Goal: Information Seeking & Learning: Learn about a topic

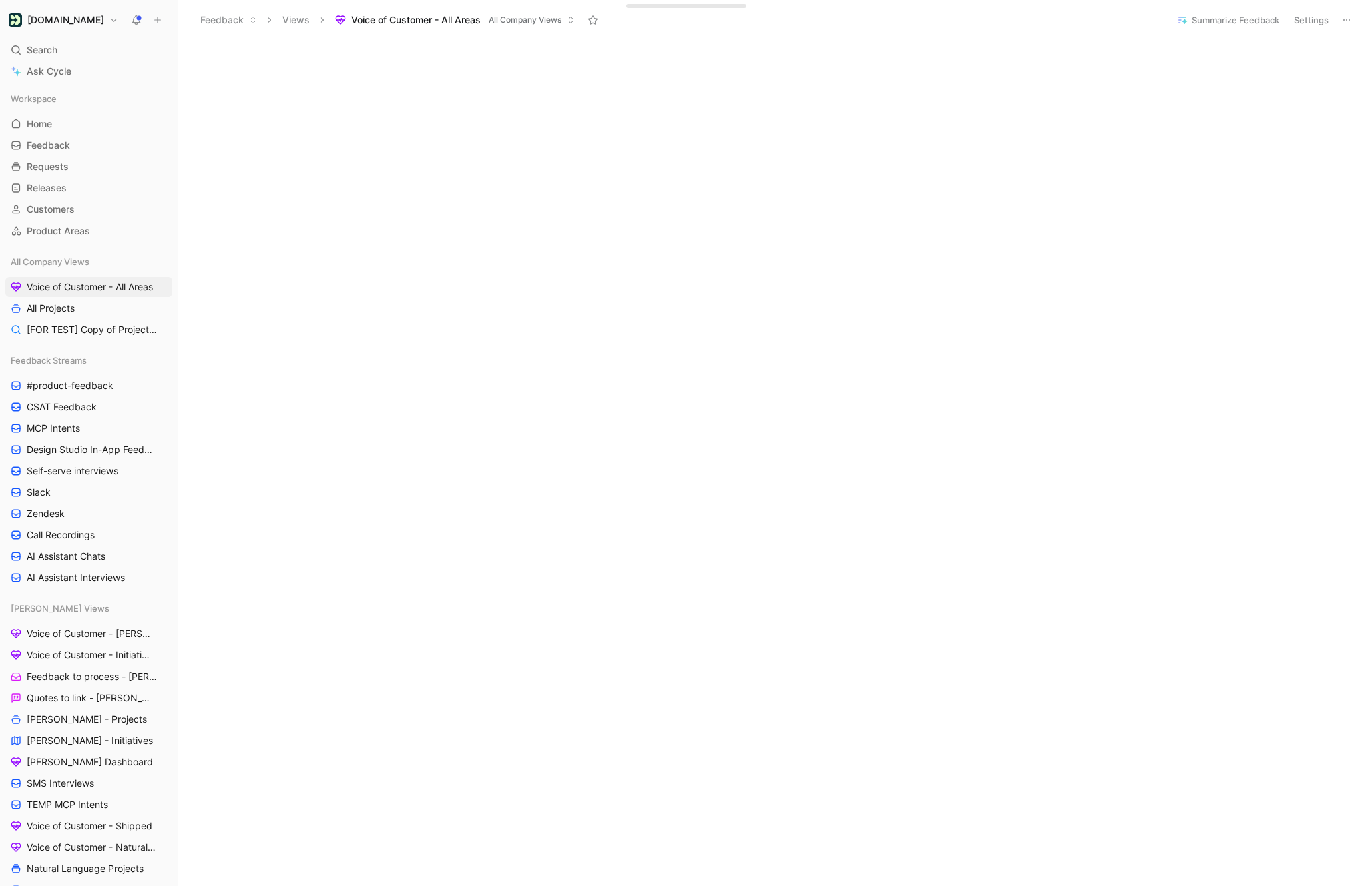
scroll to position [168, 0]
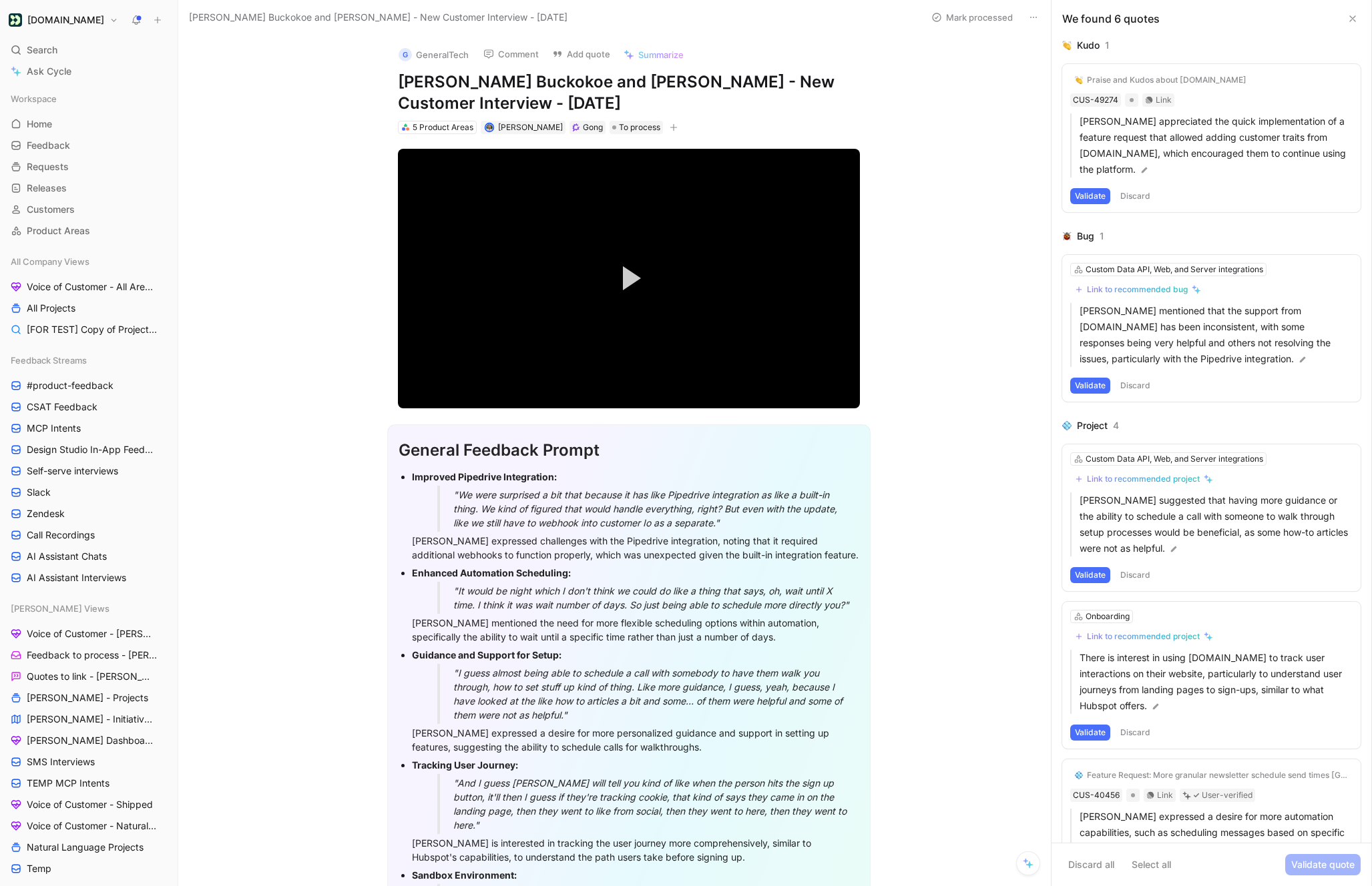
click at [1094, 200] on button "Validate" at bounding box center [1090, 196] width 40 height 16
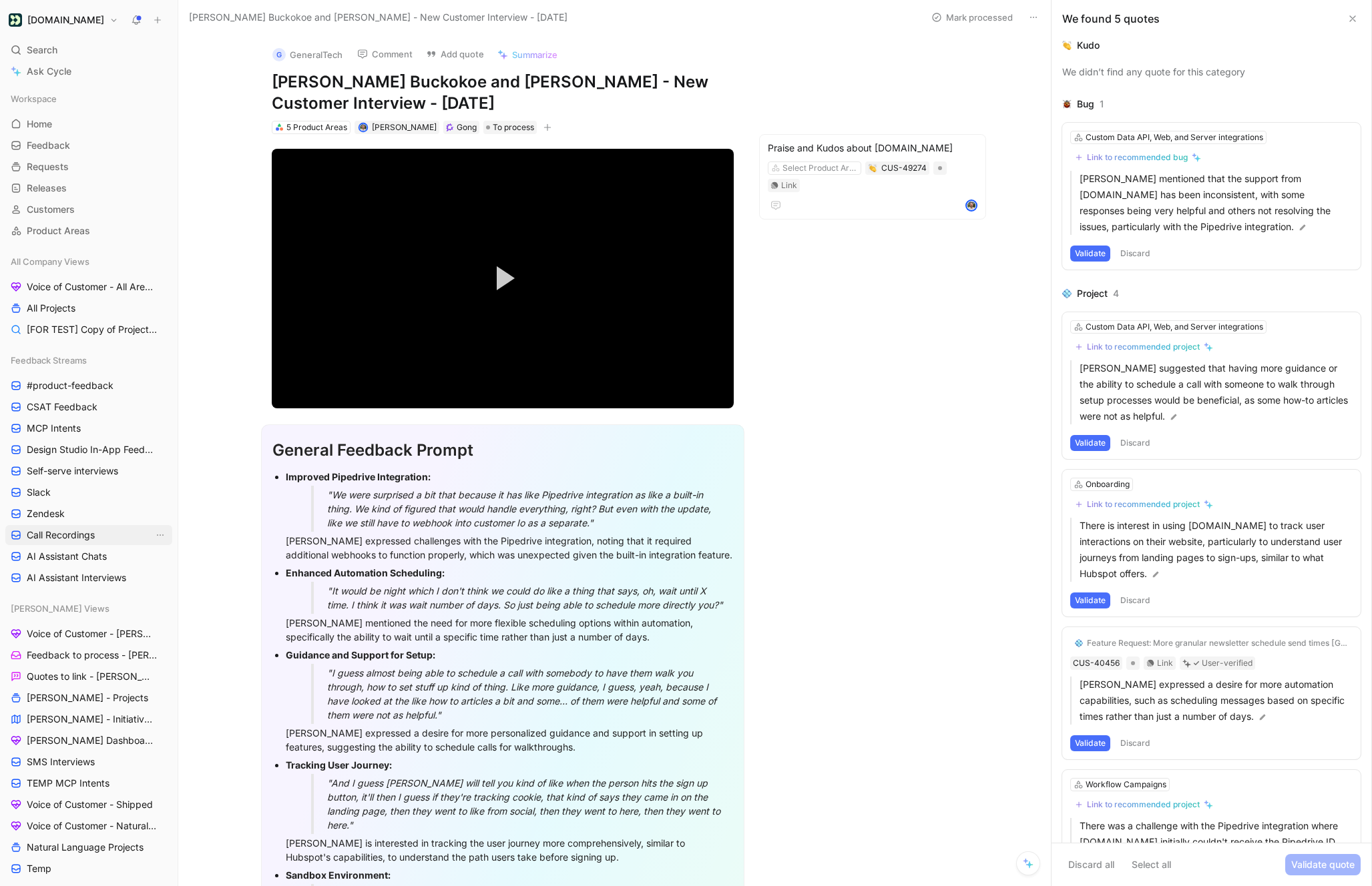
click at [77, 536] on span "Call Recordings" at bounding box center [61, 535] width 68 height 13
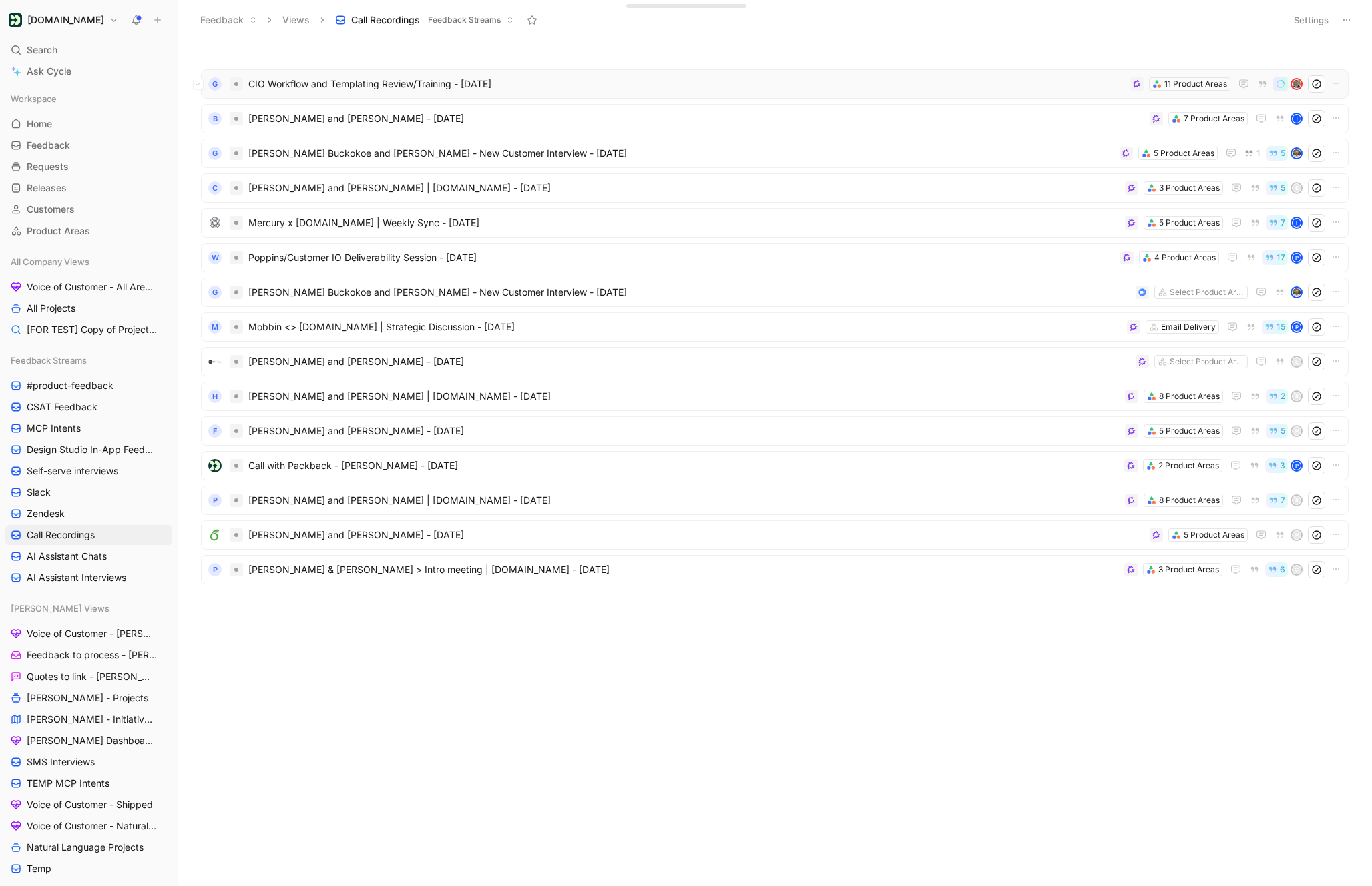
click at [377, 86] on span "CIO Workflow and Templating Review/Training - [DATE]" at bounding box center [686, 83] width 876 height 16
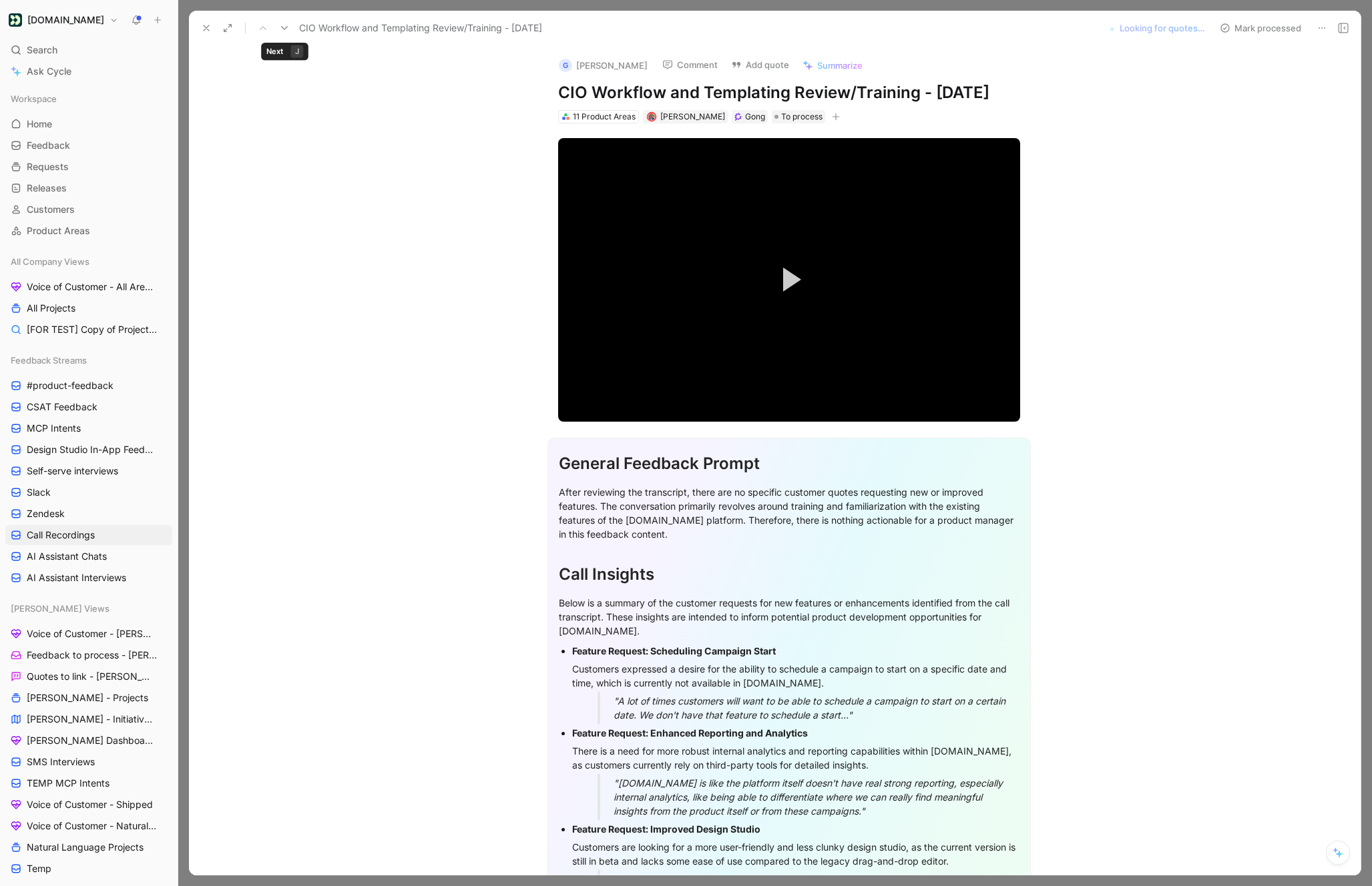
click at [288, 28] on icon at bounding box center [284, 28] width 11 height 11
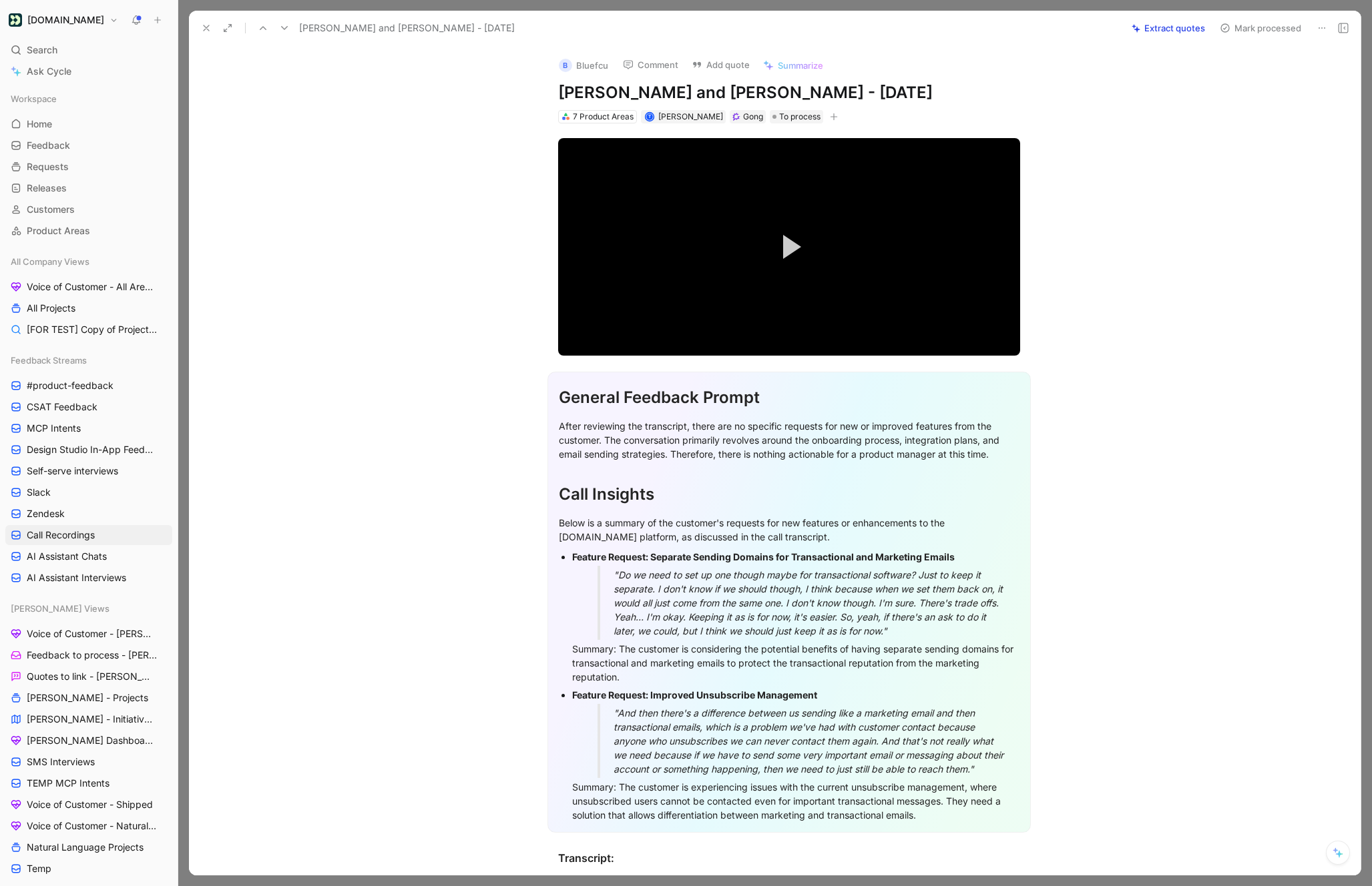
click at [288, 28] on icon at bounding box center [284, 28] width 11 height 11
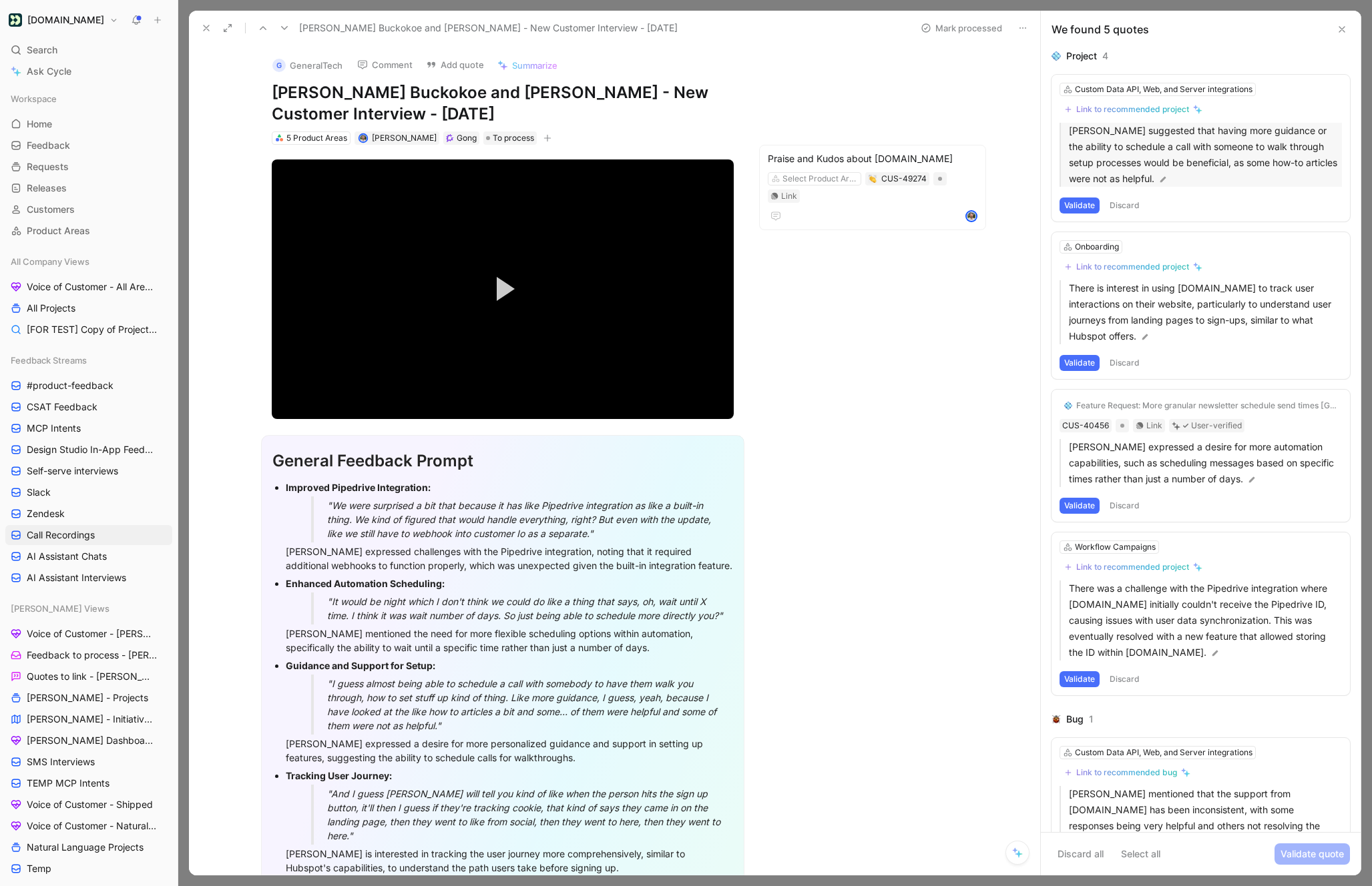
scroll to position [123, 0]
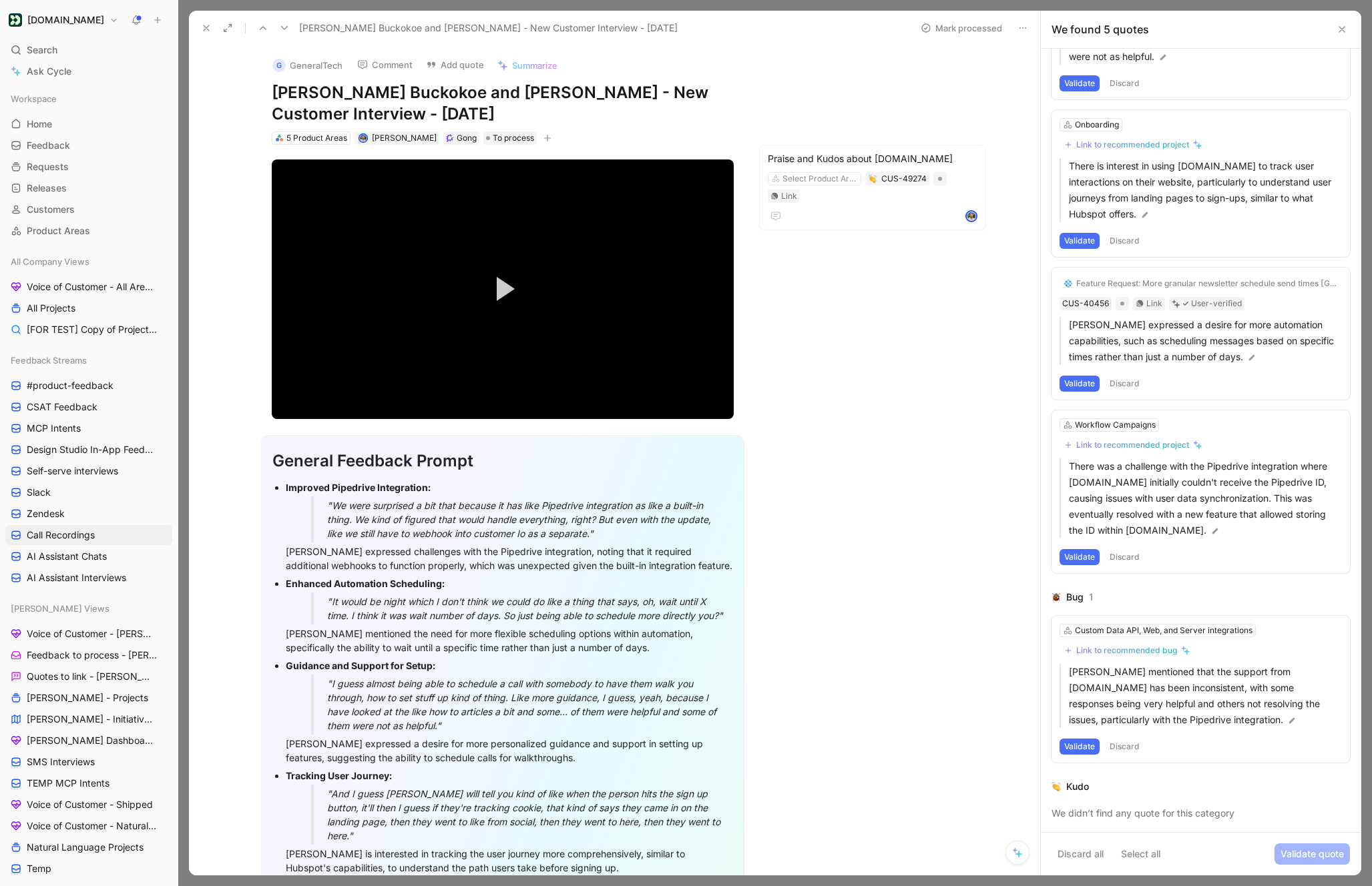
click at [283, 28] on use at bounding box center [284, 28] width 7 height 4
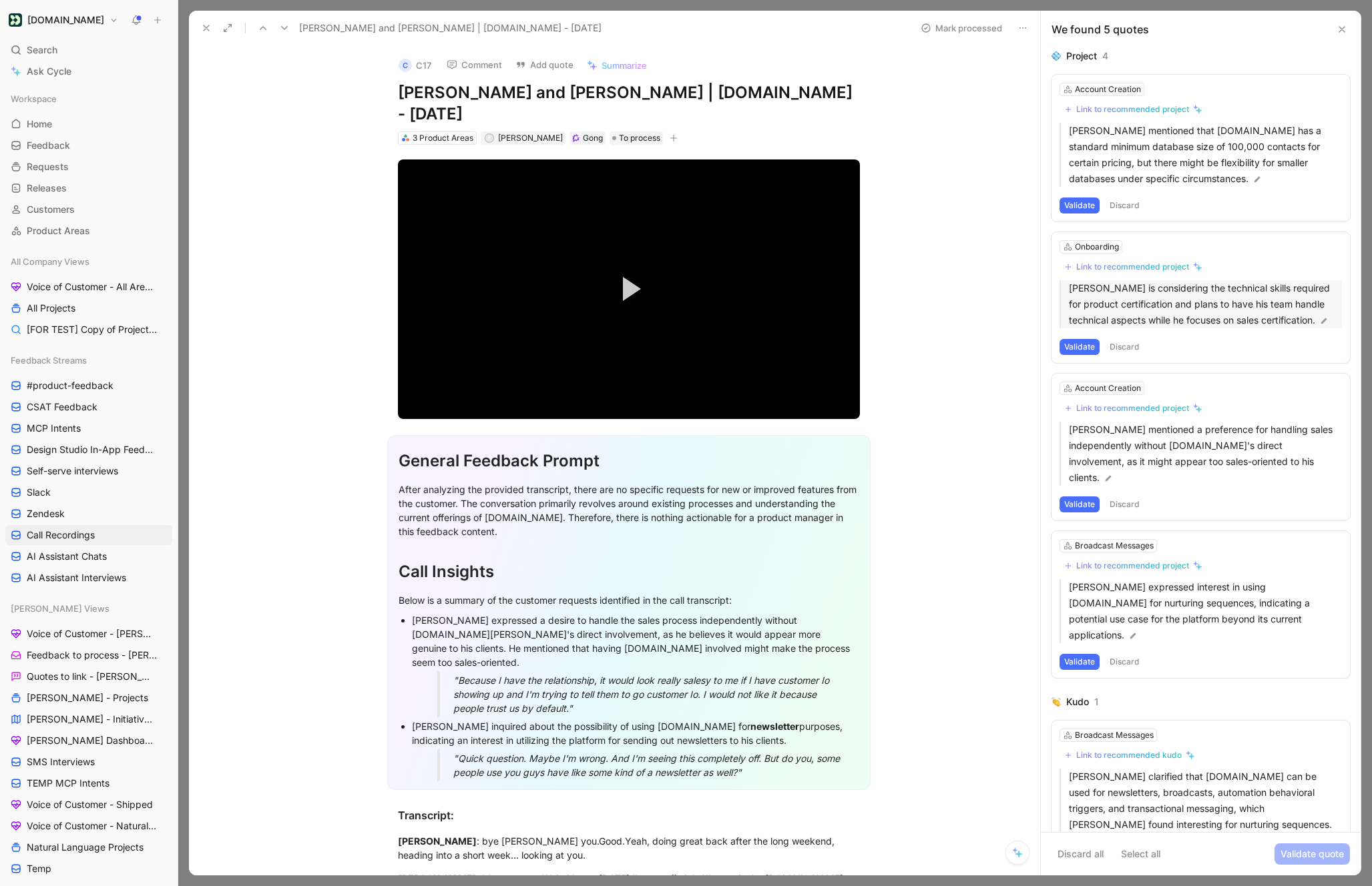
scroll to position [74, 0]
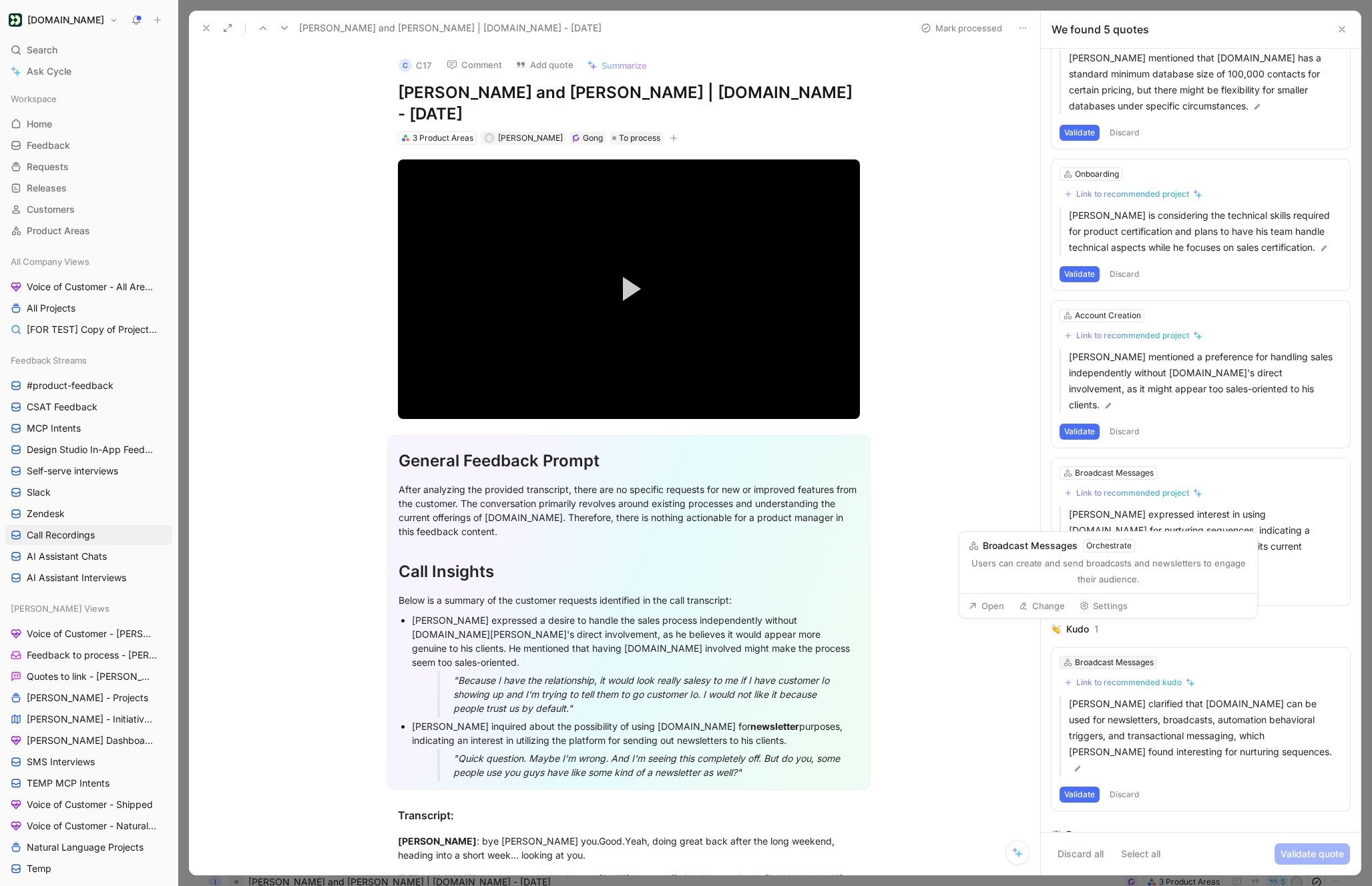
click at [1083, 656] on div "Broadcast Messages" at bounding box center [1114, 662] width 79 height 13
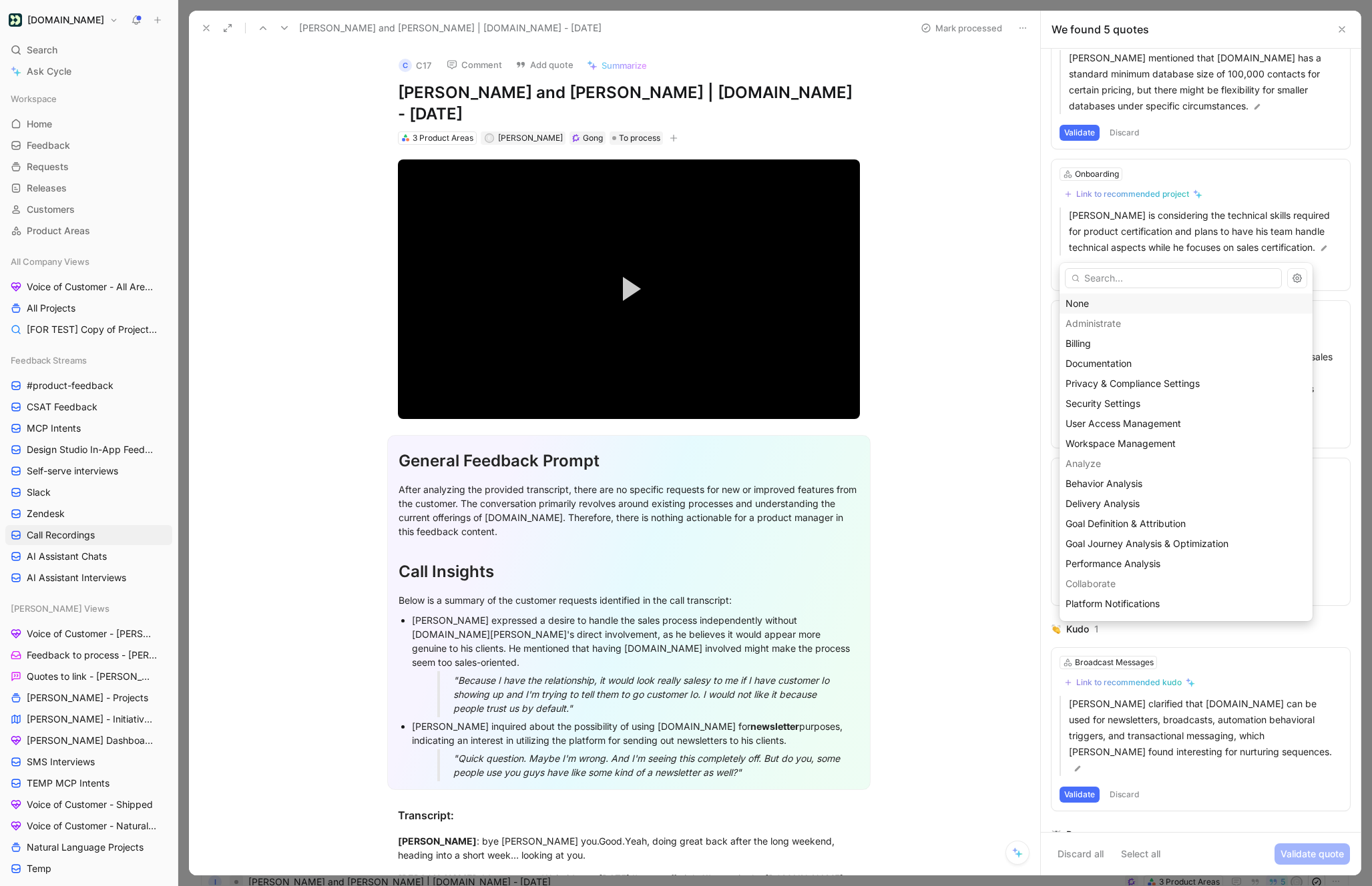
click at [1077, 305] on div "None" at bounding box center [1186, 303] width 241 height 16
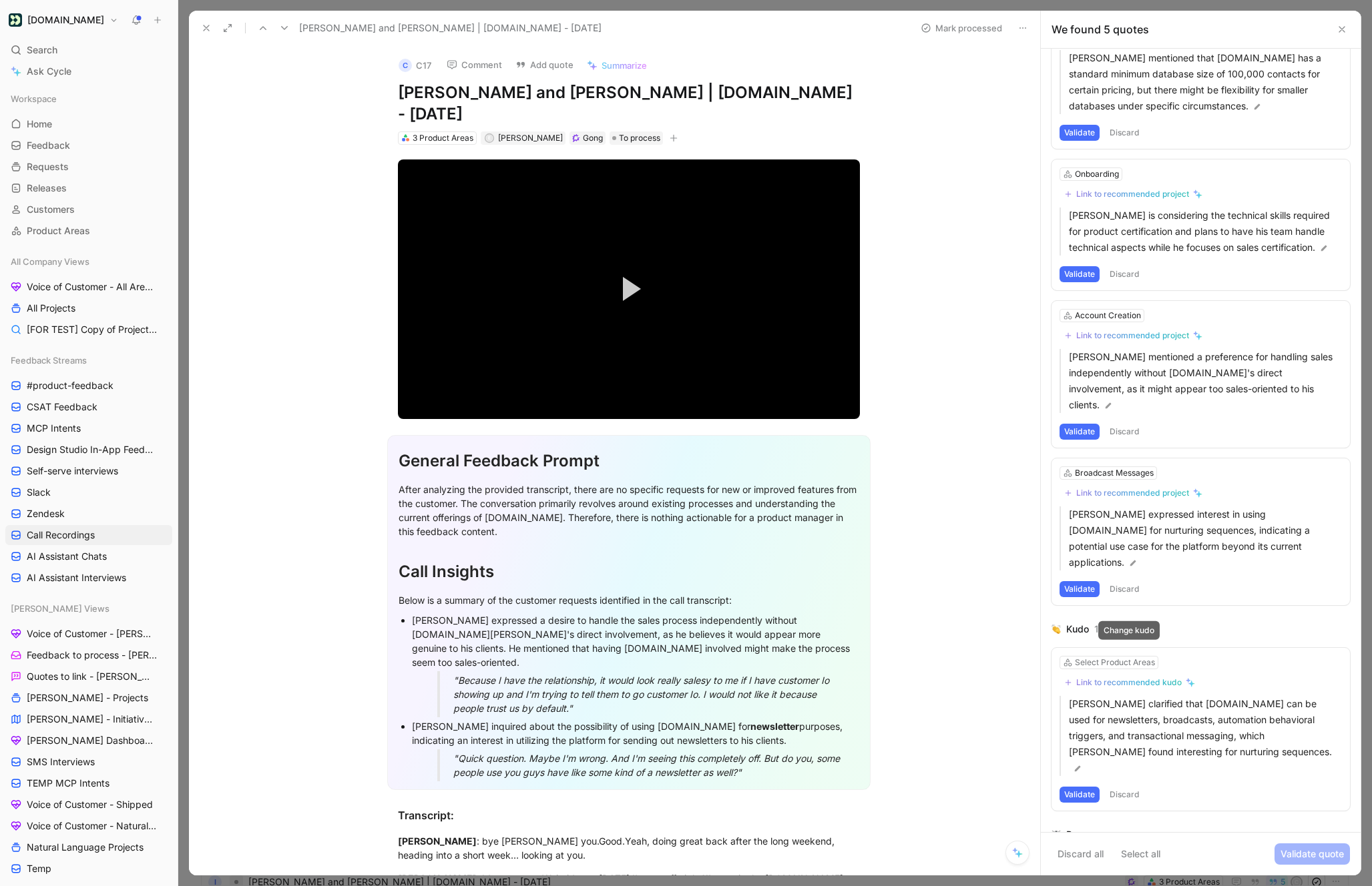
click at [1083, 678] on div "Link to recommended kudo" at bounding box center [1129, 683] width 106 height 11
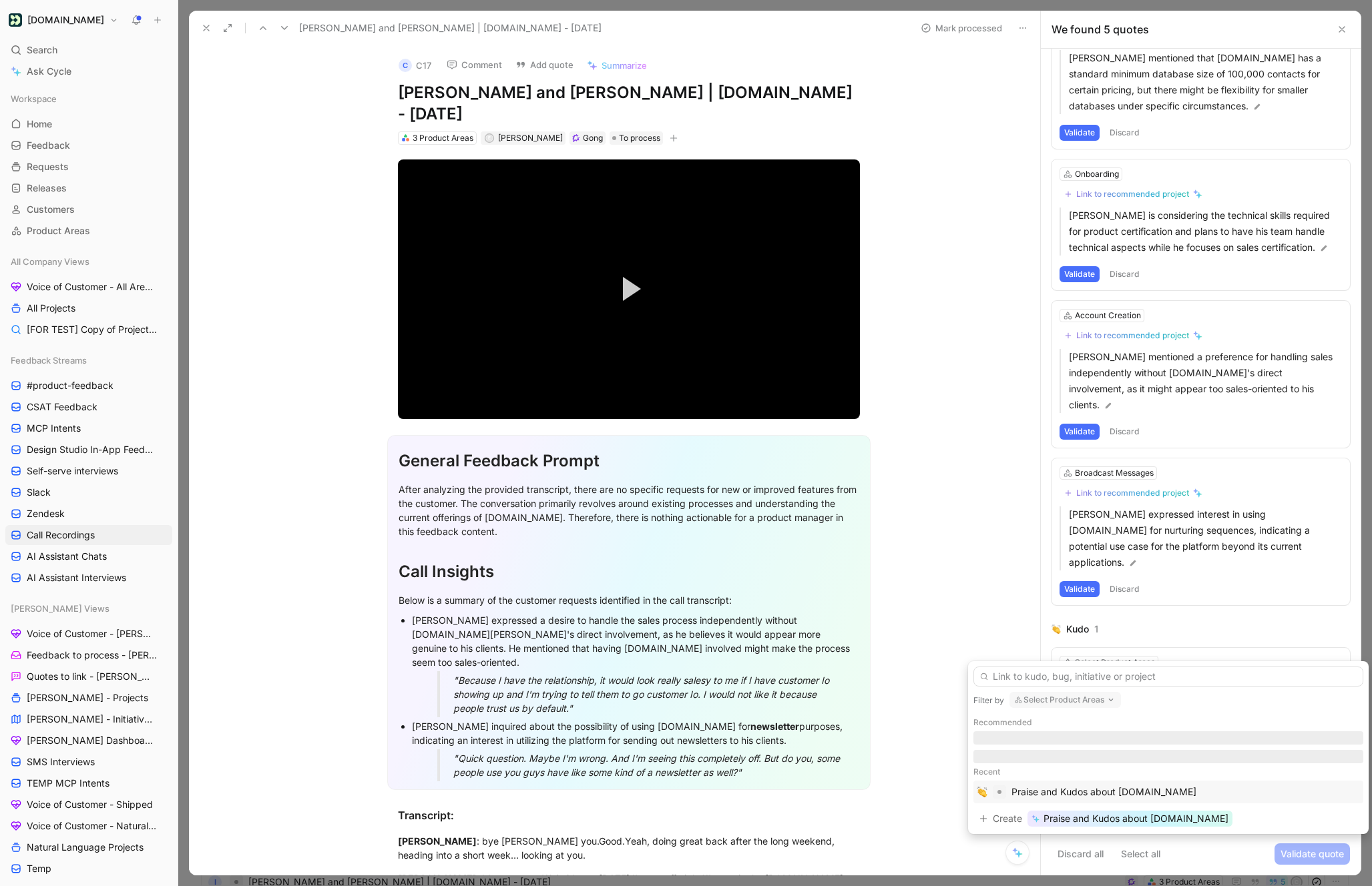
click at [1049, 796] on div "Praise and Kudos about [DOMAIN_NAME]" at bounding box center [1103, 792] width 185 height 16
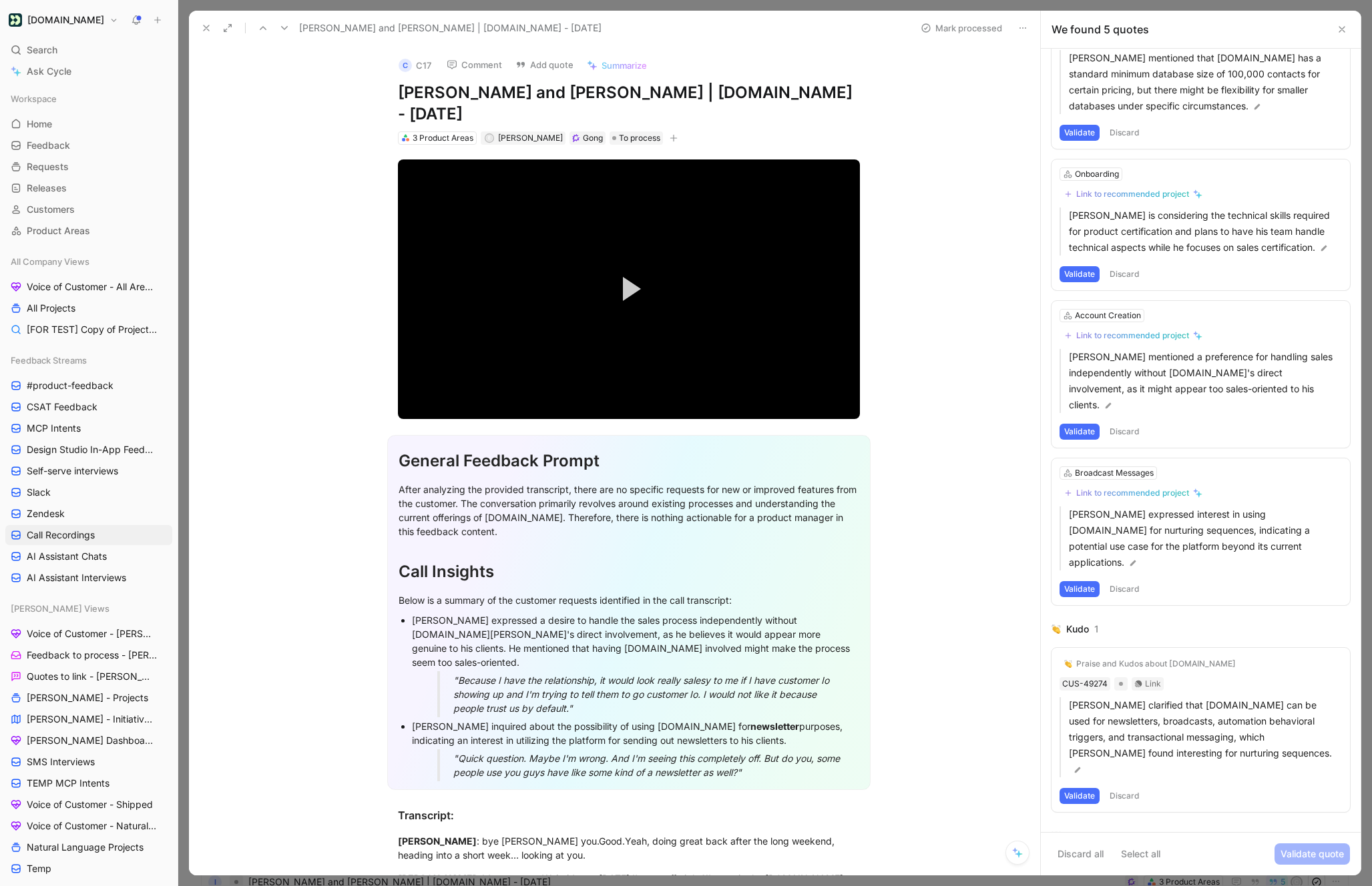
click at [1079, 788] on button "Validate" at bounding box center [1079, 796] width 40 height 16
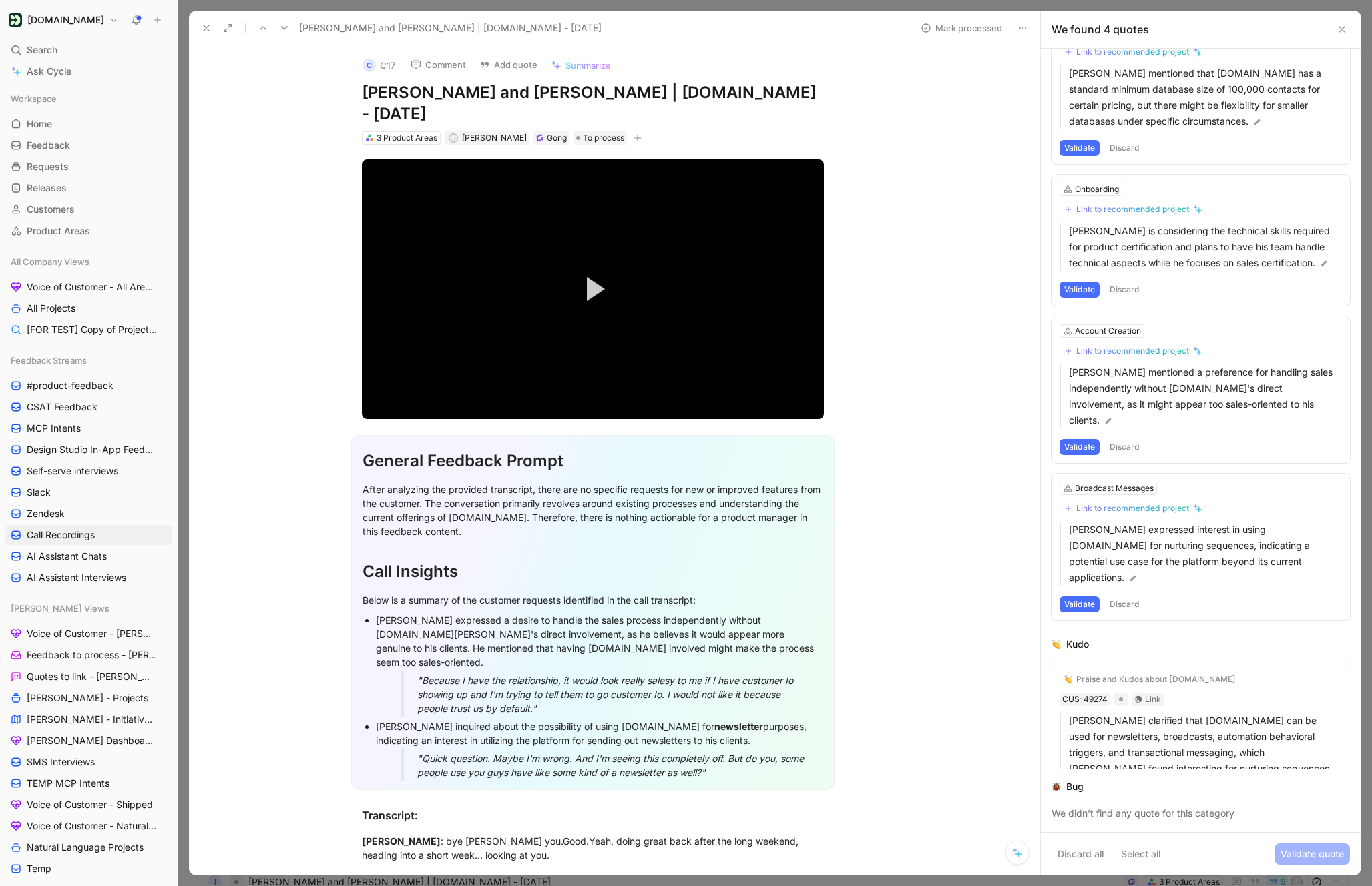
scroll to position [0, 0]
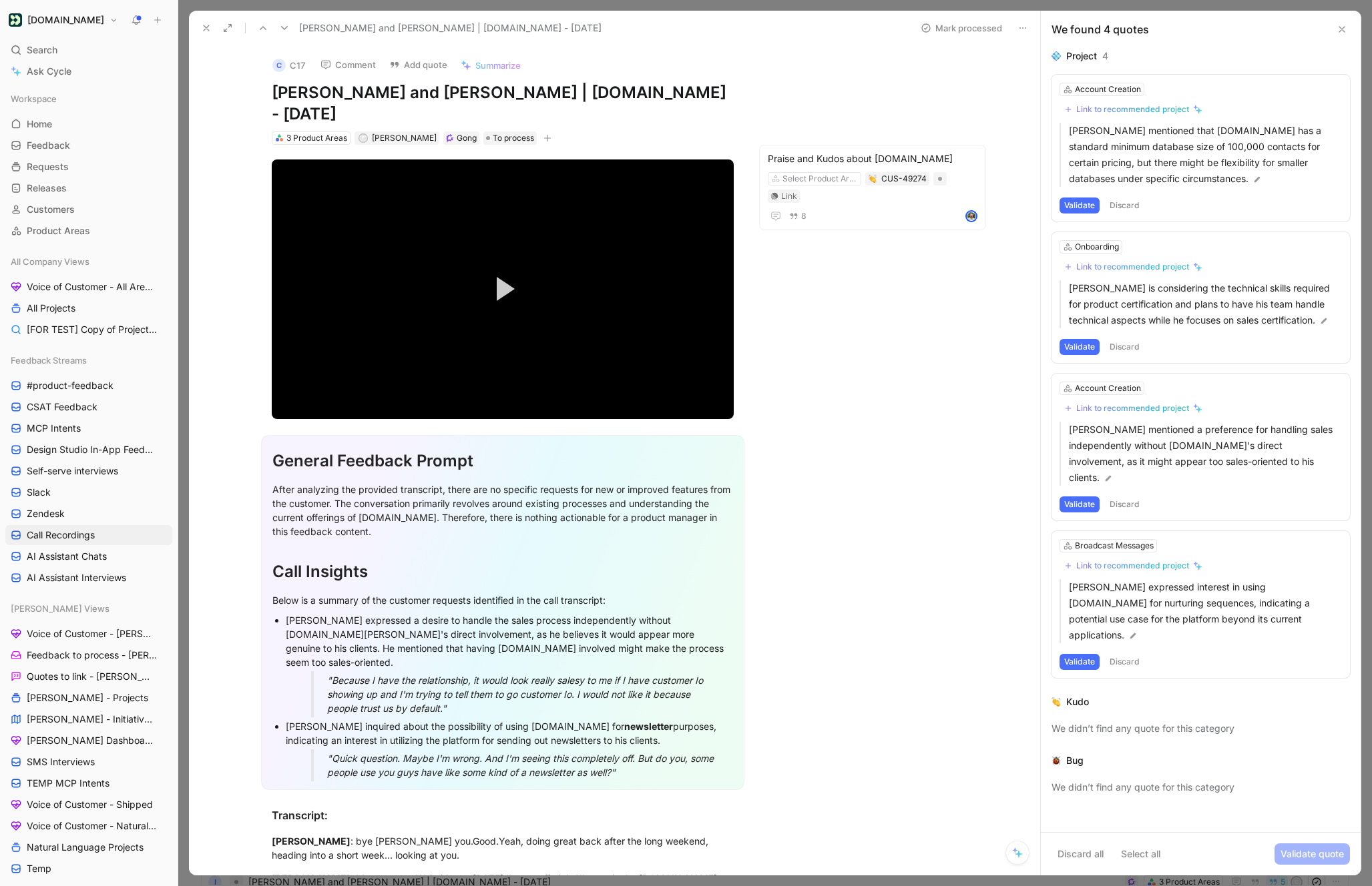
click at [287, 25] on icon at bounding box center [284, 28] width 11 height 11
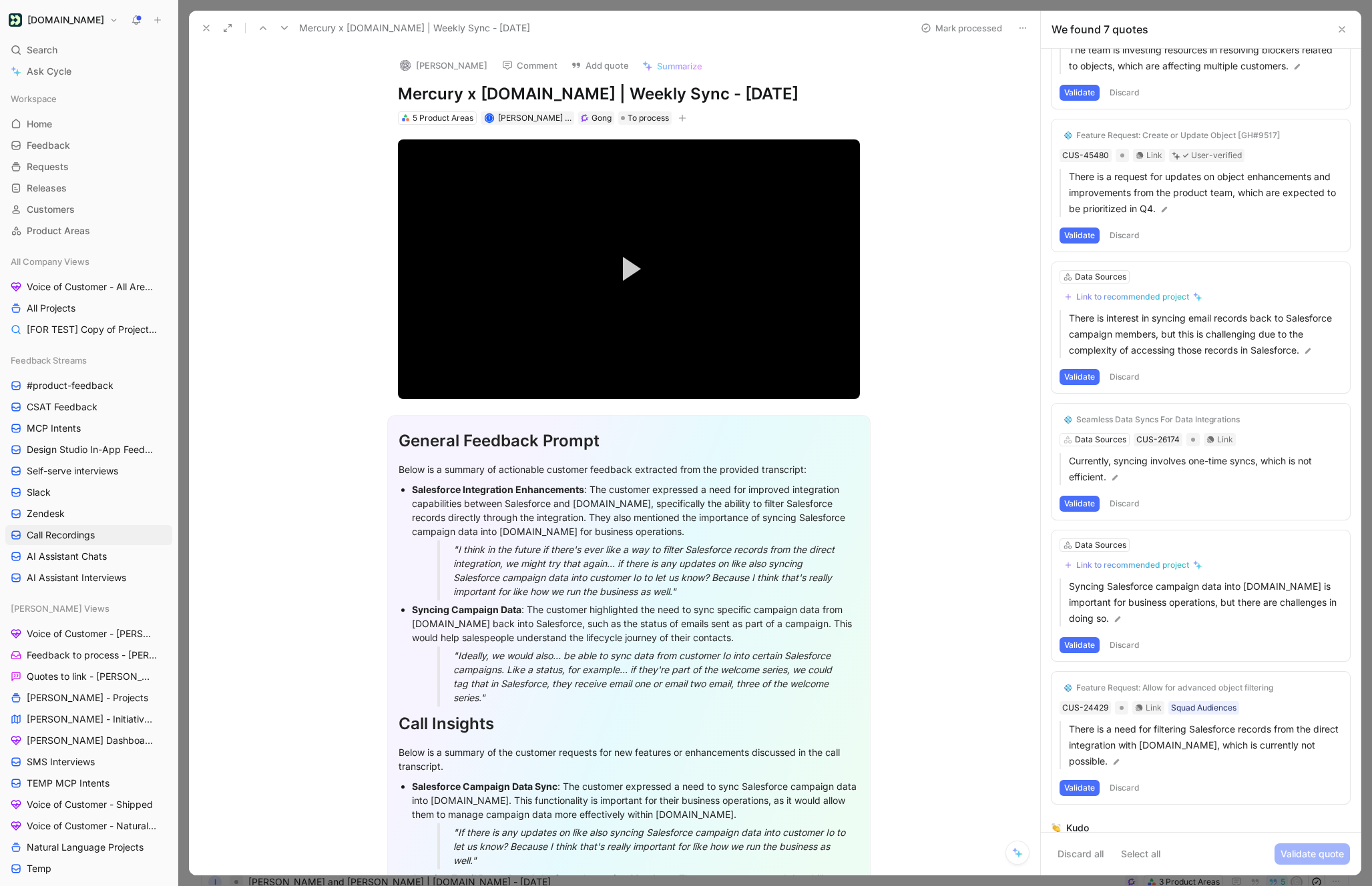
scroll to position [323, 0]
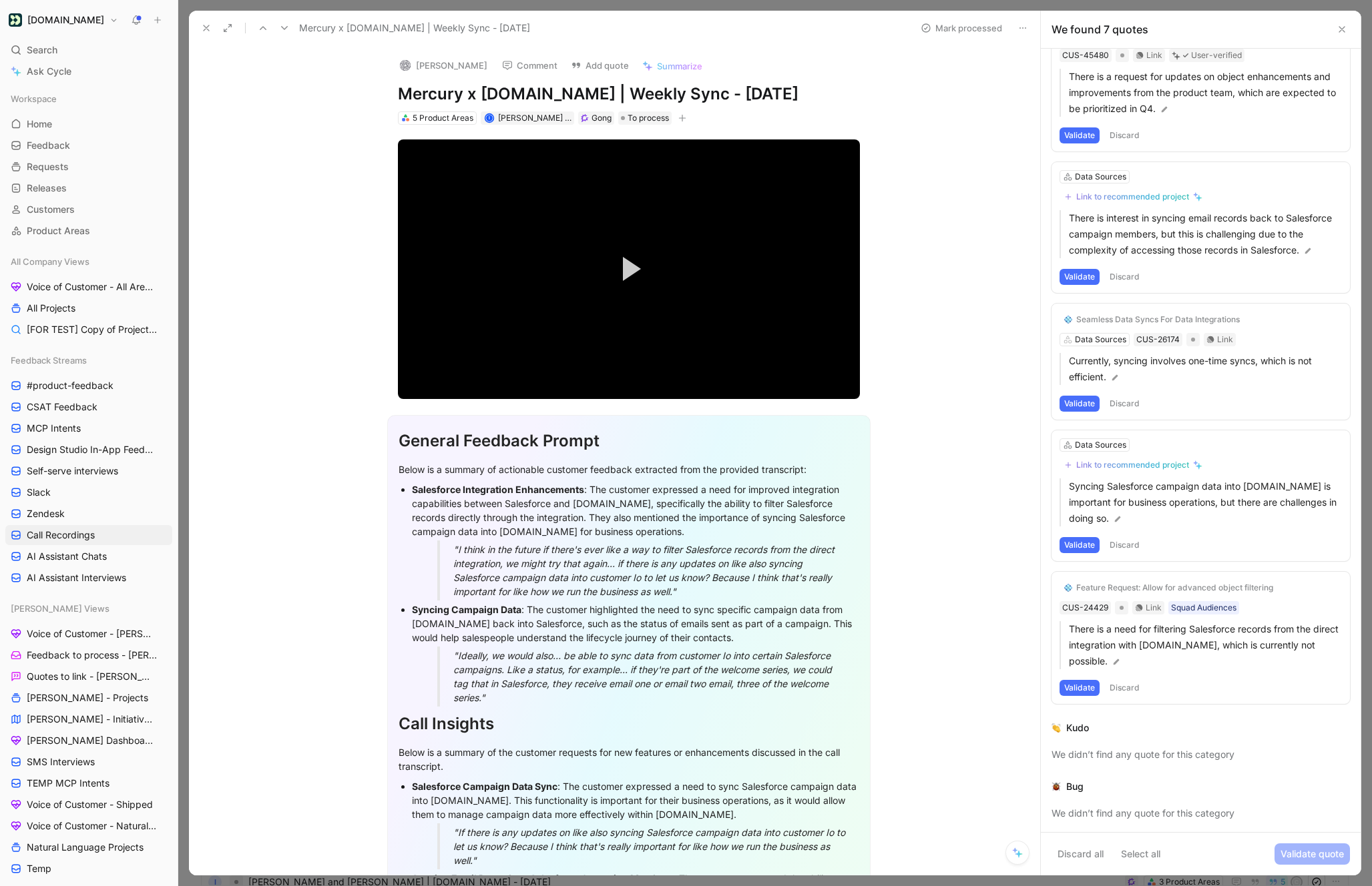
click at [280, 29] on icon at bounding box center [284, 28] width 11 height 11
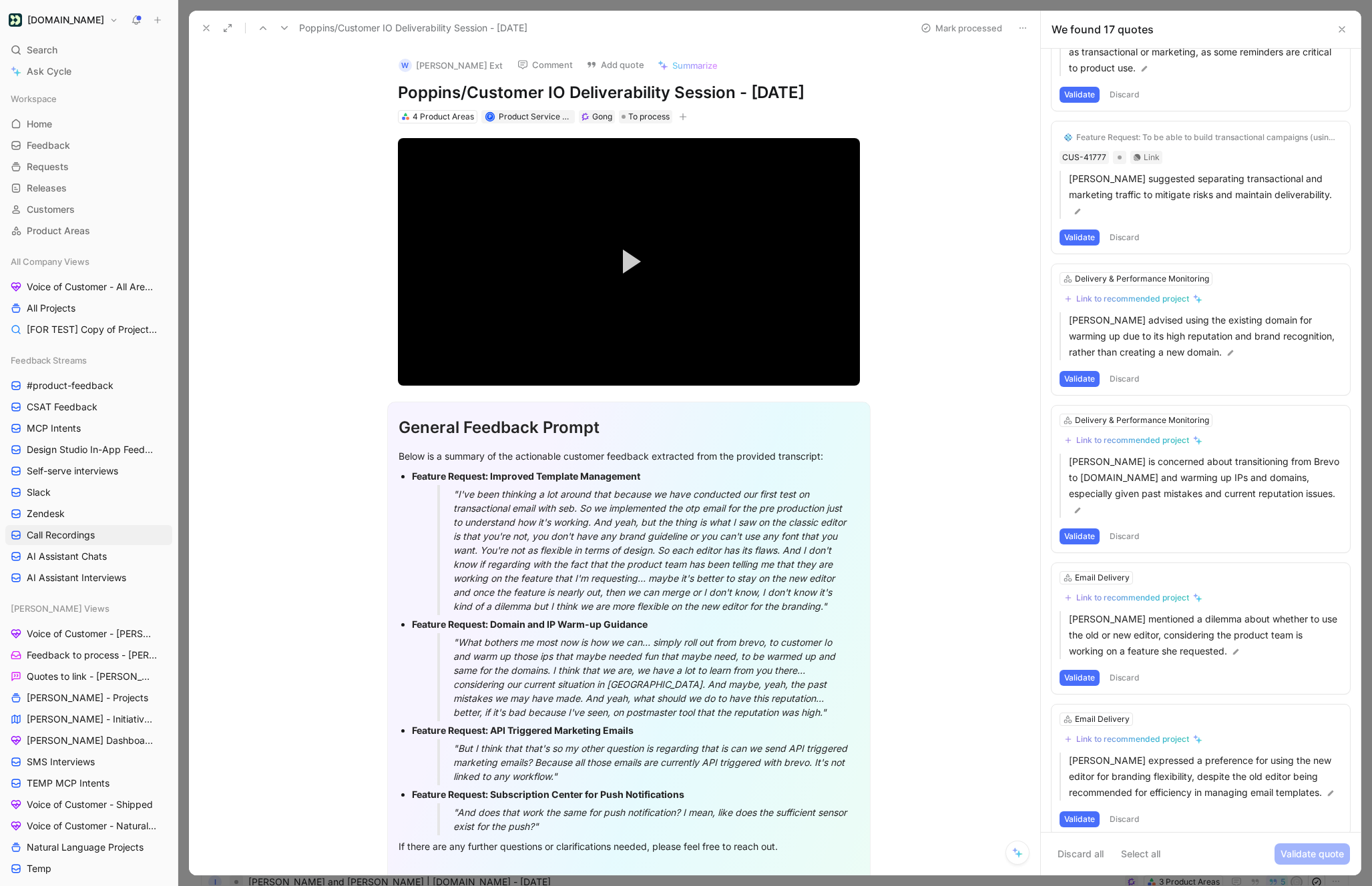
scroll to position [1748, 0]
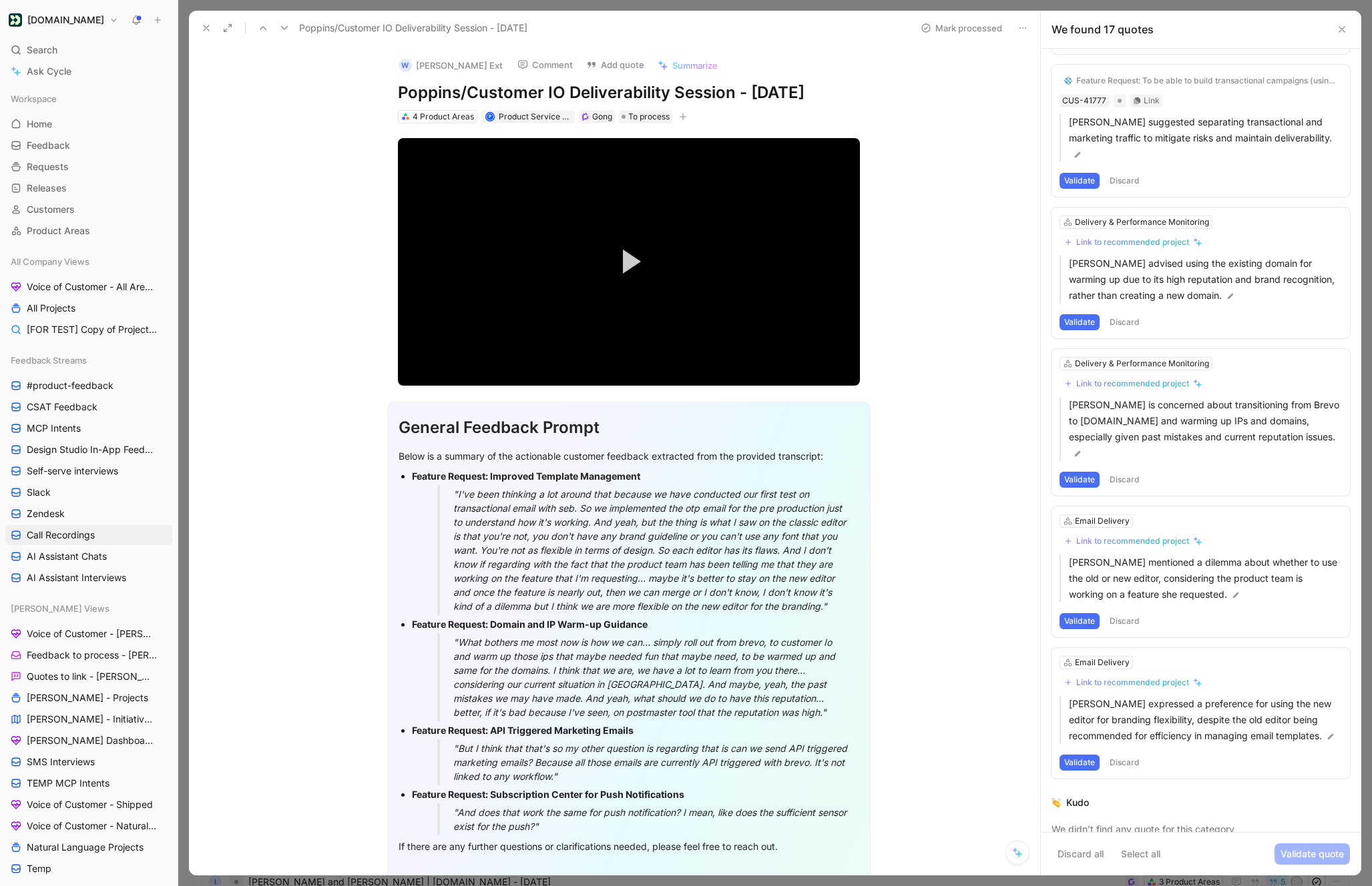
click at [279, 25] on icon at bounding box center [284, 28] width 11 height 11
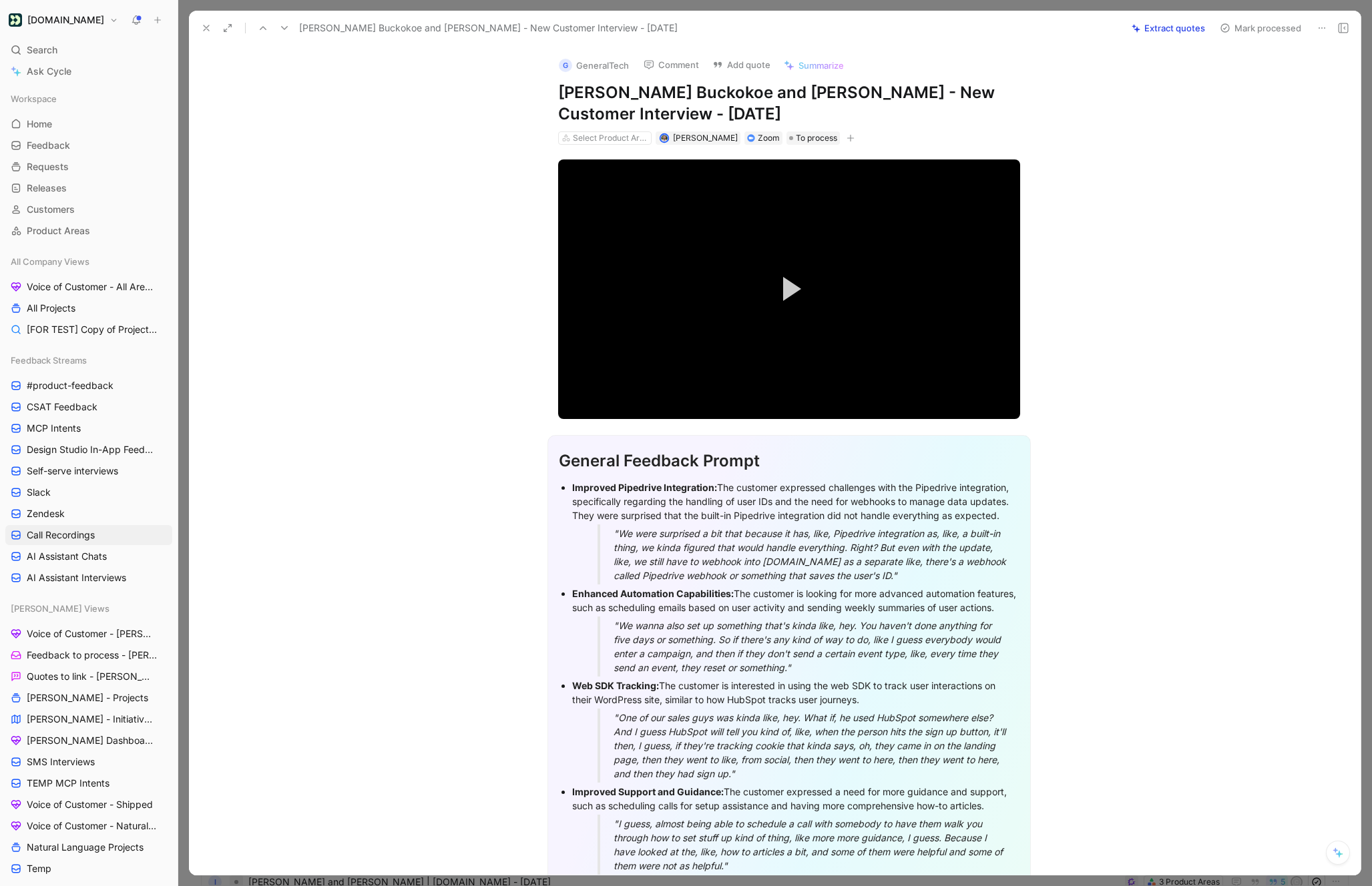
click at [1151, 33] on button "Extract quotes" at bounding box center [1168, 28] width 86 height 18
click at [1317, 25] on icon at bounding box center [1322, 28] width 11 height 11
click at [1223, 77] on div "Delete" at bounding box center [1265, 76] width 120 height 16
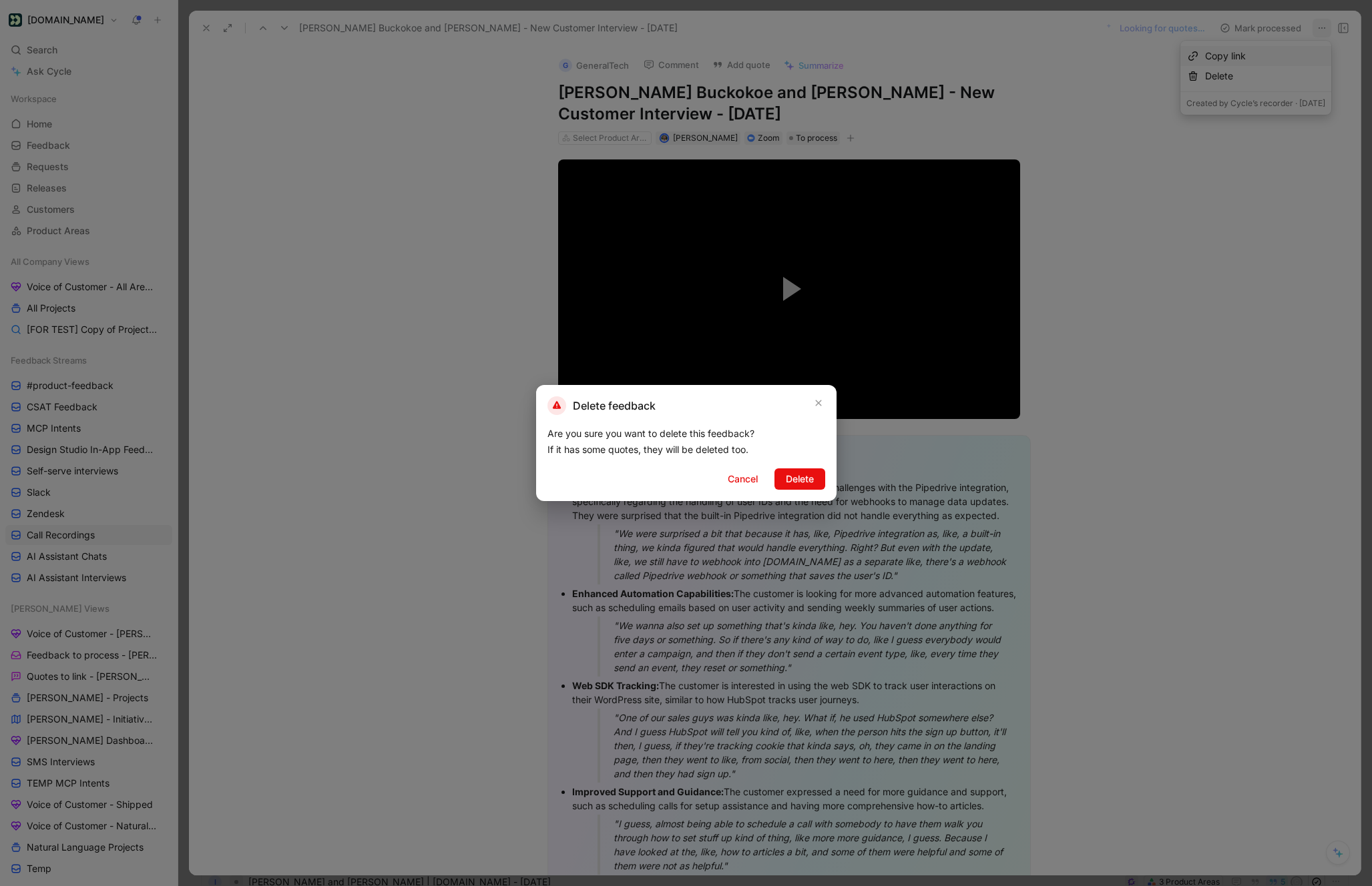
click at [811, 478] on span "Delete" at bounding box center [800, 479] width 28 height 16
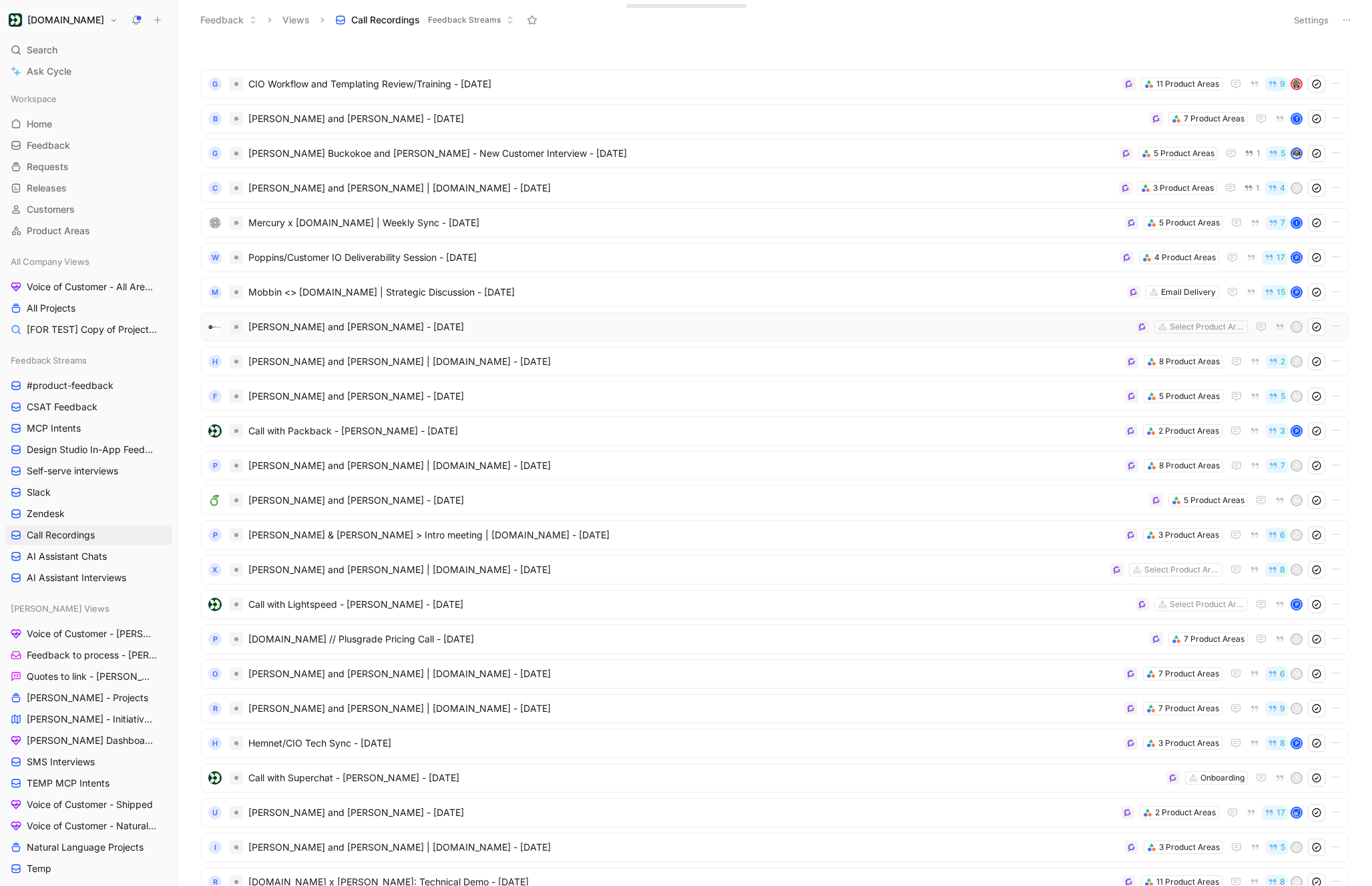
click at [365, 333] on span "[PERSON_NAME] and [PERSON_NAME] - [DATE]" at bounding box center [689, 327] width 882 height 16
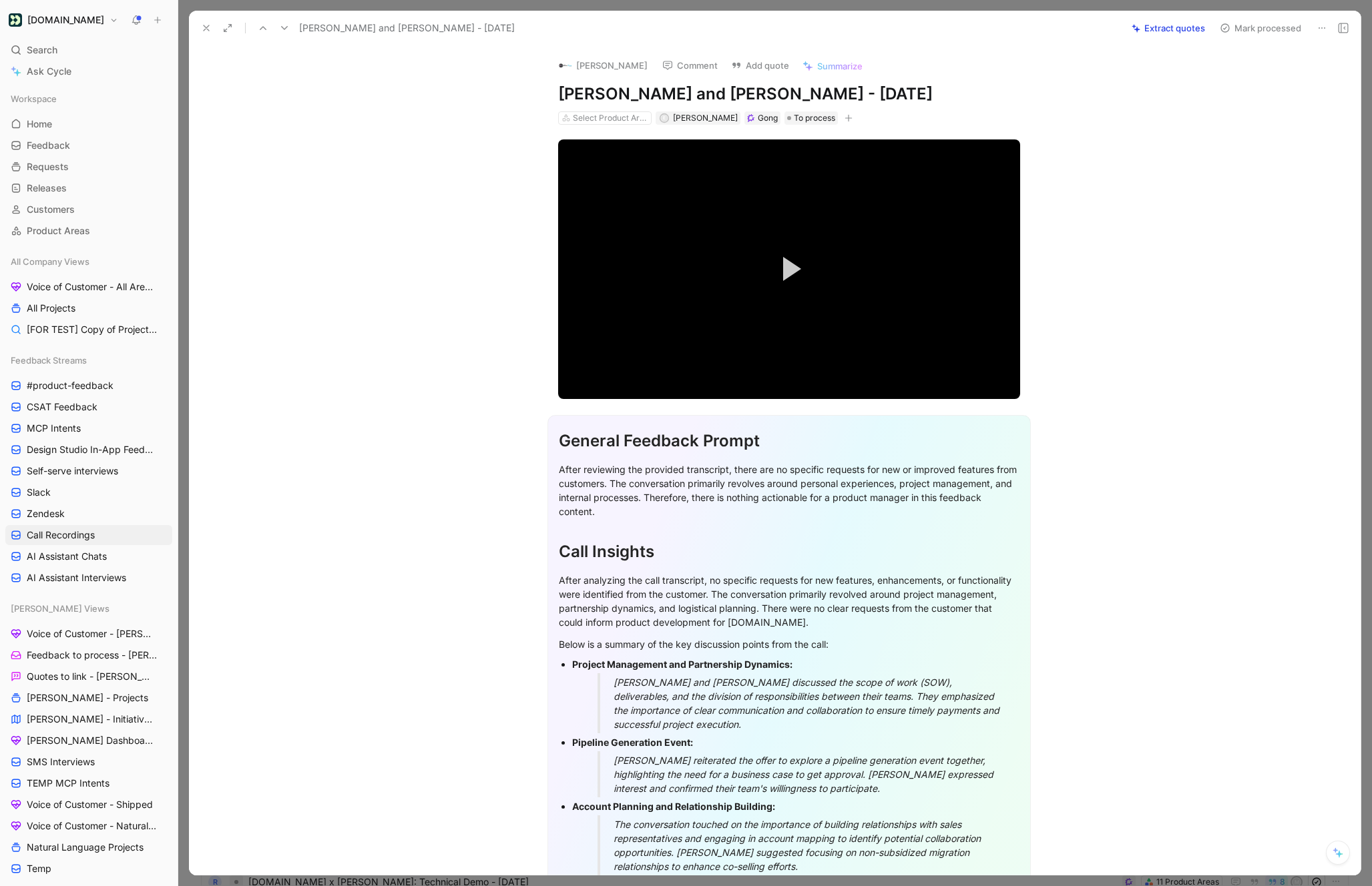
click at [1156, 32] on button "Extract quotes" at bounding box center [1168, 28] width 86 height 18
click at [277, 29] on button at bounding box center [284, 28] width 18 height 18
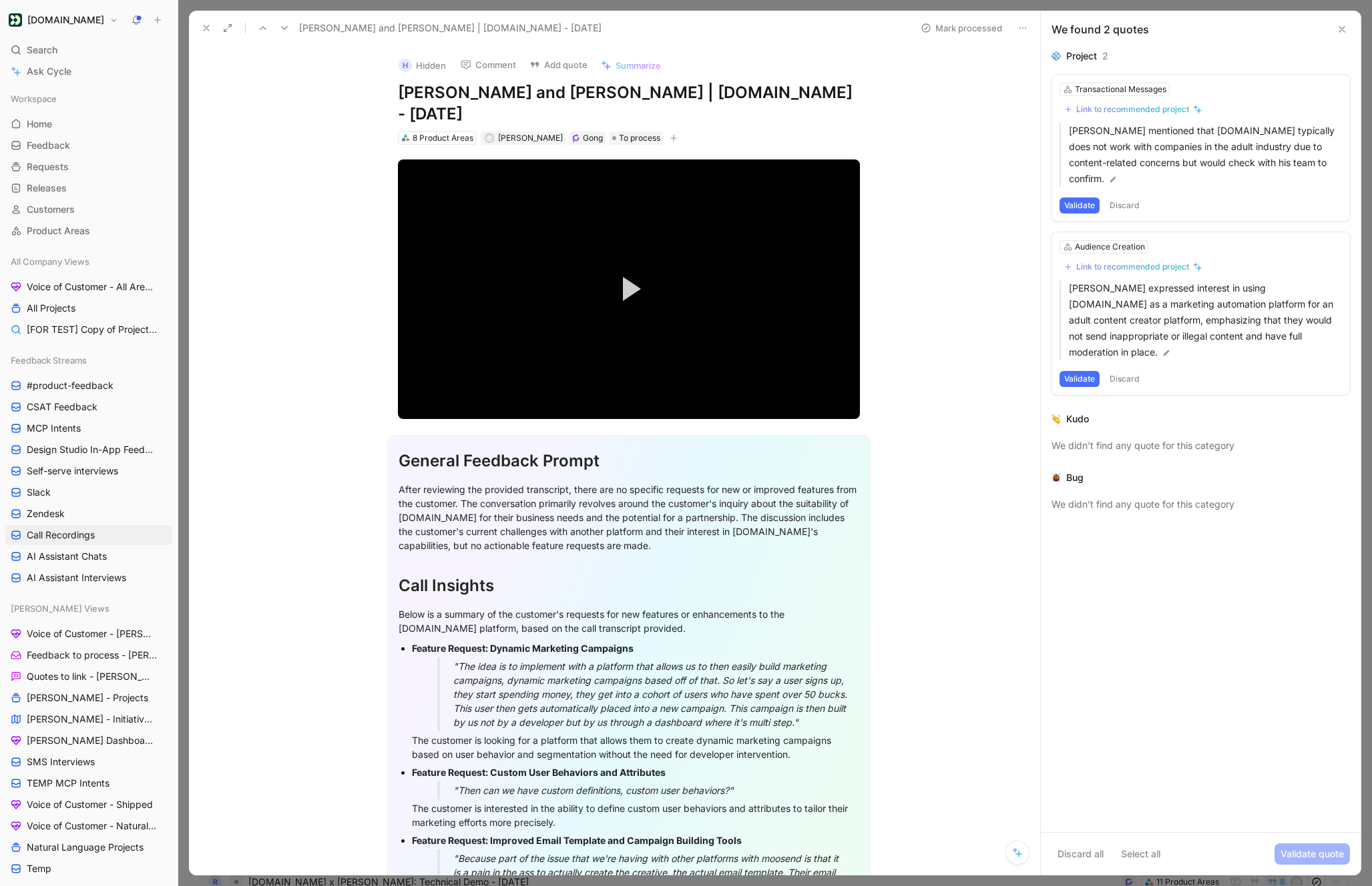
click at [277, 26] on button at bounding box center [284, 28] width 18 height 18
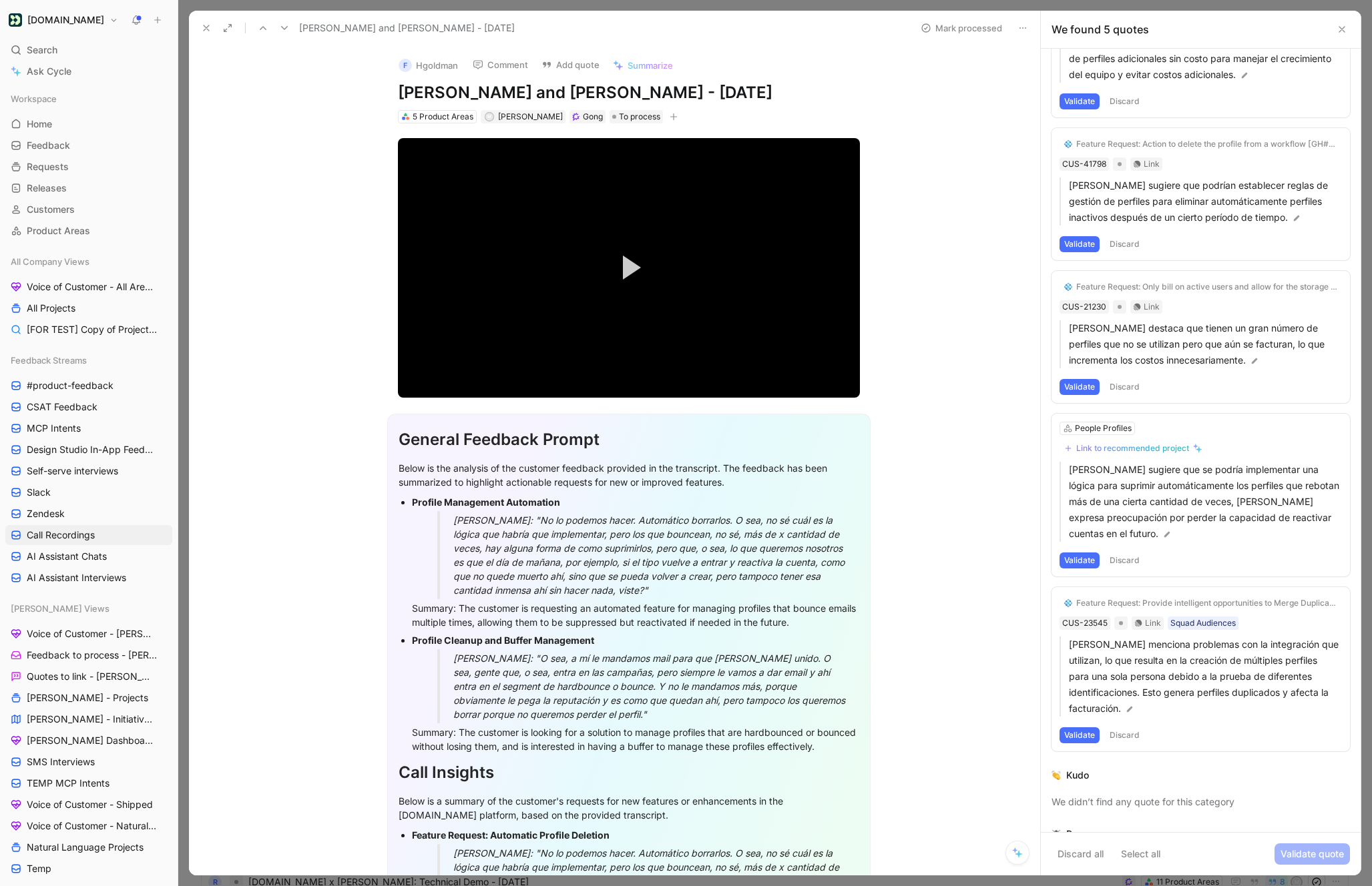
scroll to position [138, 0]
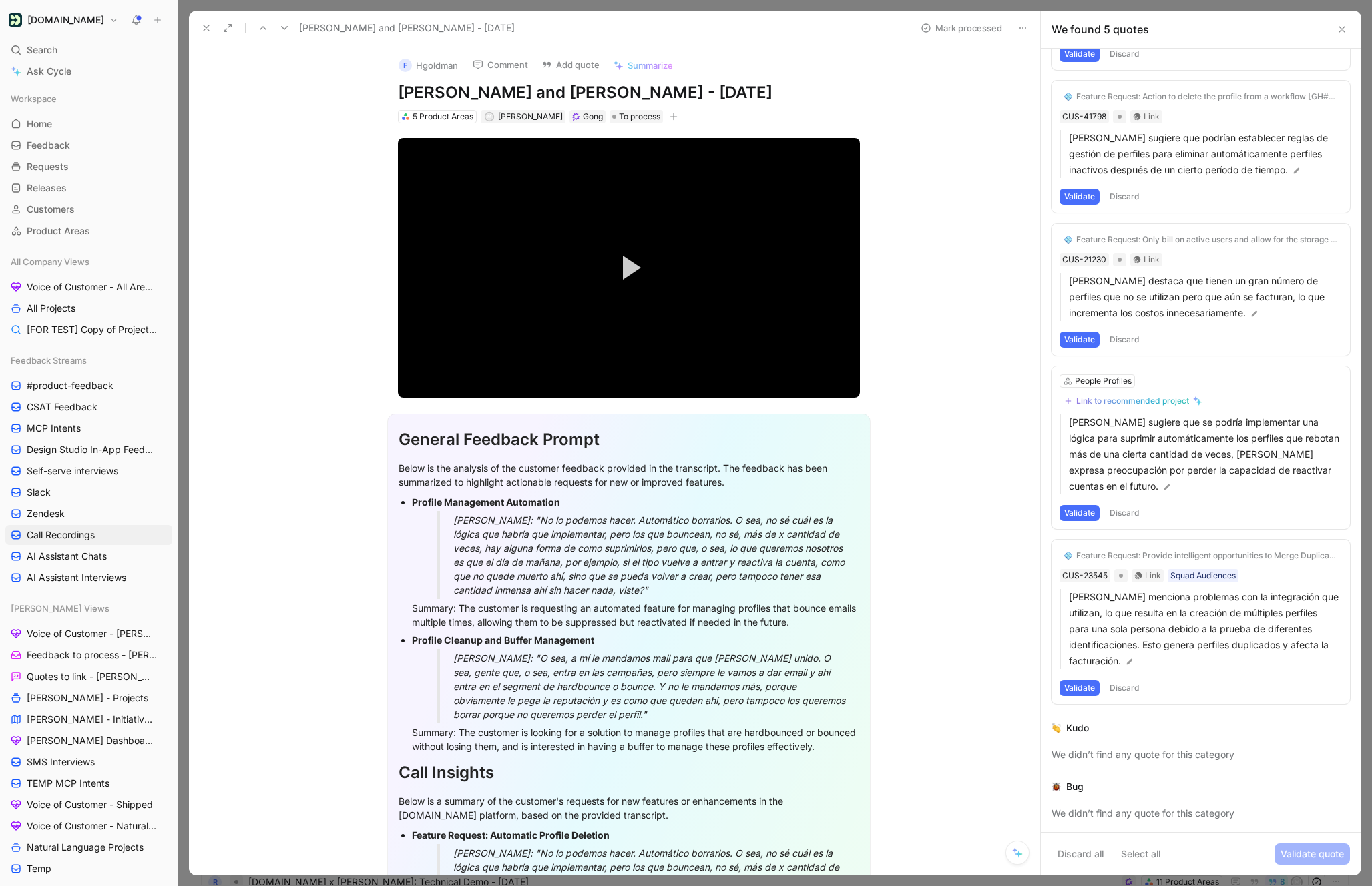
click at [282, 29] on icon at bounding box center [284, 28] width 11 height 11
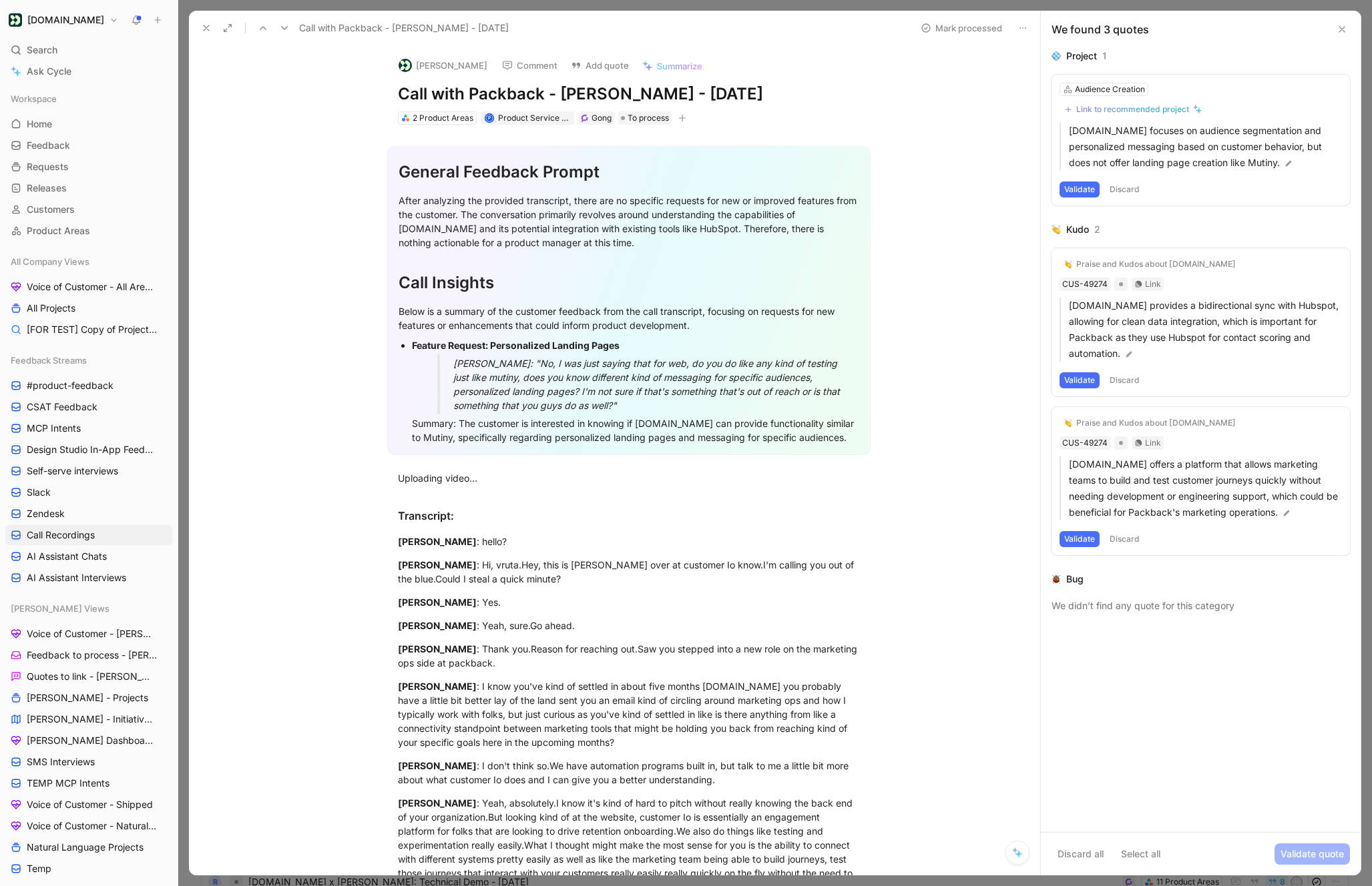
click at [279, 24] on icon at bounding box center [284, 28] width 11 height 11
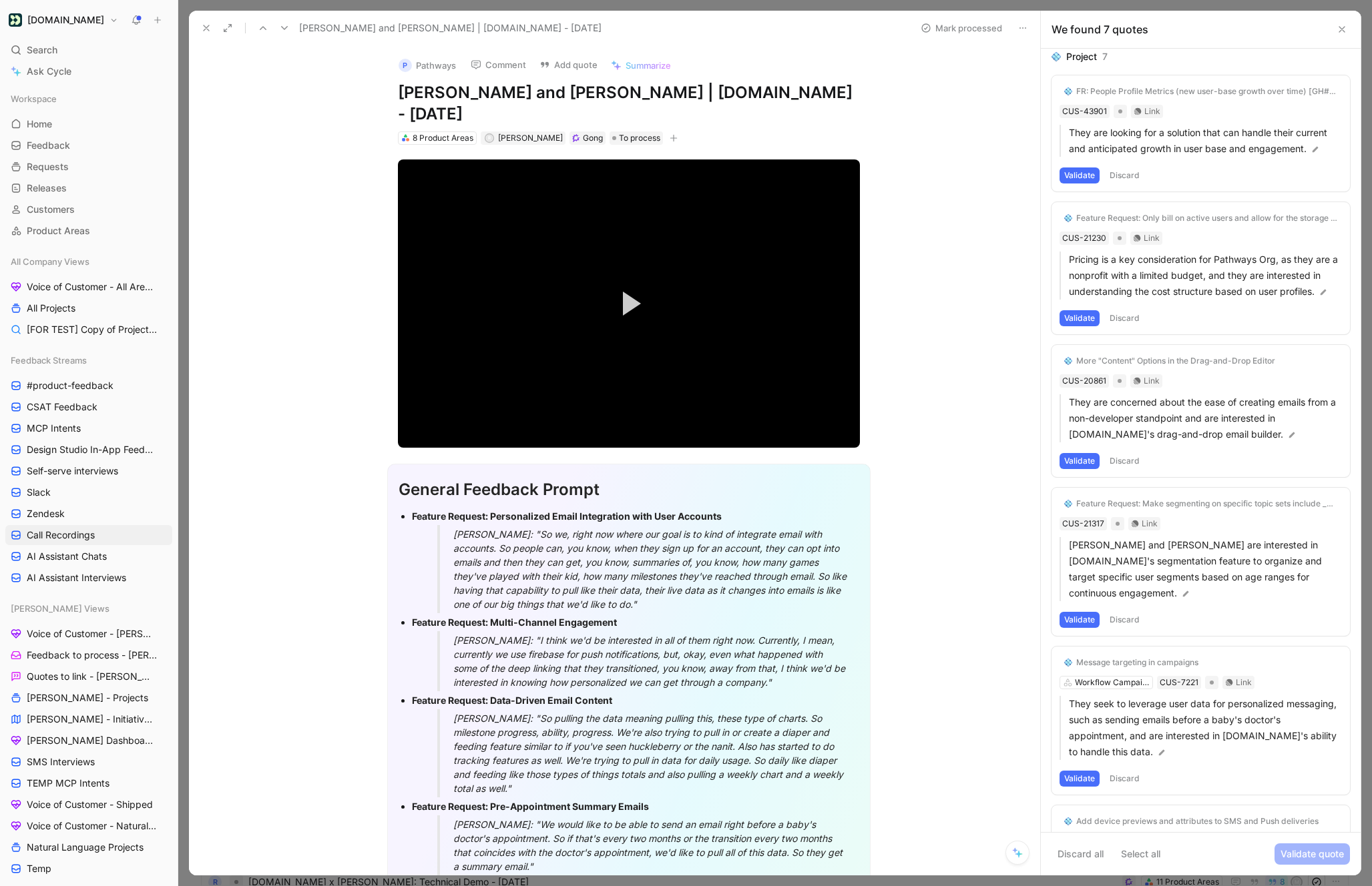
scroll to position [392, 0]
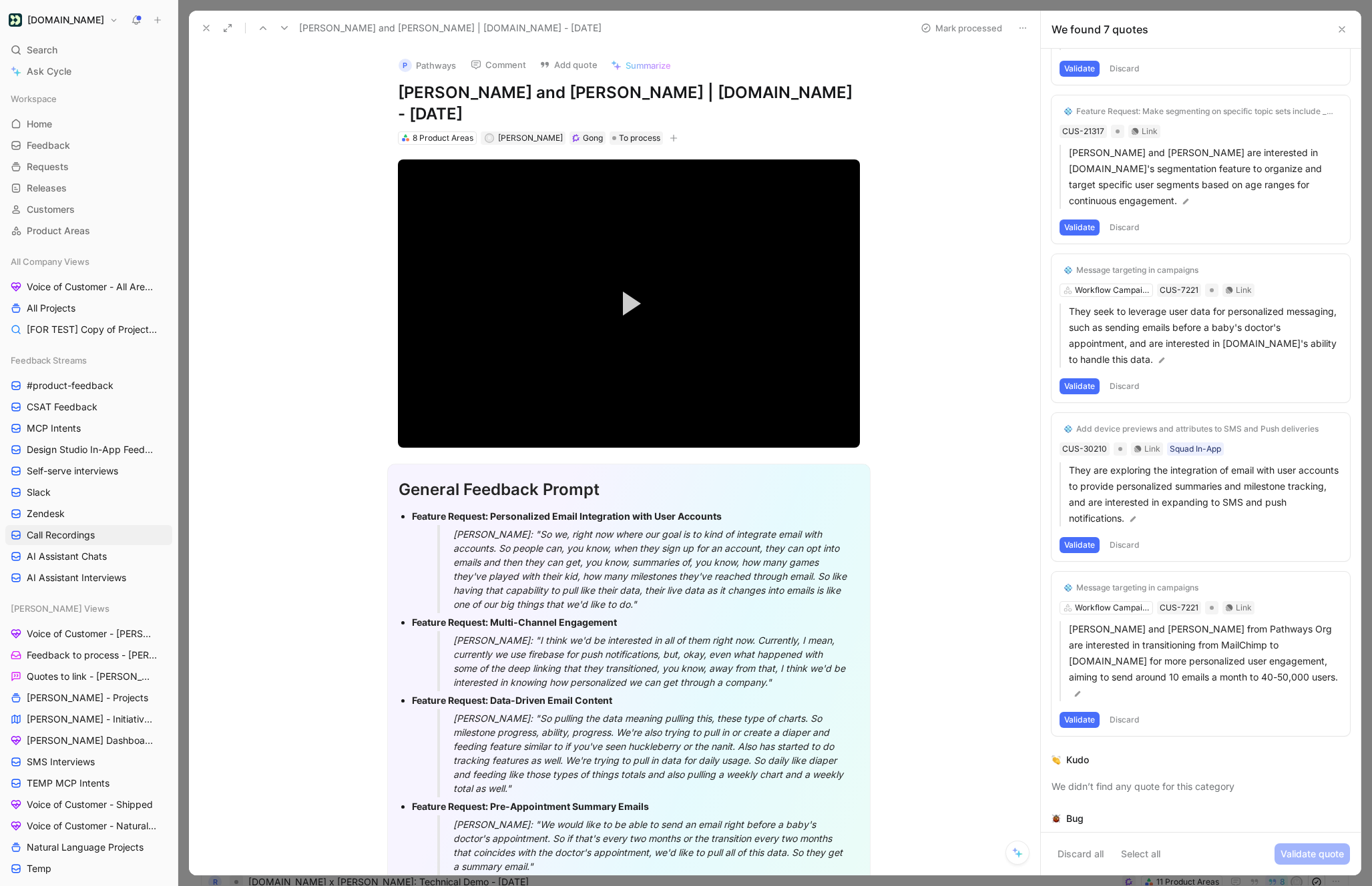
click at [281, 30] on icon at bounding box center [284, 28] width 11 height 11
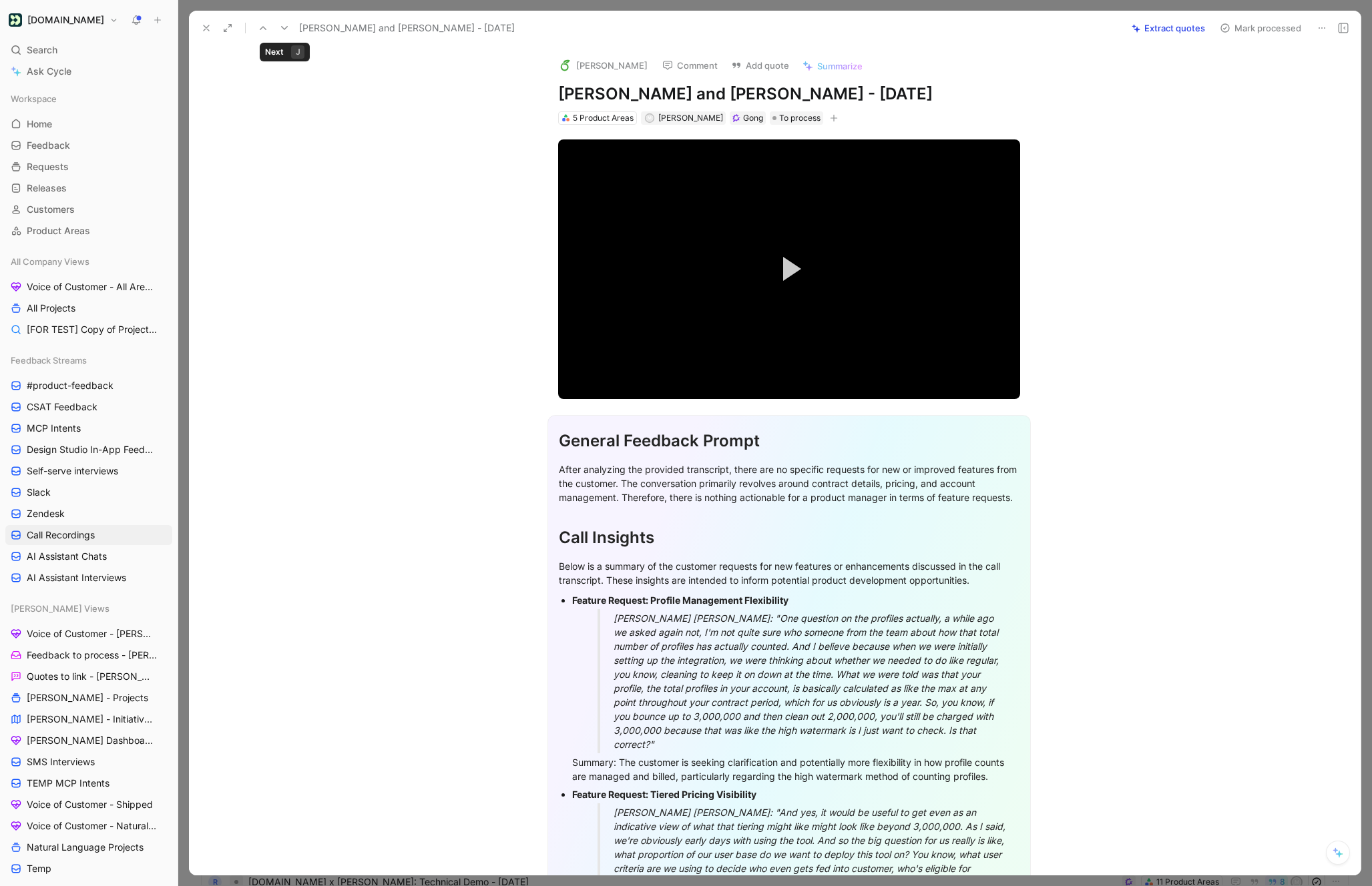
click at [282, 31] on icon at bounding box center [284, 28] width 11 height 11
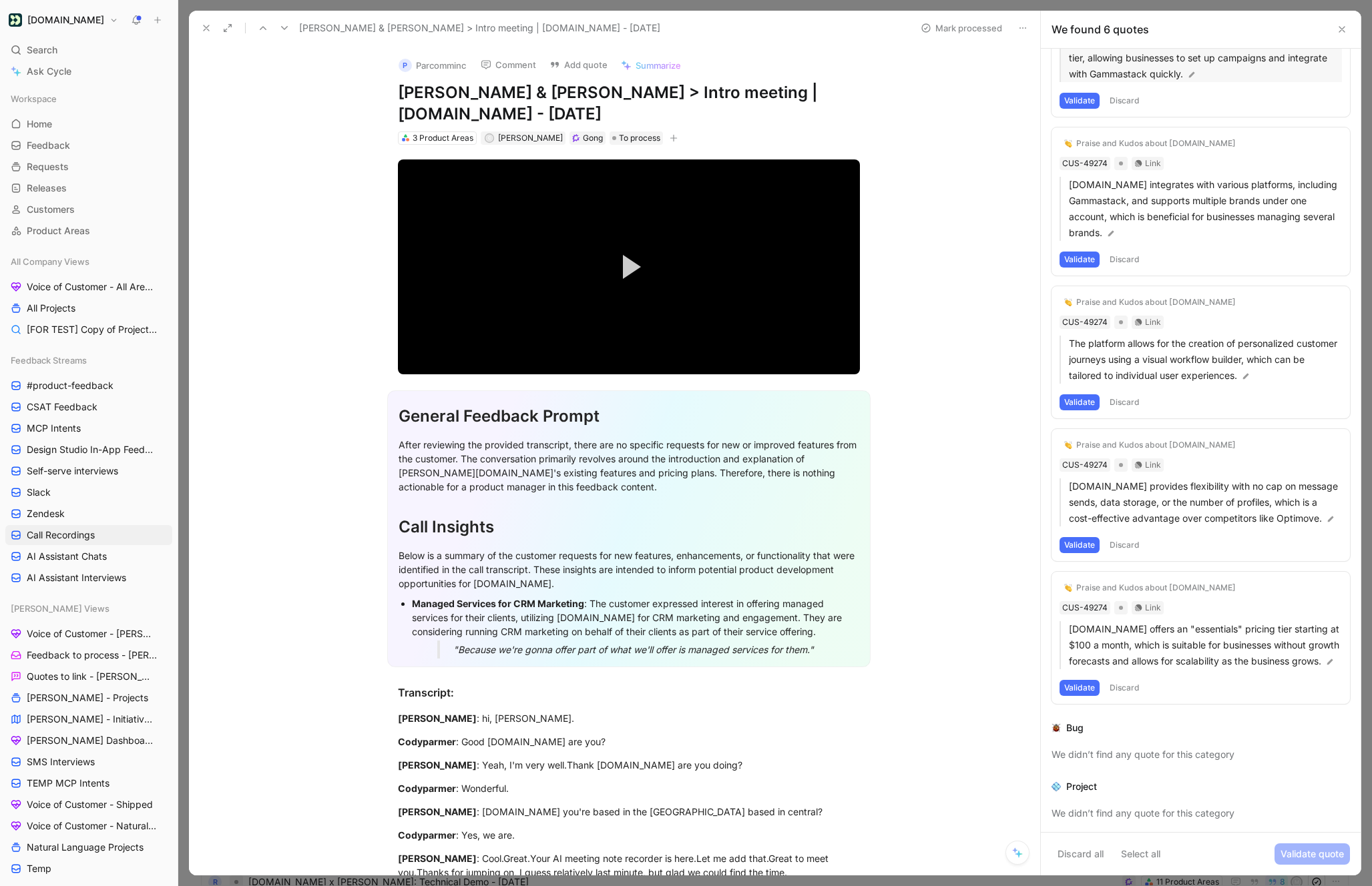
scroll to position [250, 0]
click at [273, 29] on div at bounding box center [273, 28] width 40 height 18
click at [279, 29] on icon at bounding box center [284, 28] width 11 height 11
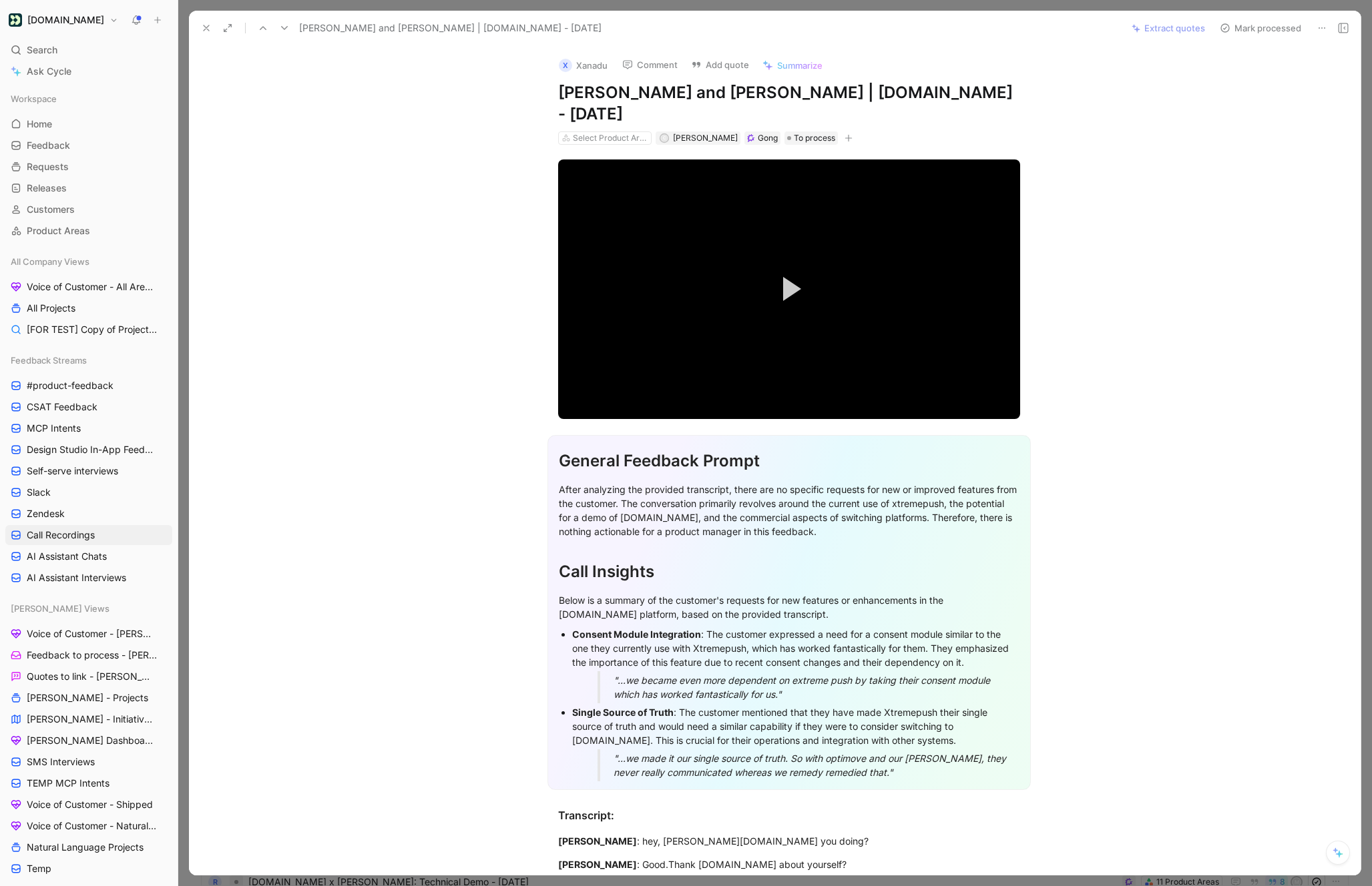
click at [281, 29] on icon at bounding box center [284, 28] width 11 height 11
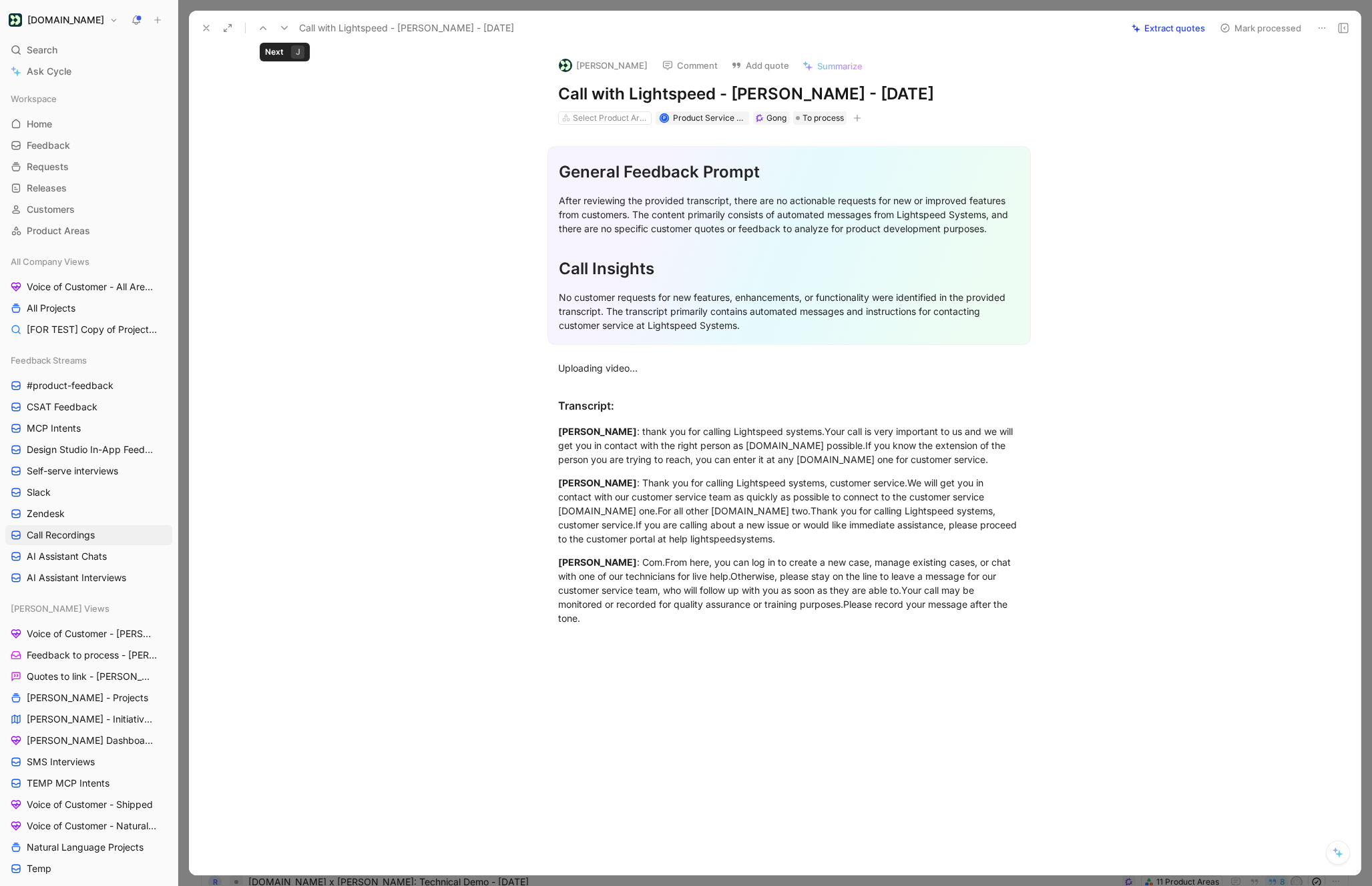
click at [284, 31] on icon at bounding box center [284, 28] width 11 height 11
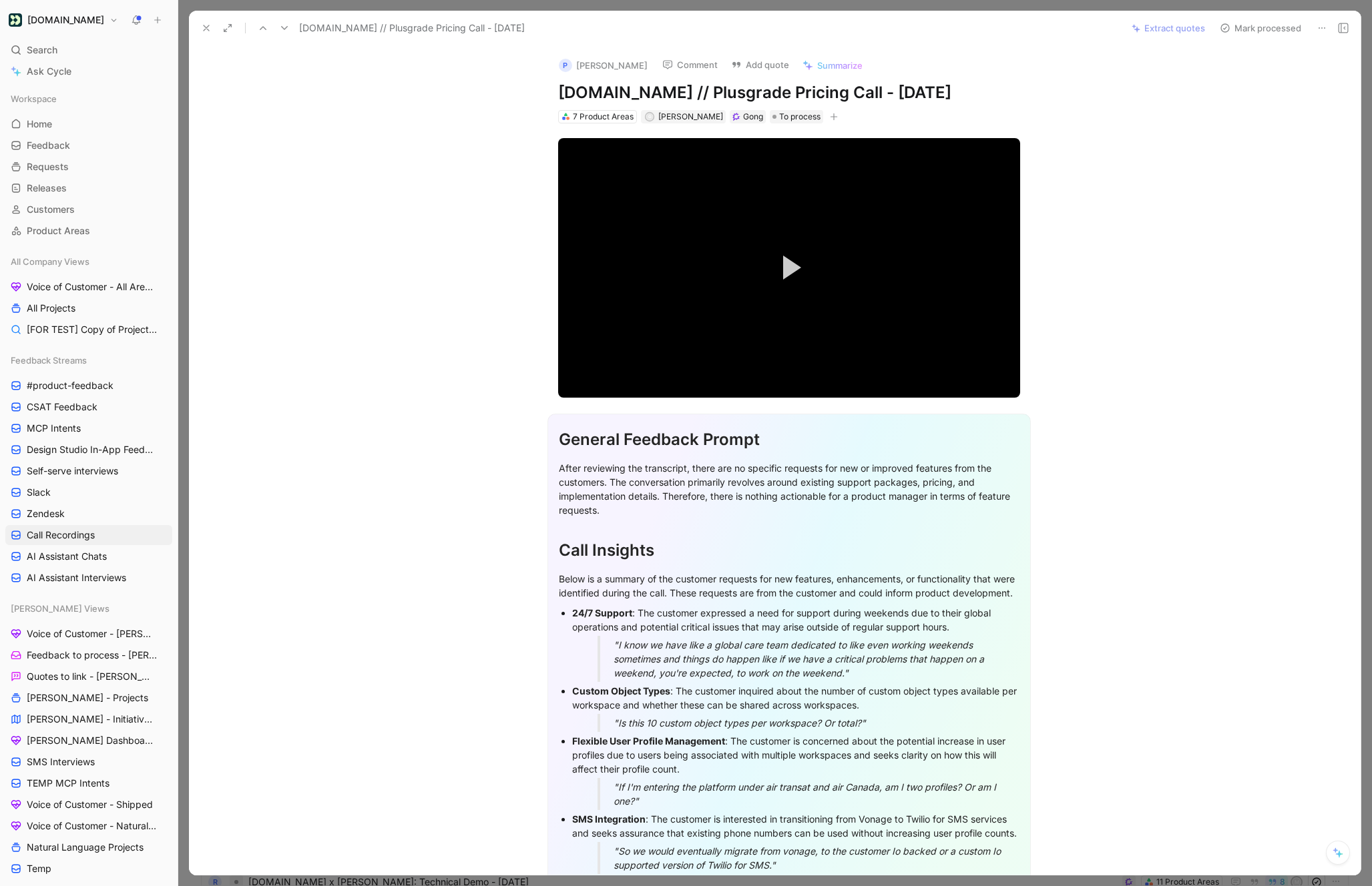
click at [284, 31] on icon at bounding box center [284, 28] width 11 height 11
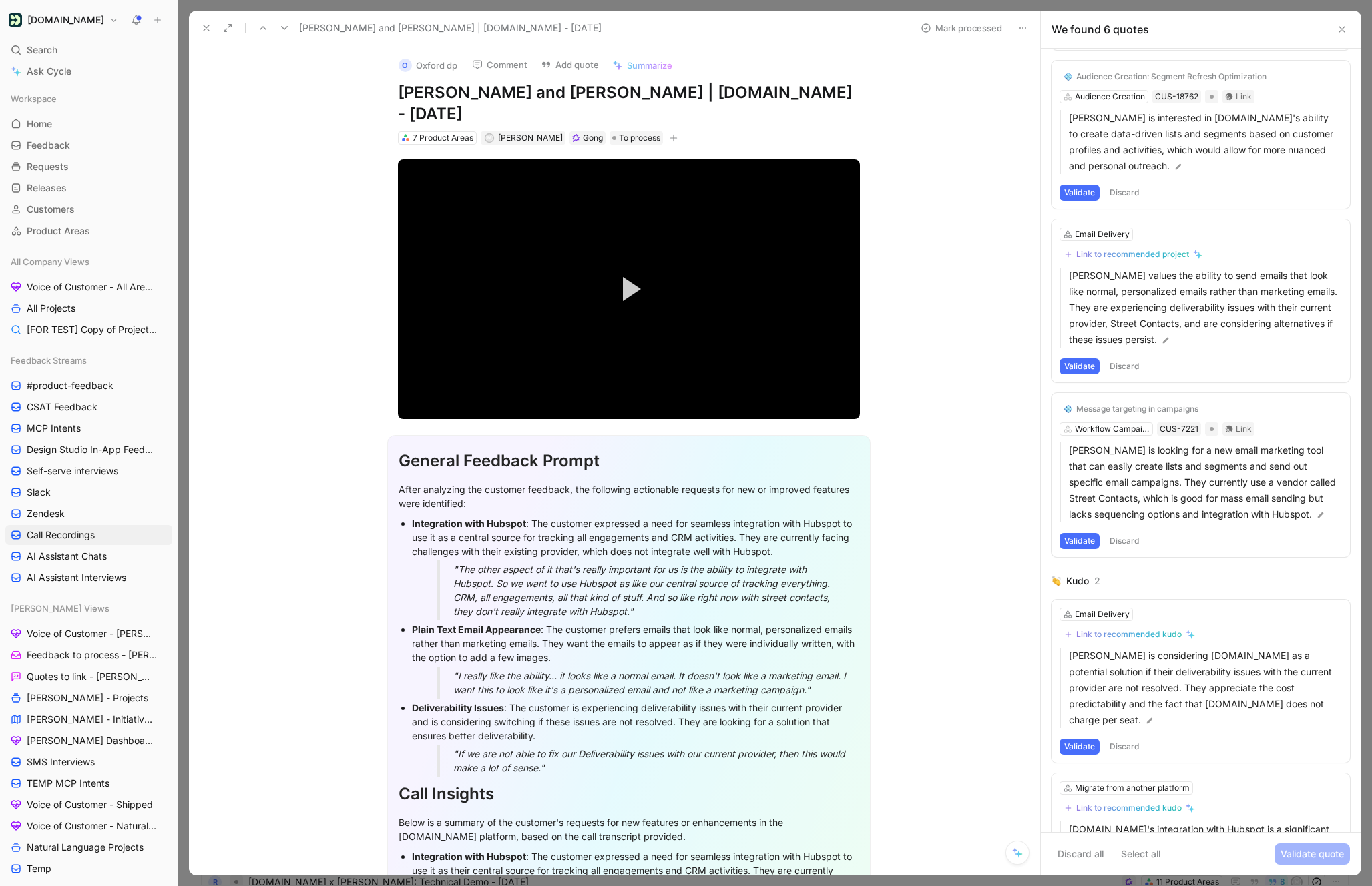
scroll to position [298, 0]
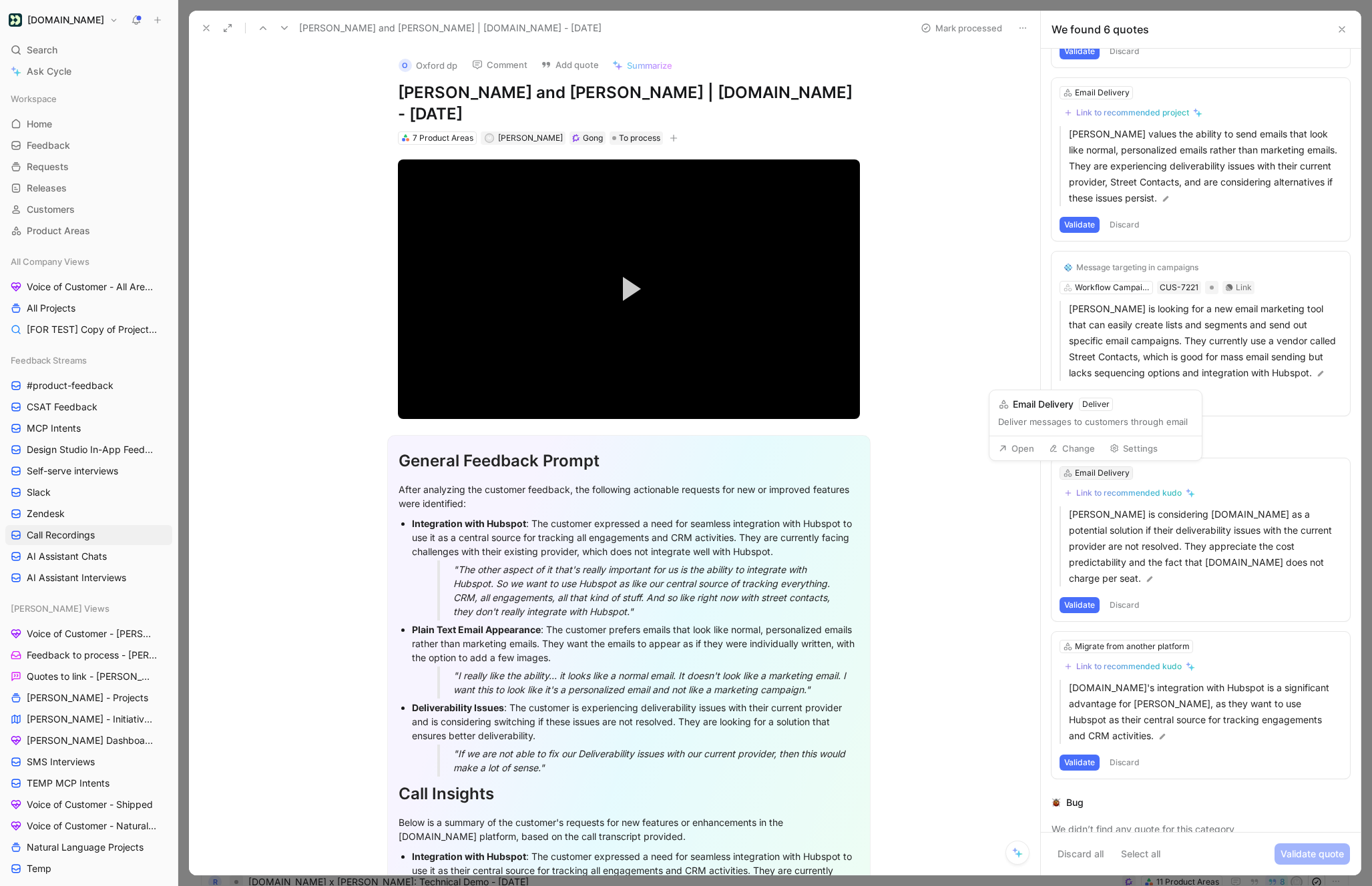
click at [1095, 476] on div "Email Delivery" at bounding box center [1102, 472] width 54 height 13
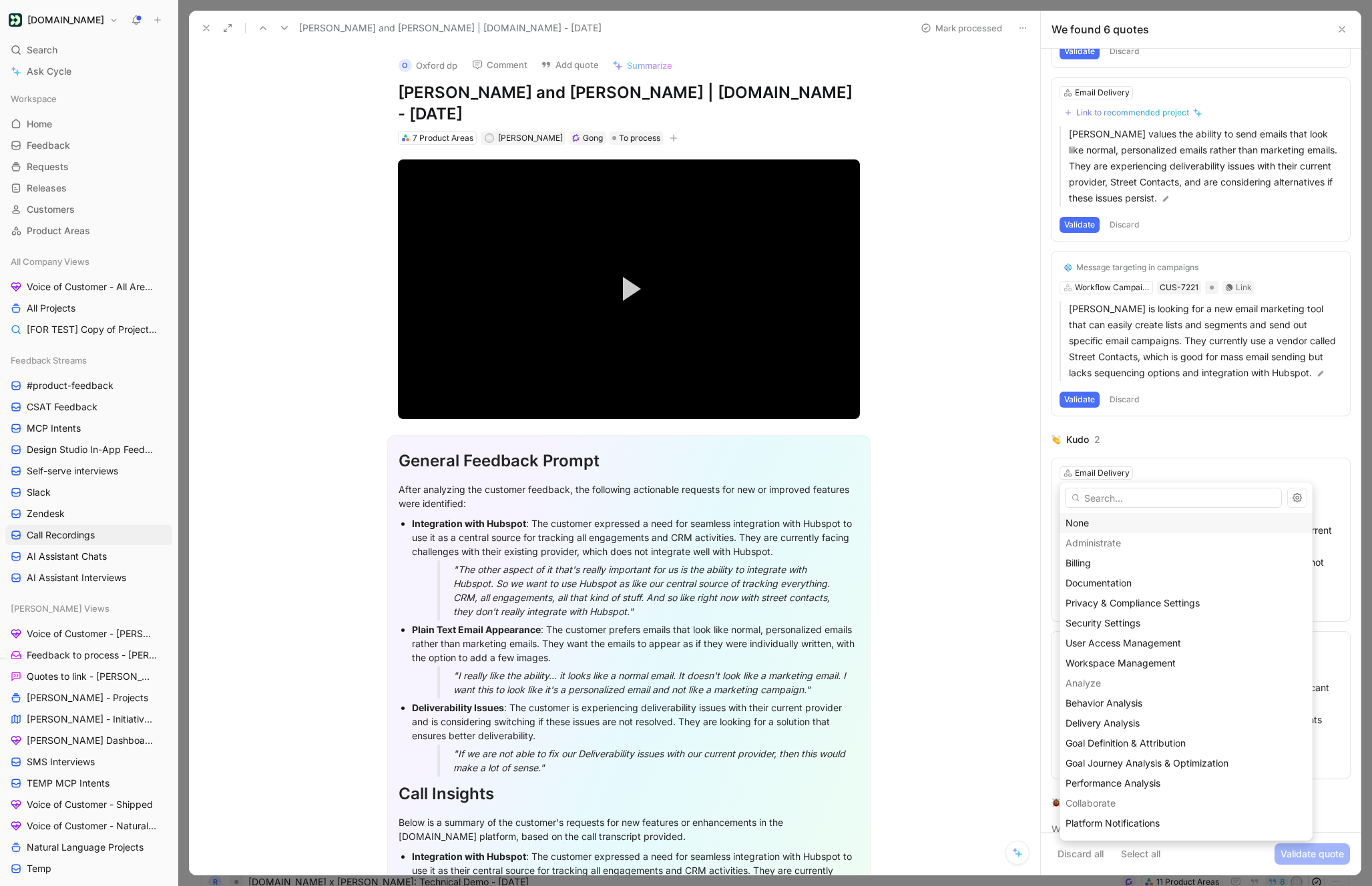
click at [1094, 525] on div "None" at bounding box center [1186, 523] width 241 height 16
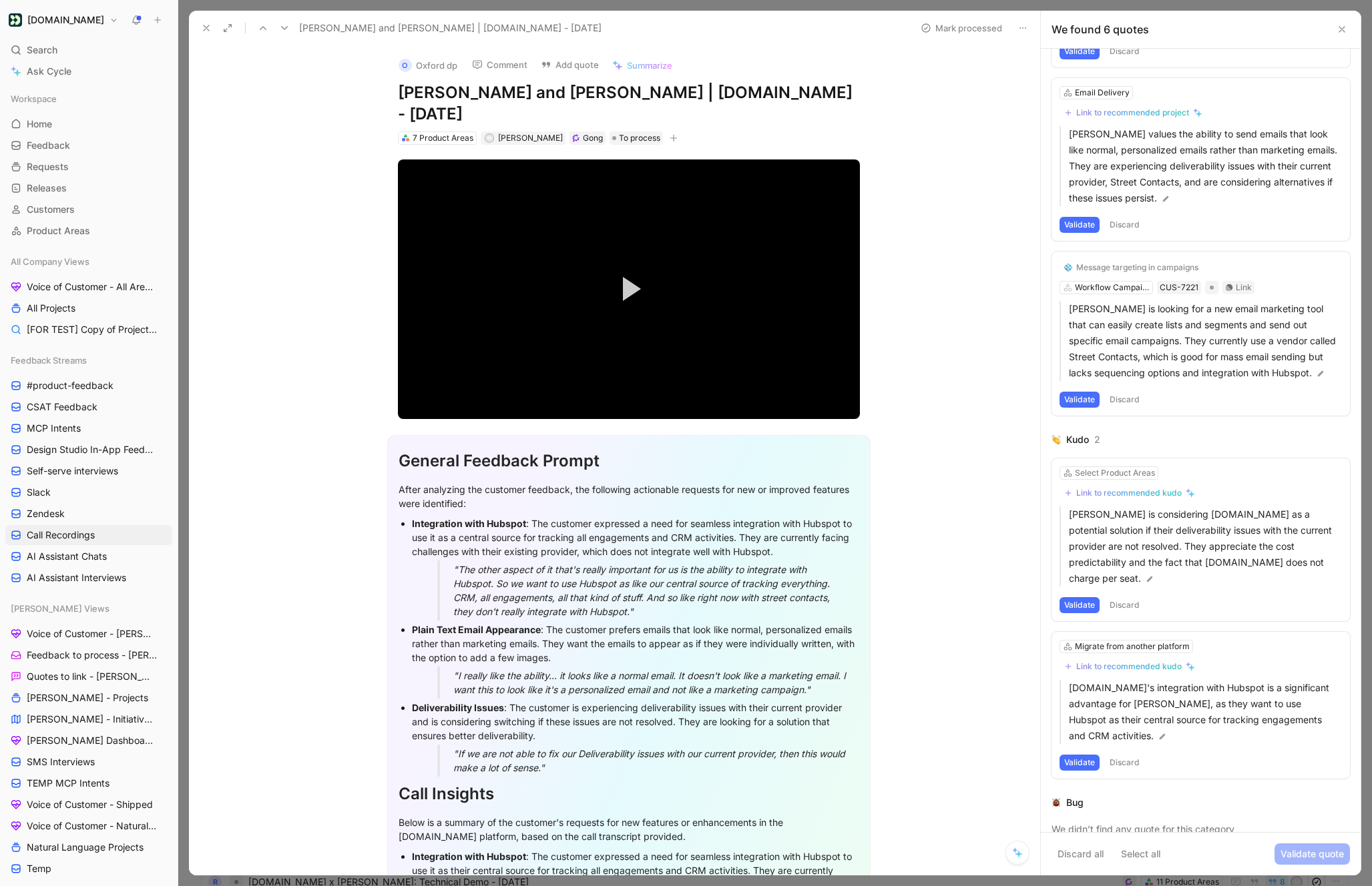
click at [1102, 495] on div "Link to recommended kudo" at bounding box center [1129, 493] width 106 height 11
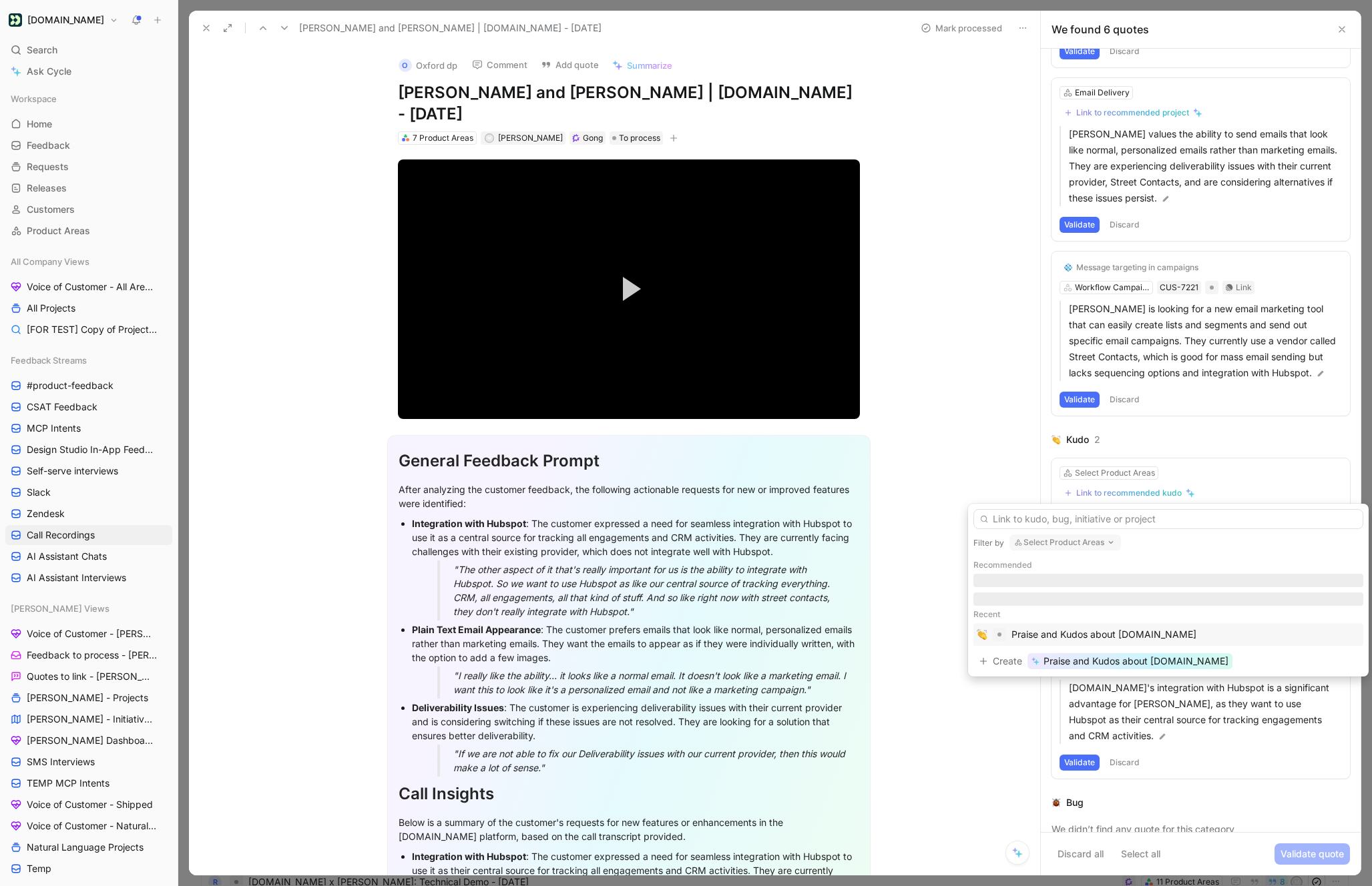
click at [1036, 642] on div "Praise and Kudos about [DOMAIN_NAME]" at bounding box center [1168, 635] width 390 height 23
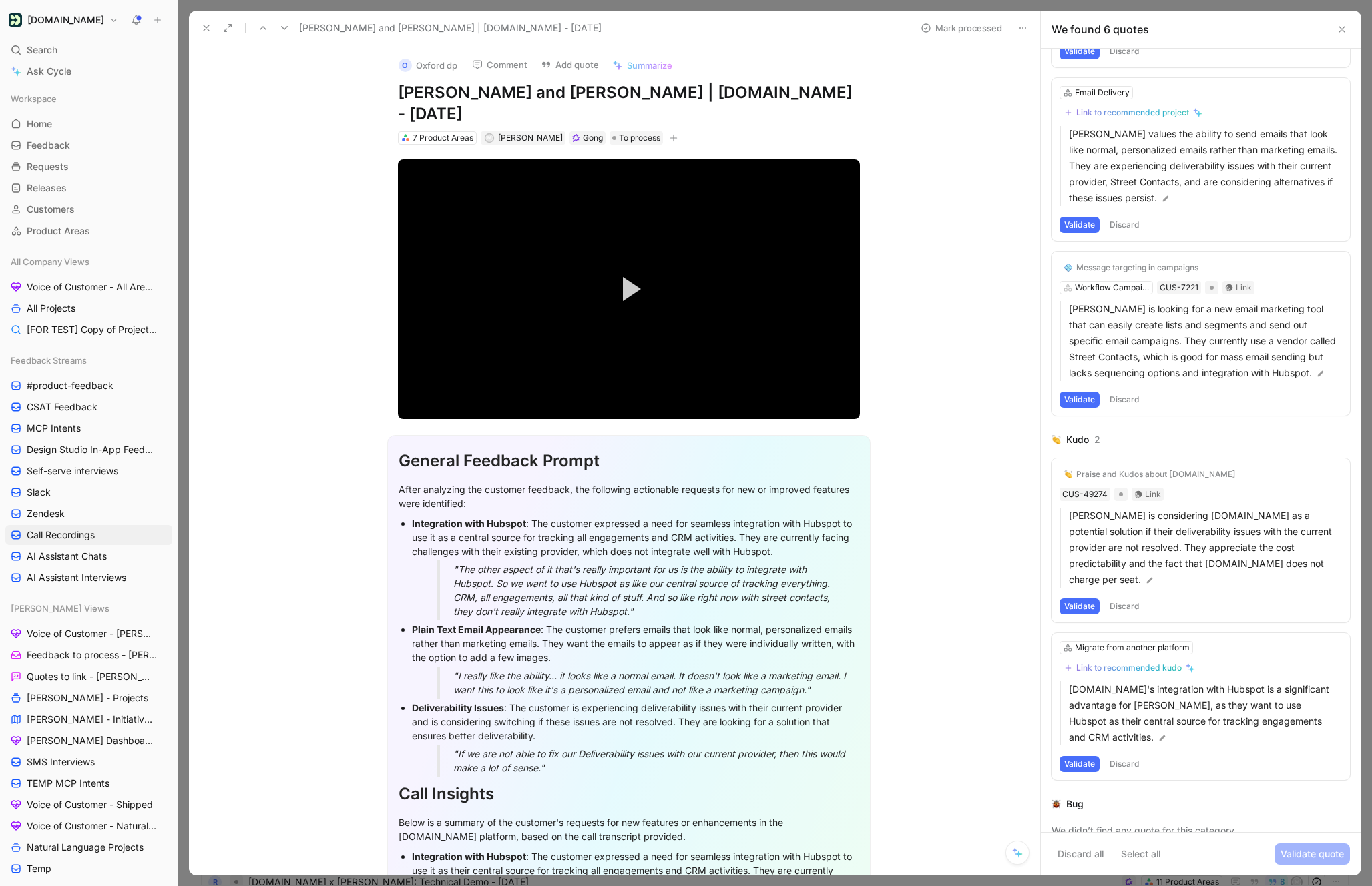
click at [1085, 599] on button "Validate" at bounding box center [1079, 606] width 40 height 16
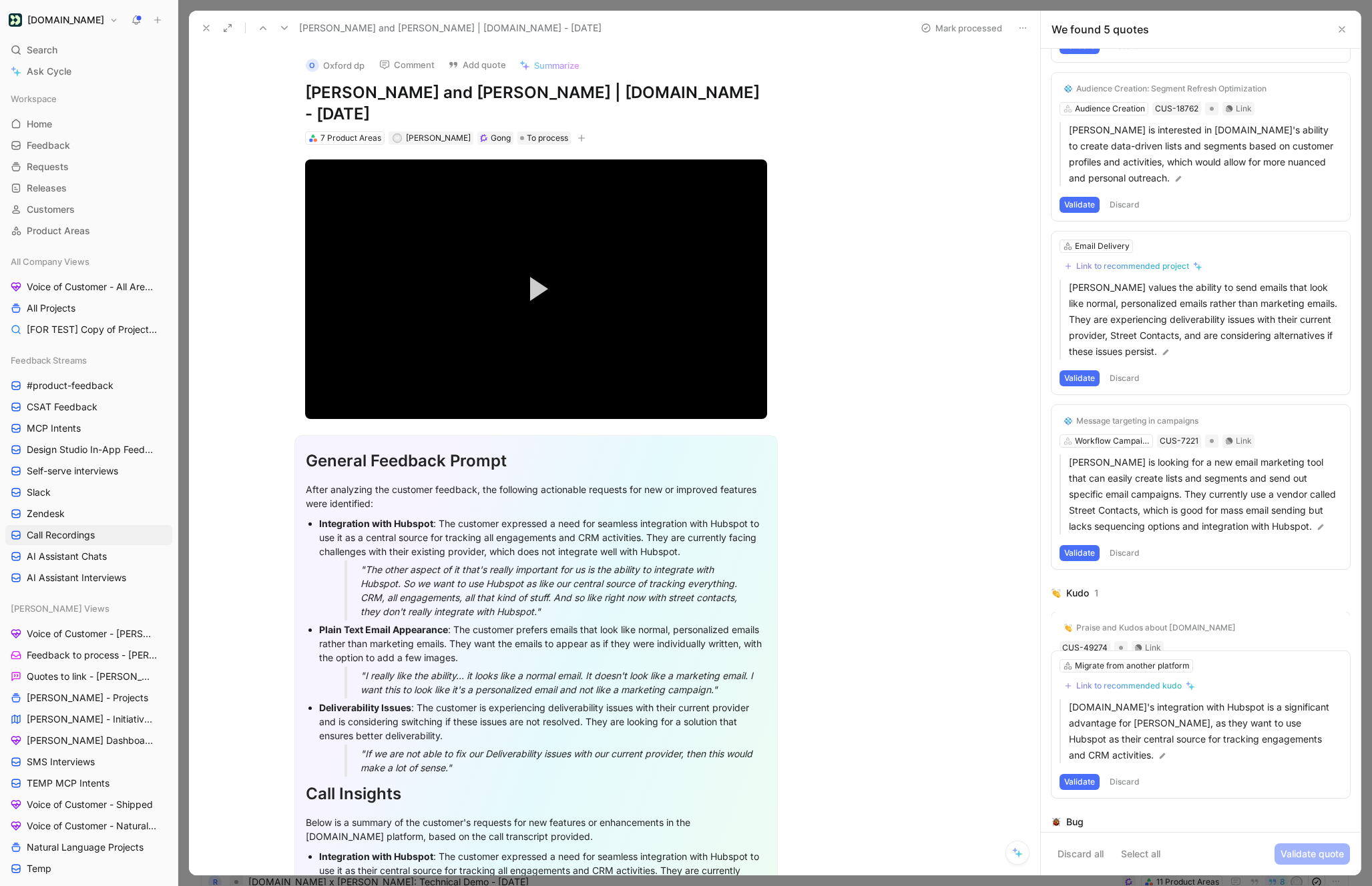
scroll to position [140, 0]
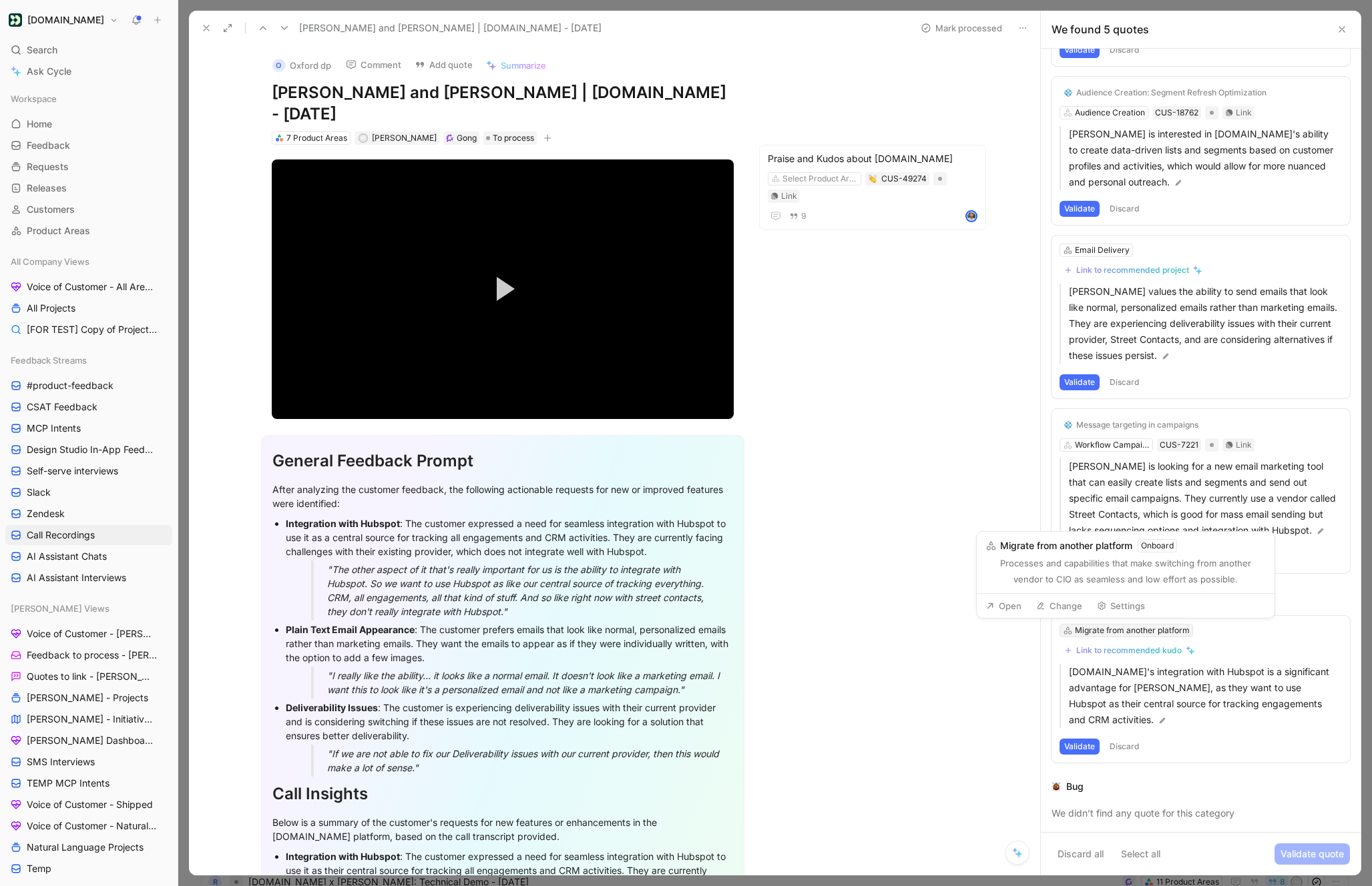
click at [1095, 634] on div "Migrate from another platform" at bounding box center [1132, 630] width 115 height 13
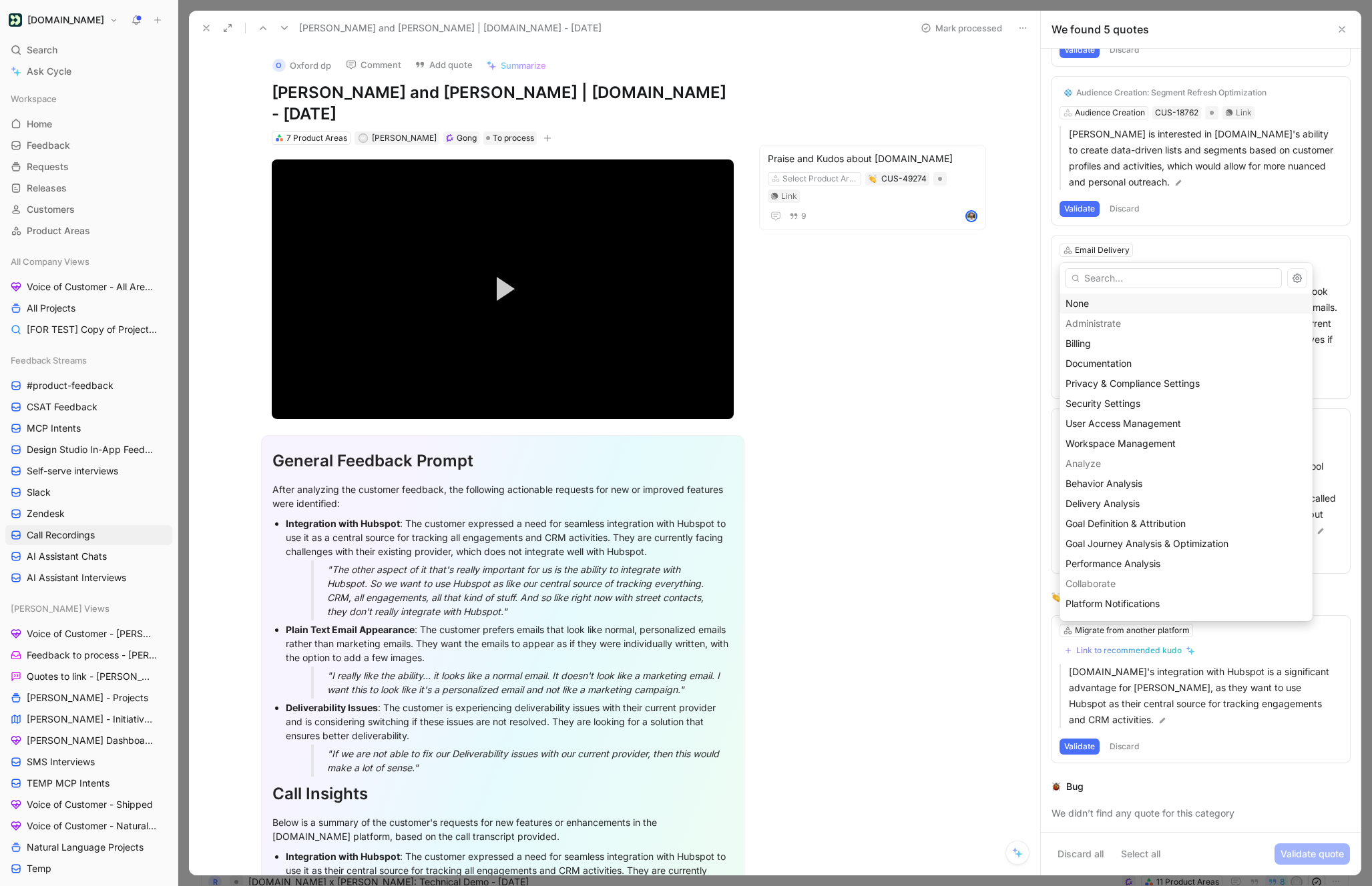
click at [1101, 304] on div "None" at bounding box center [1186, 303] width 241 height 16
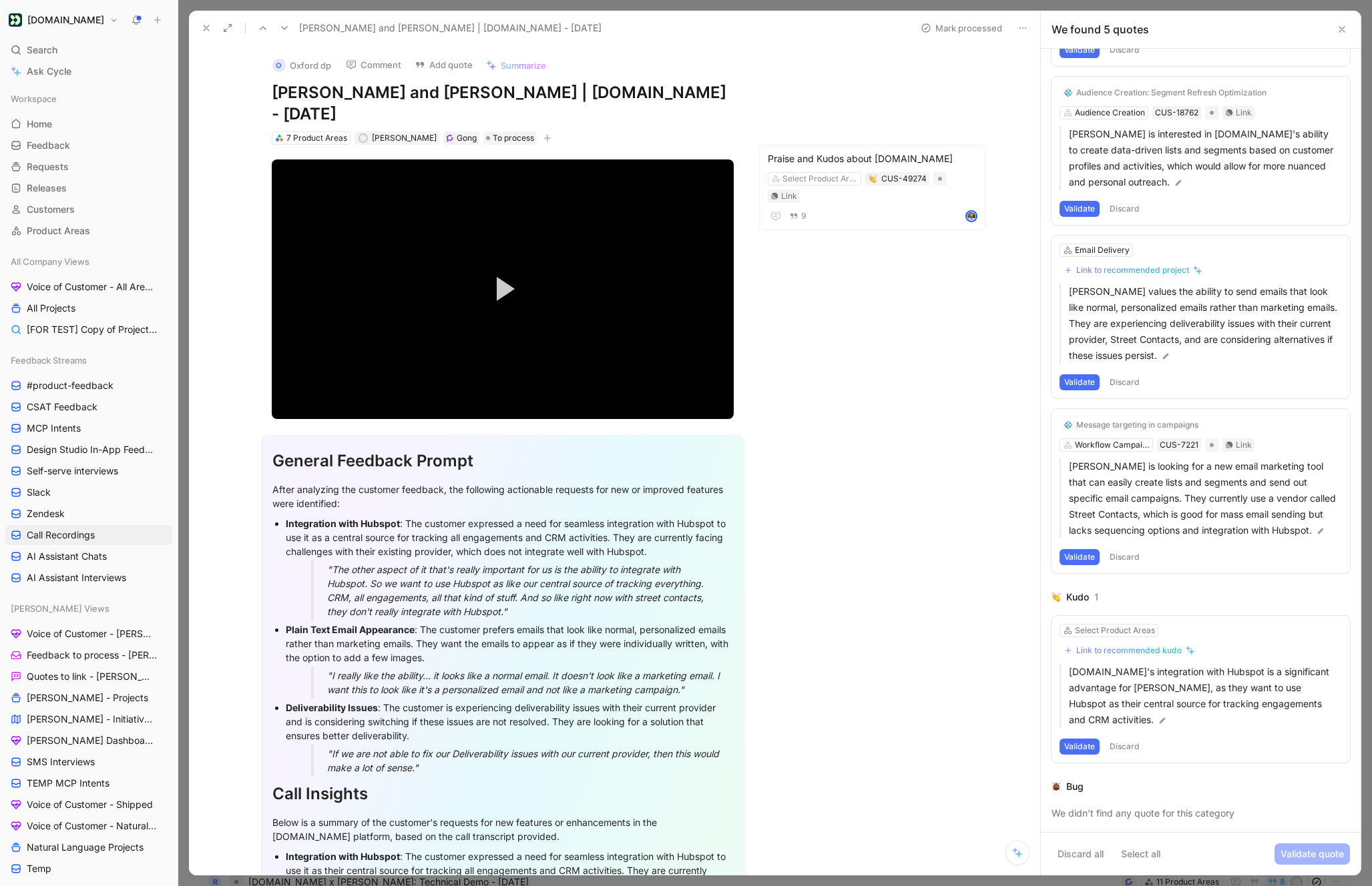
click at [1077, 652] on div "Link to recommended kudo" at bounding box center [1129, 651] width 106 height 11
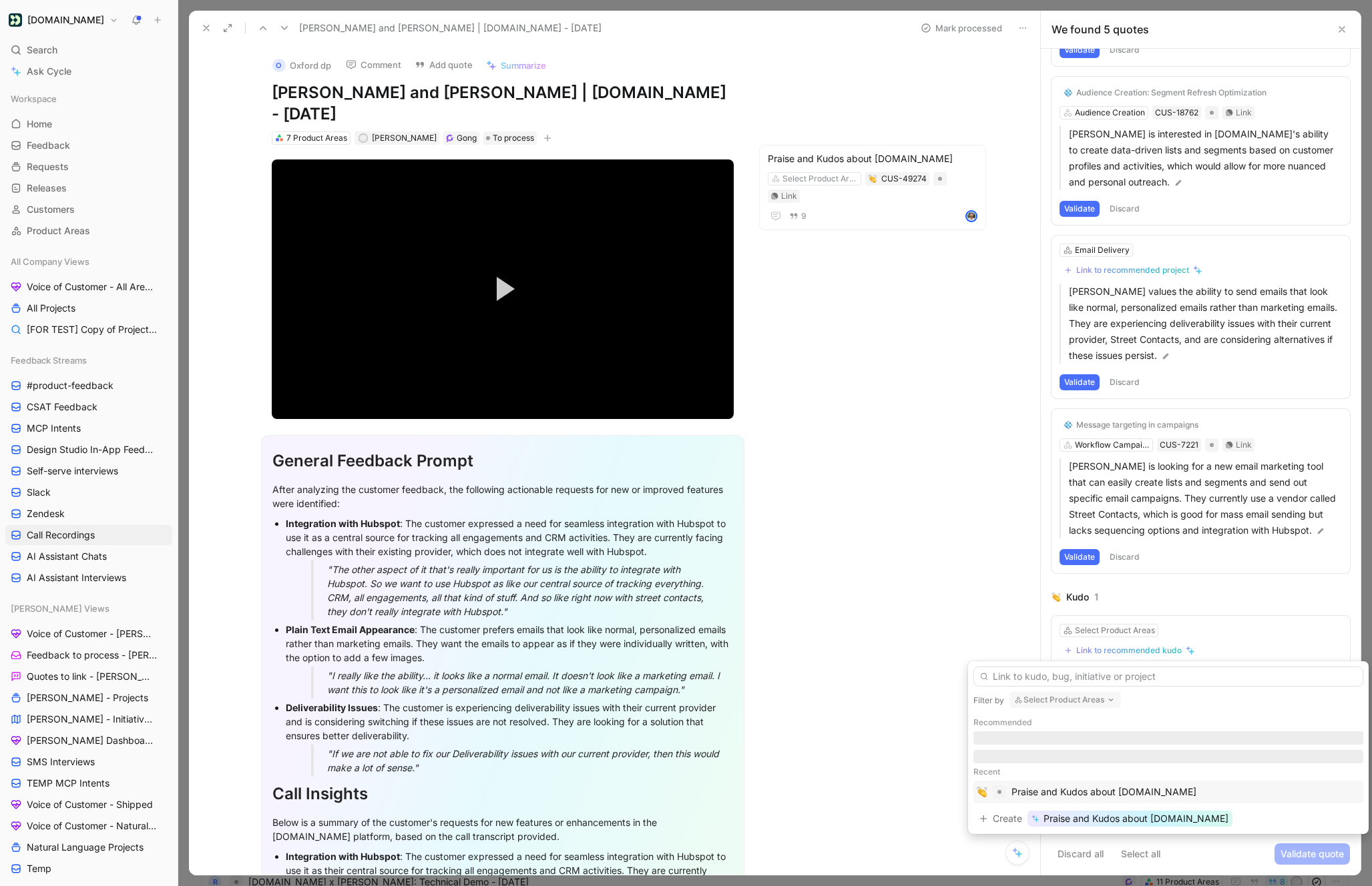
click at [1021, 793] on div "Praise and Kudos about [DOMAIN_NAME]" at bounding box center [1103, 792] width 185 height 16
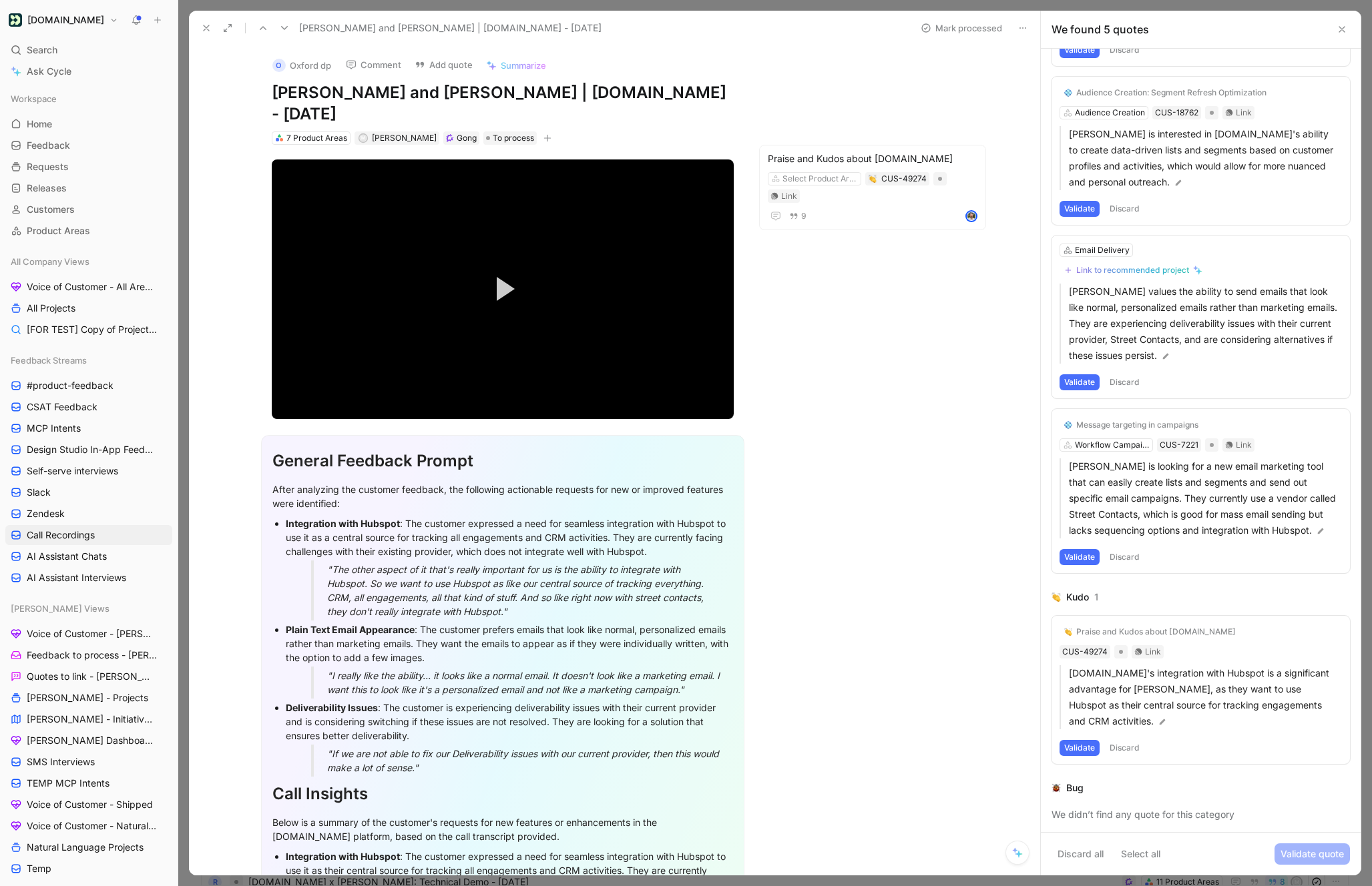
click at [1087, 745] on button "Validate" at bounding box center [1079, 747] width 40 height 16
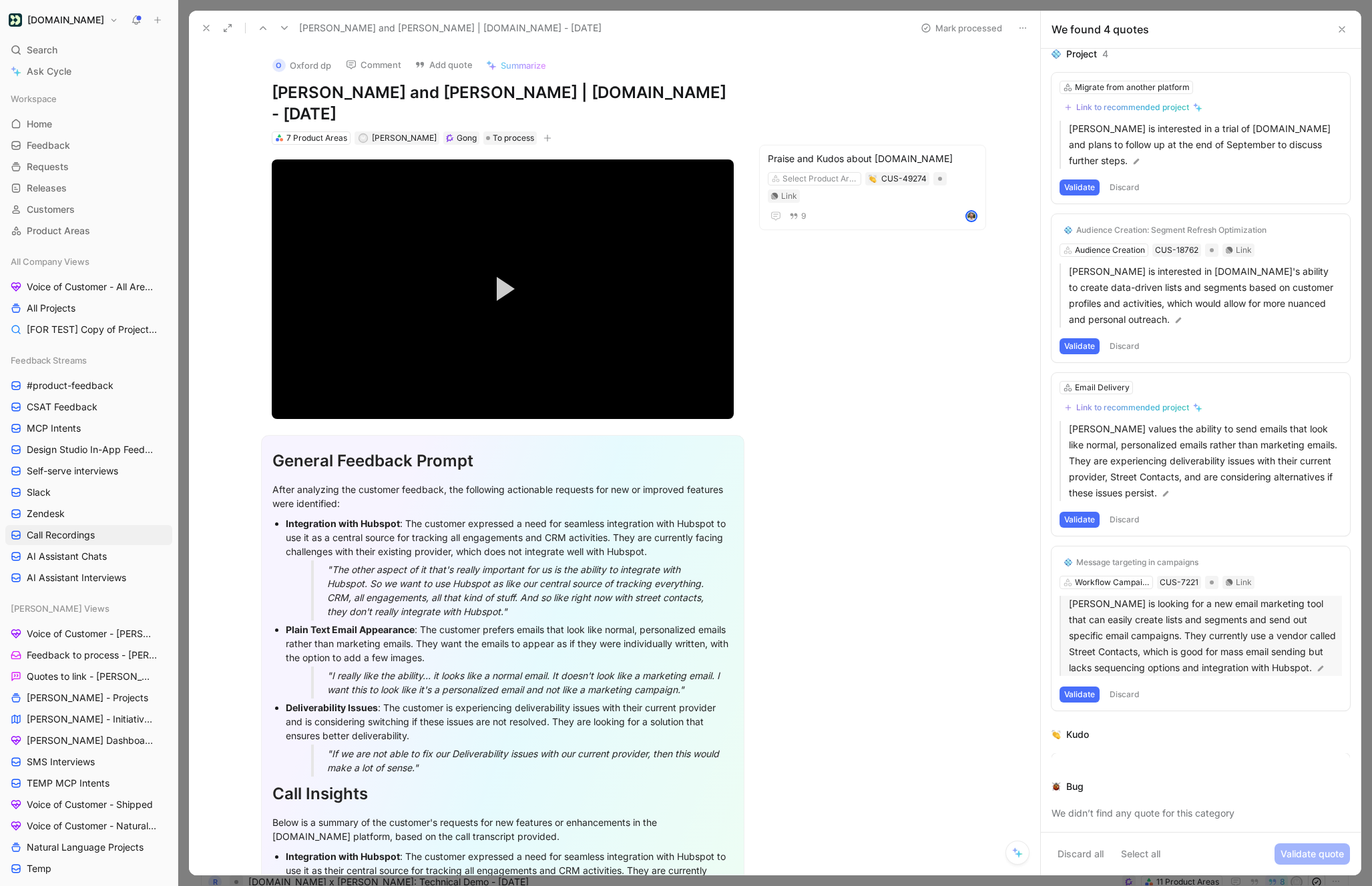
scroll to position [0, 0]
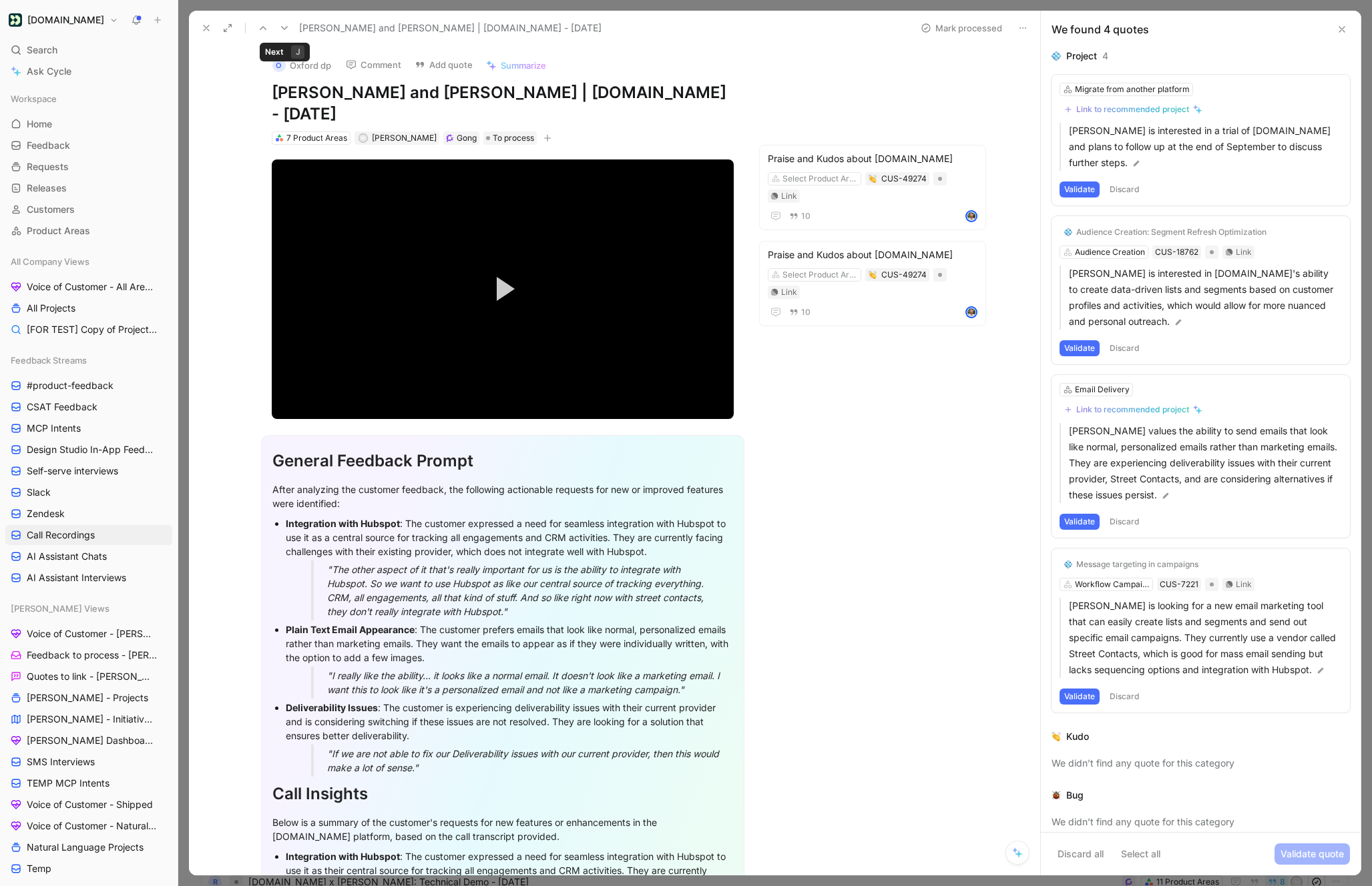
click at [283, 31] on icon at bounding box center [284, 28] width 11 height 11
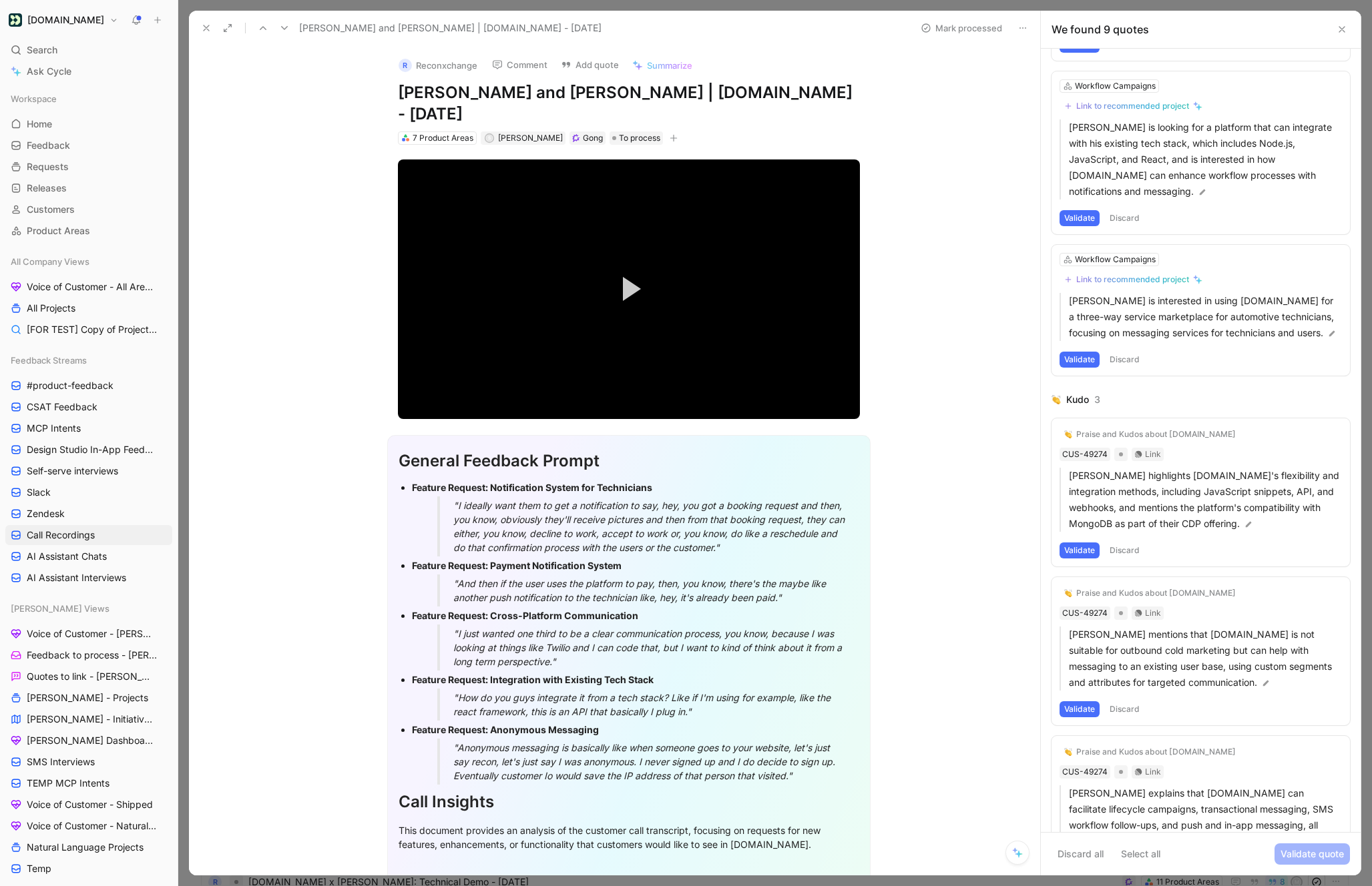
scroll to position [710, 0]
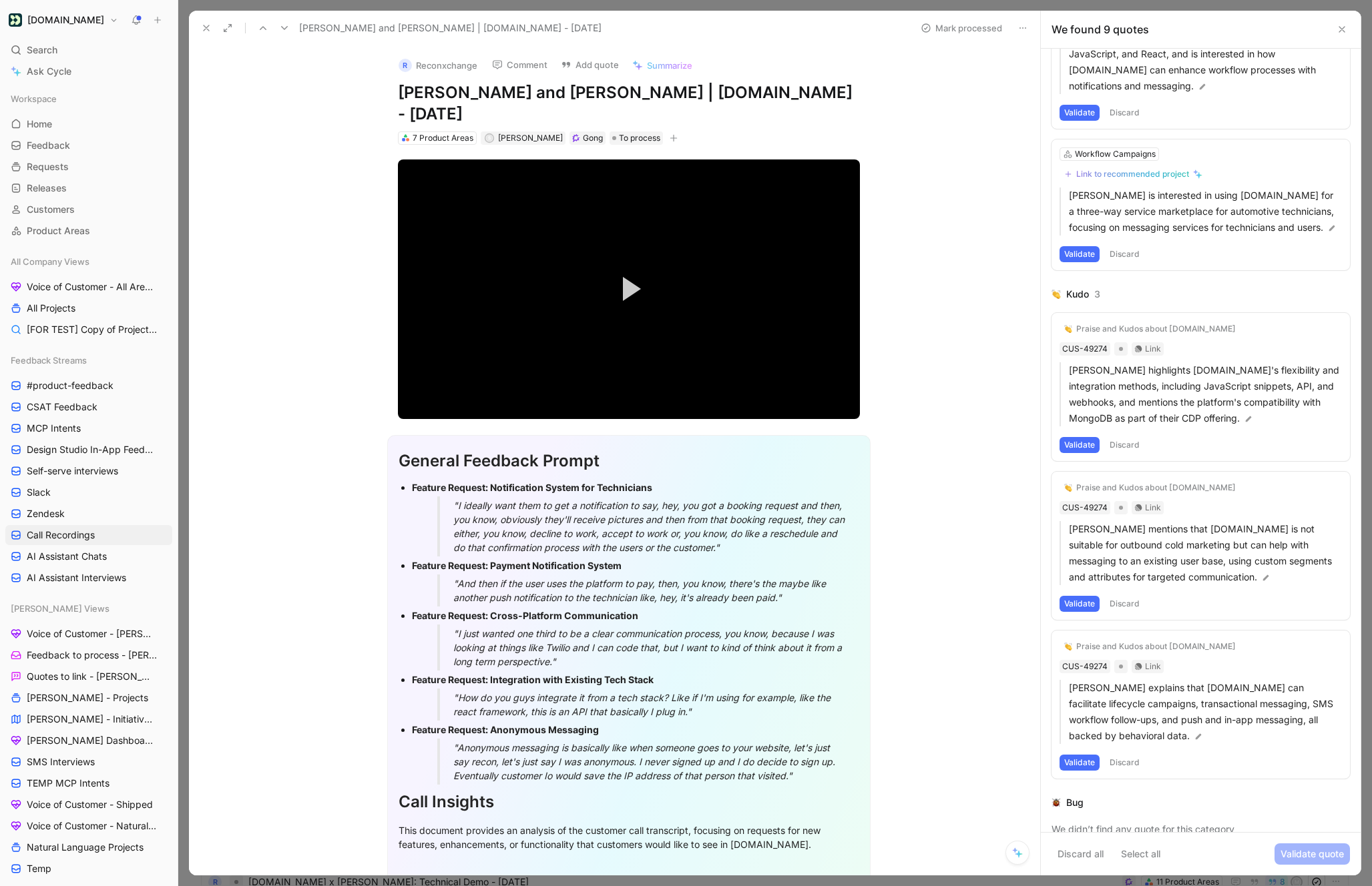
click at [1076, 437] on button "Validate" at bounding box center [1079, 445] width 40 height 16
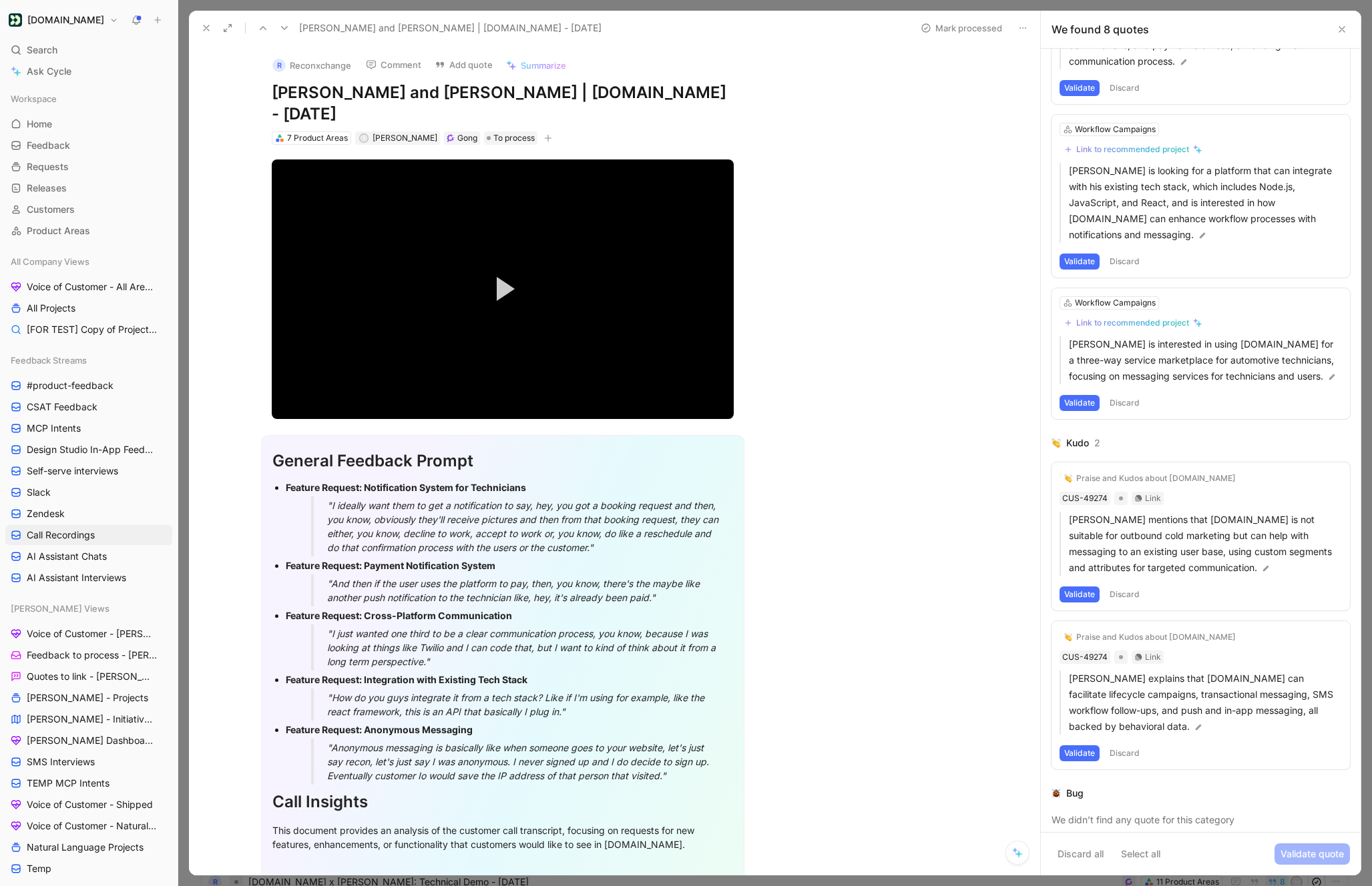
scroll to position [551, 0]
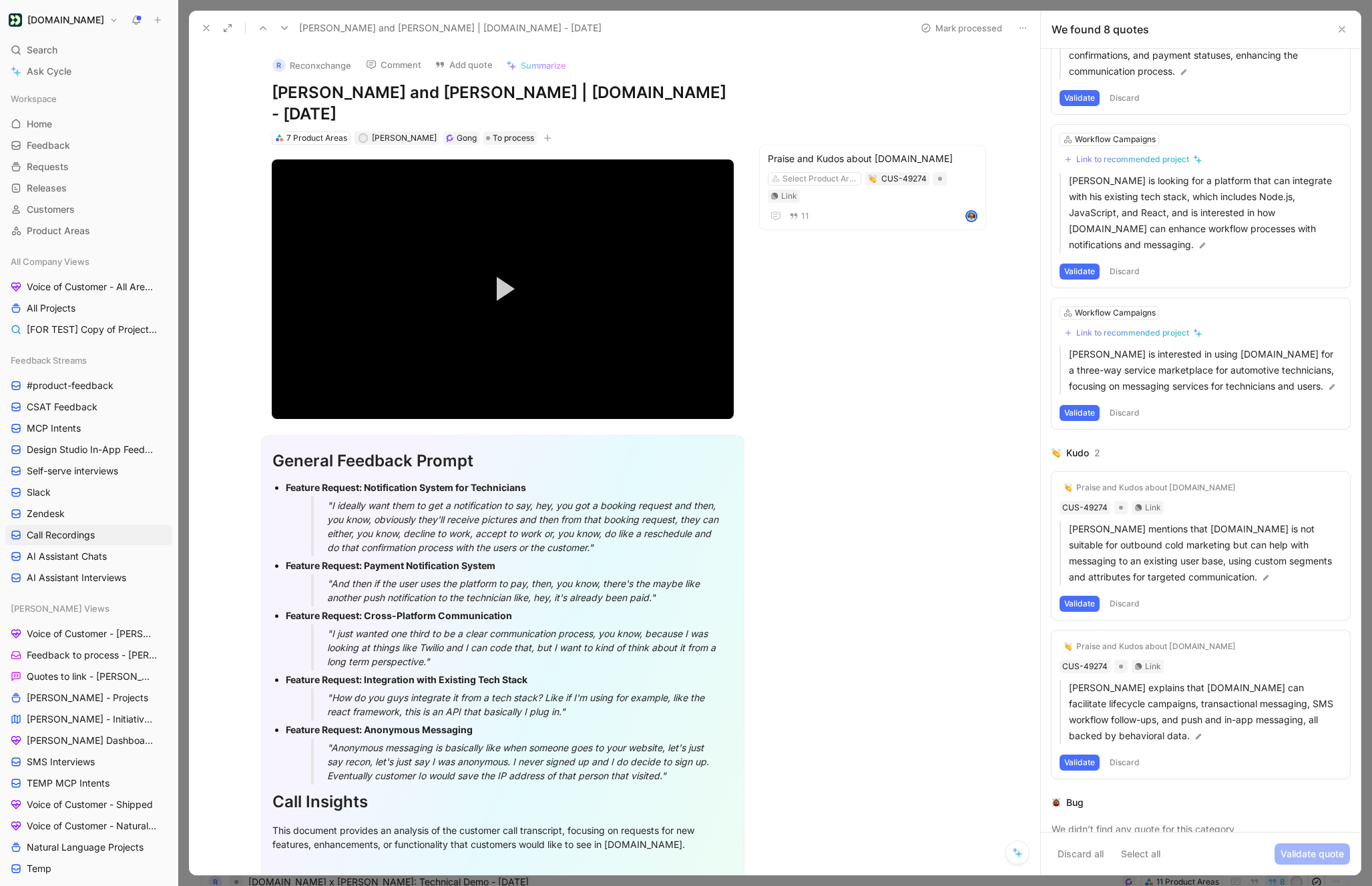
click at [1119, 596] on button "Discard" at bounding box center [1124, 603] width 39 height 16
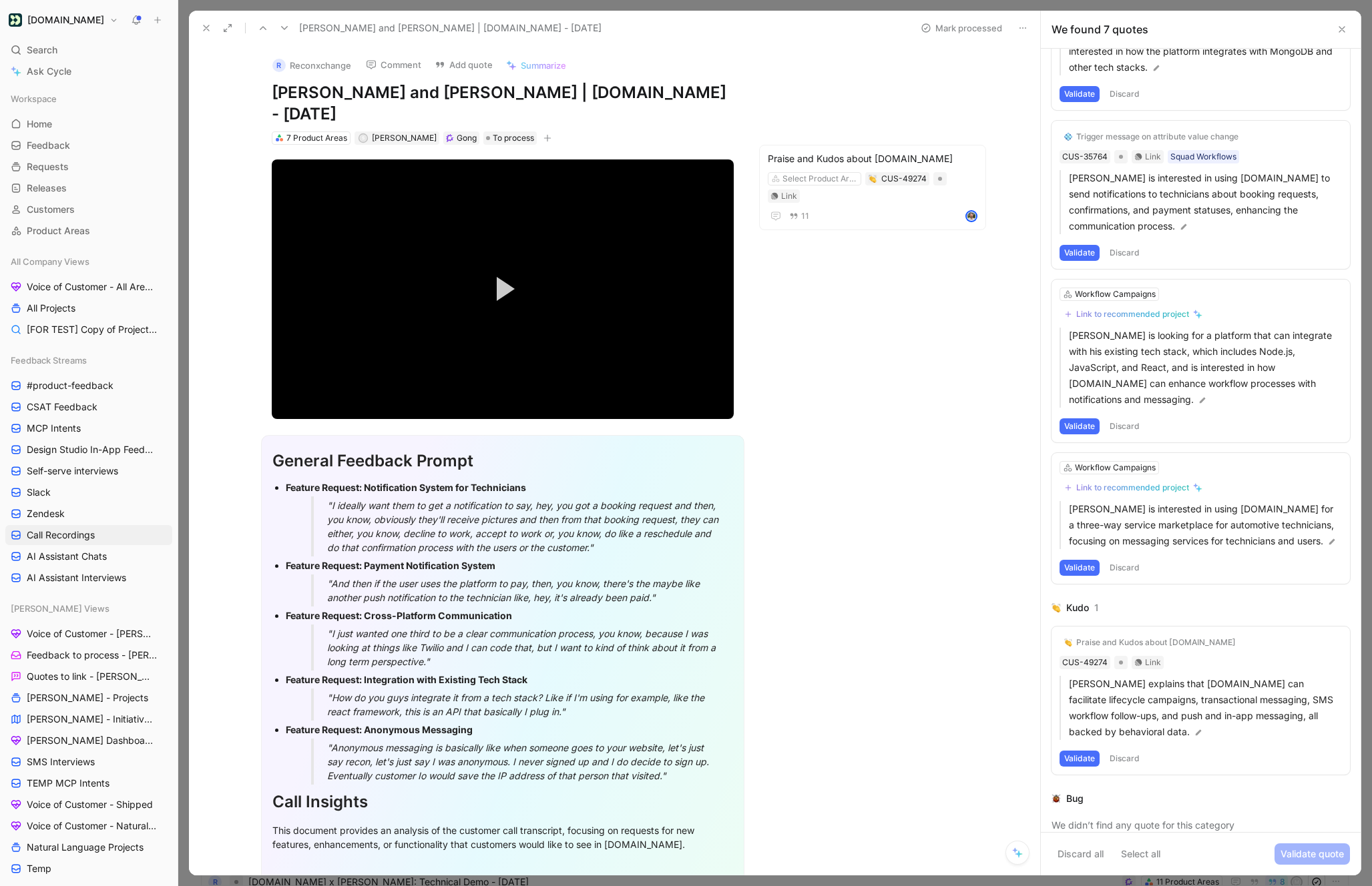
scroll to position [392, 0]
click at [1076, 755] on button "Validate" at bounding box center [1079, 763] width 40 height 16
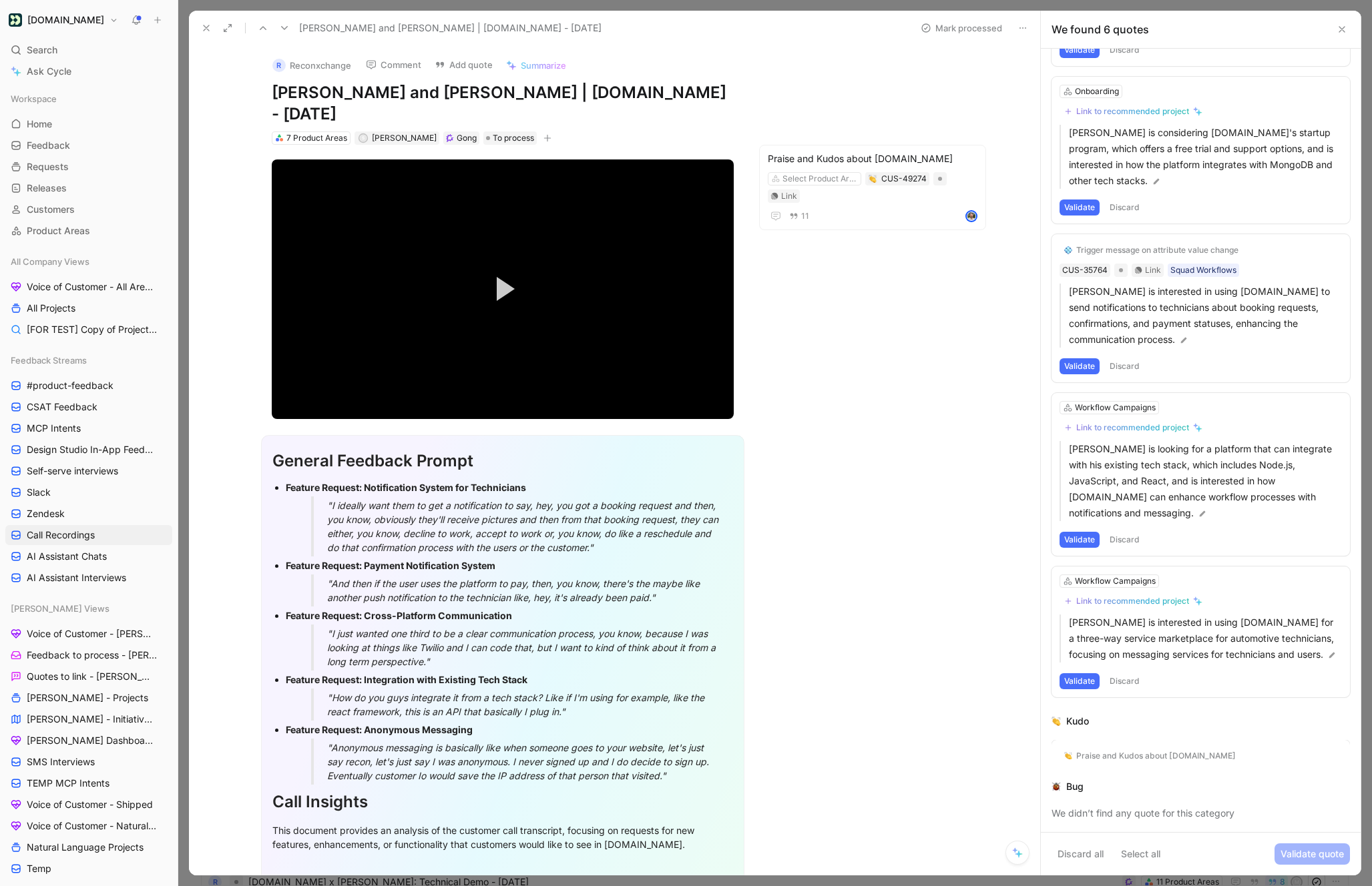
scroll to position [260, 0]
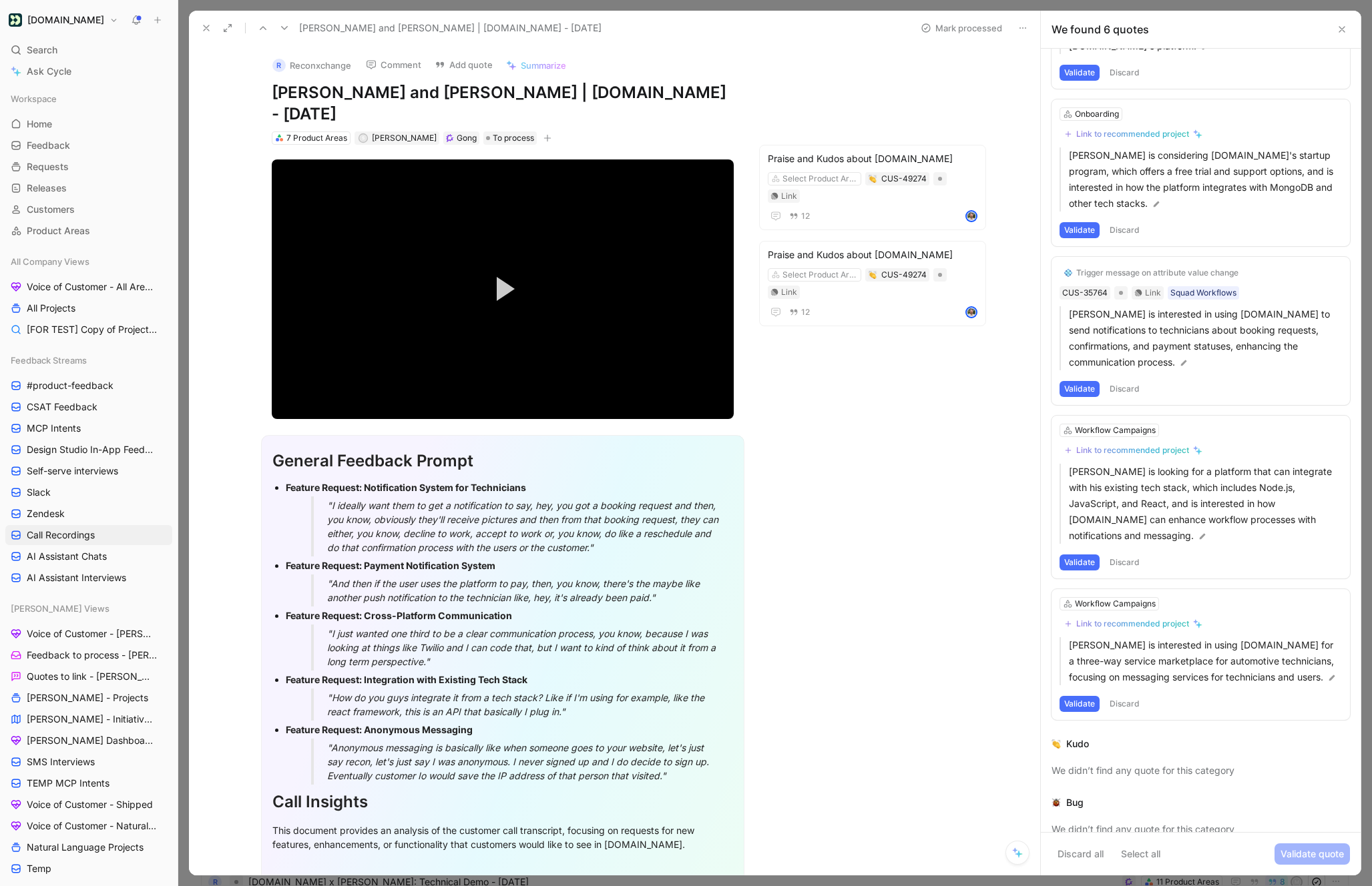
click at [283, 25] on icon at bounding box center [284, 28] width 11 height 11
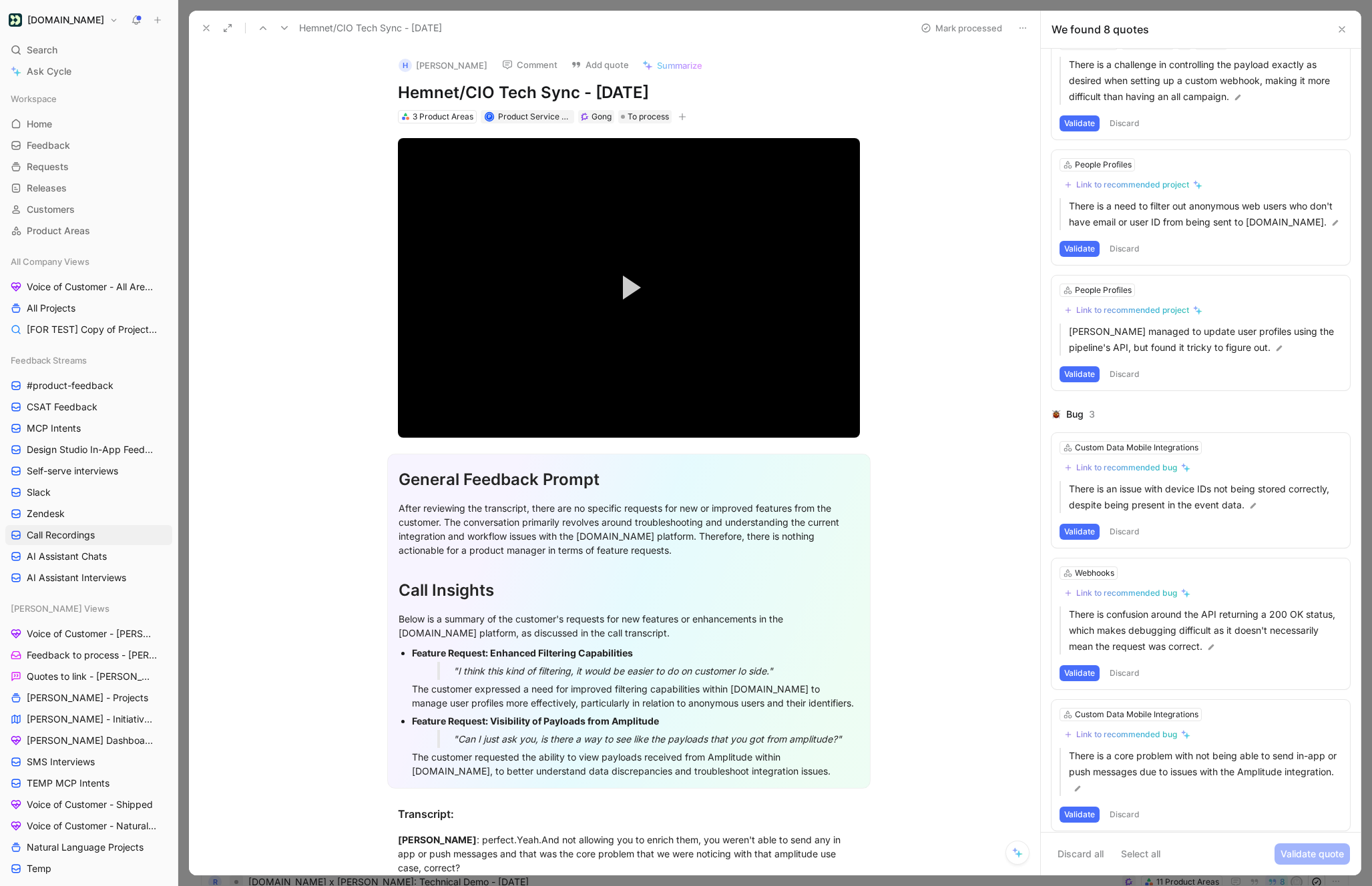
scroll to position [404, 0]
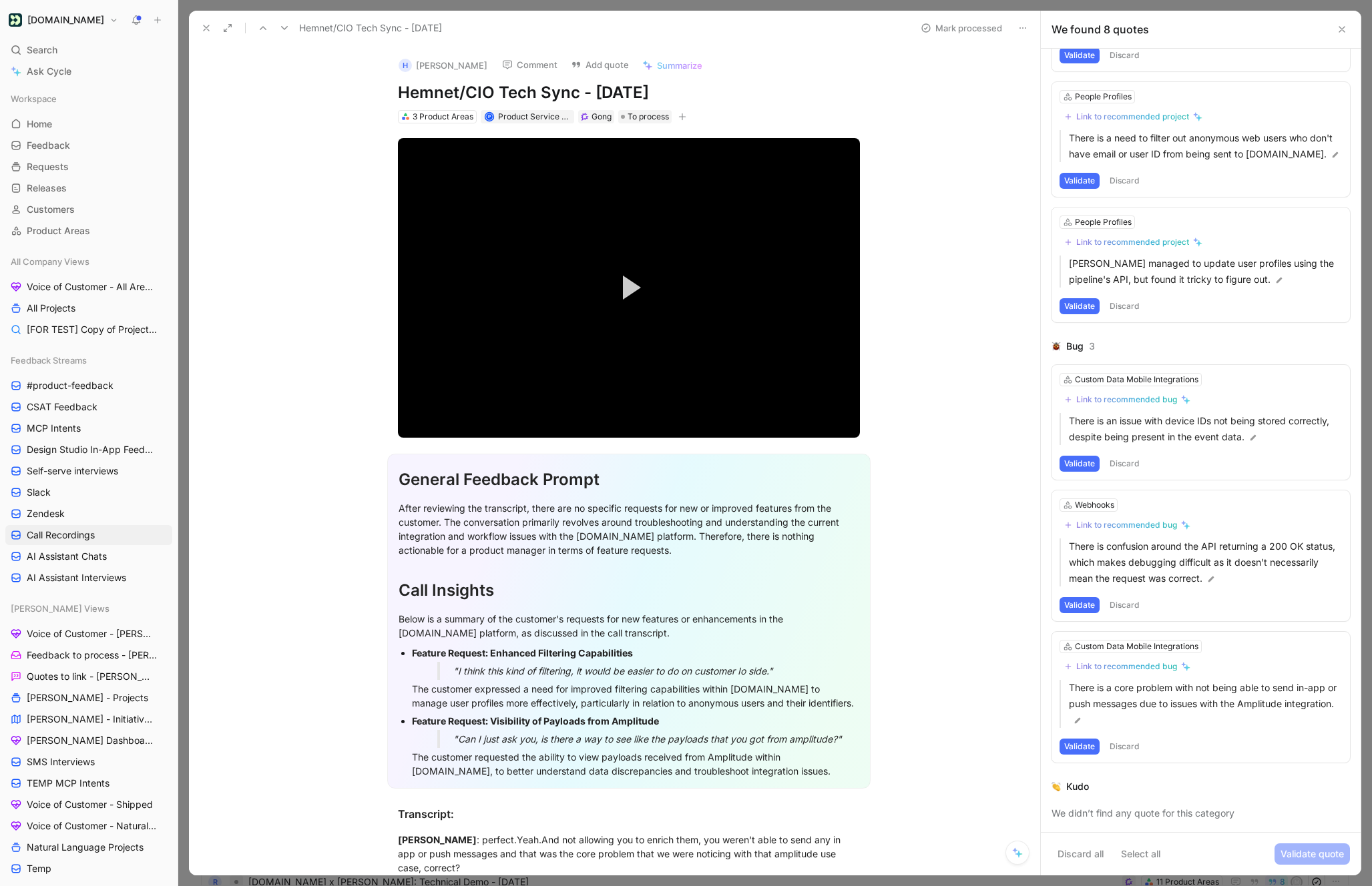
click at [282, 28] on use at bounding box center [284, 28] width 7 height 4
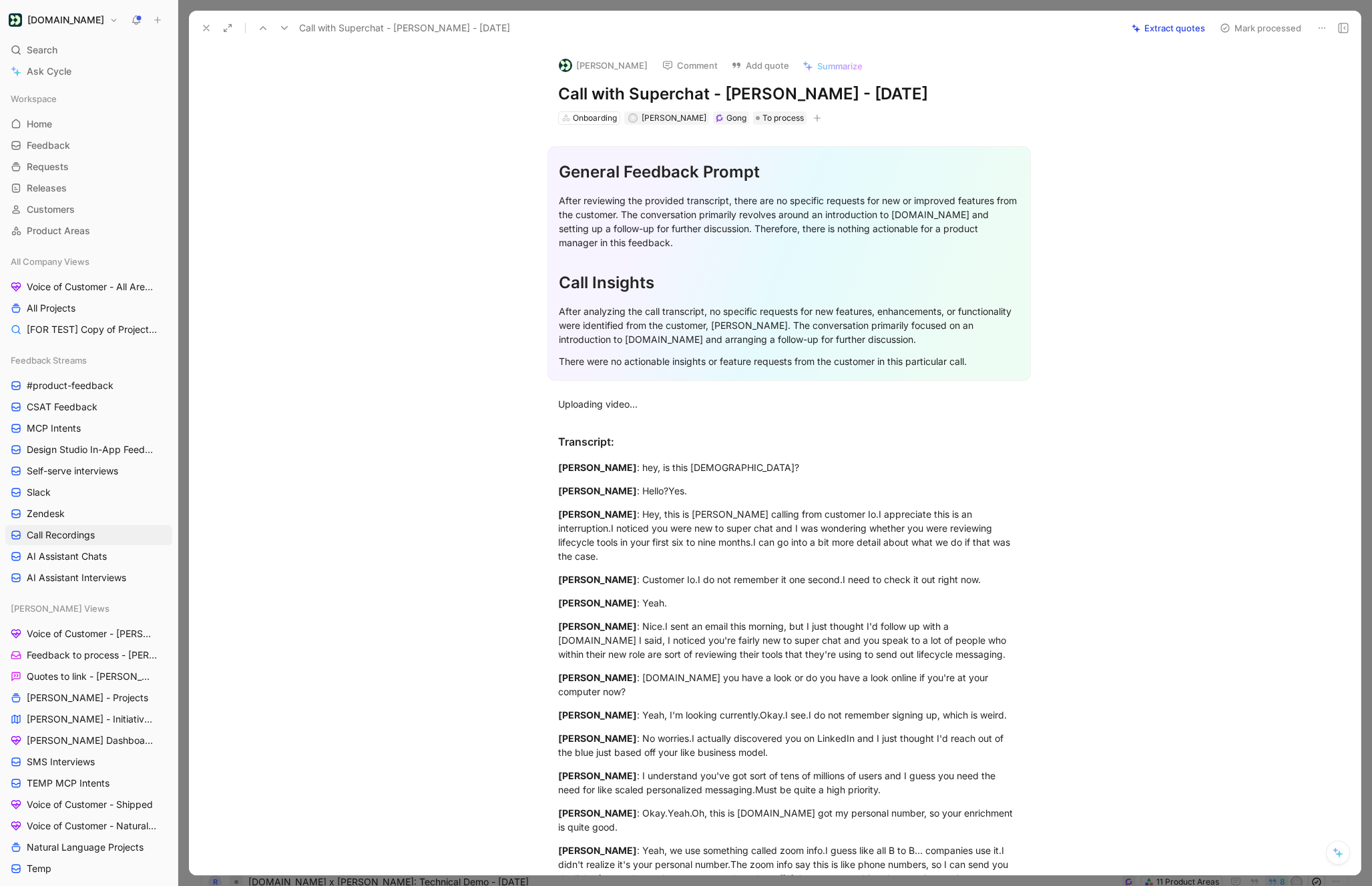
click at [1140, 25] on icon at bounding box center [1135, 28] width 8 height 8
